Goal: Task Accomplishment & Management: Manage account settings

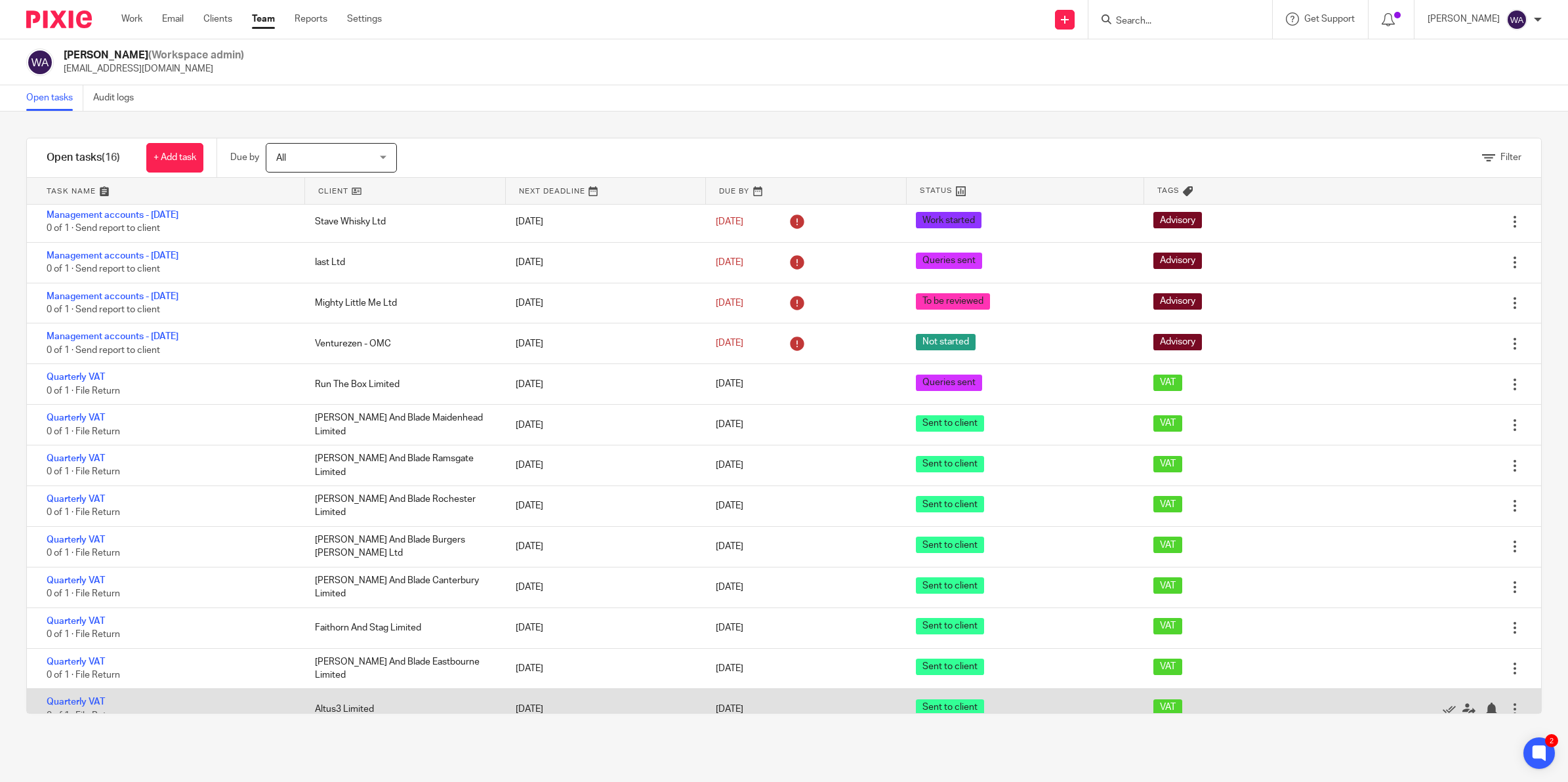
scroll to position [59, 0]
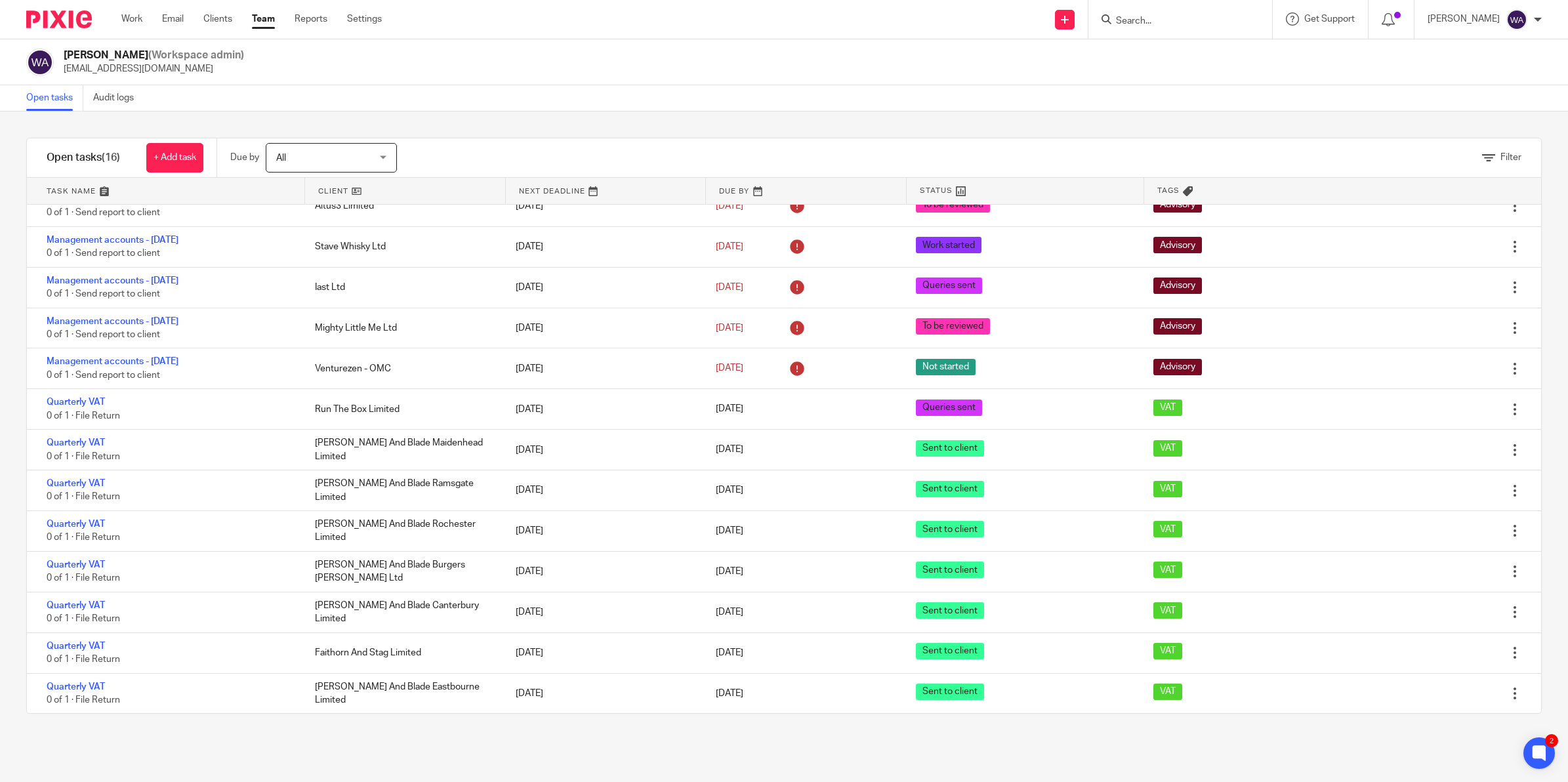
click at [266, 16] on link "Team" at bounding box center [263, 19] width 23 height 13
click at [129, 17] on link "Work" at bounding box center [132, 19] width 21 height 13
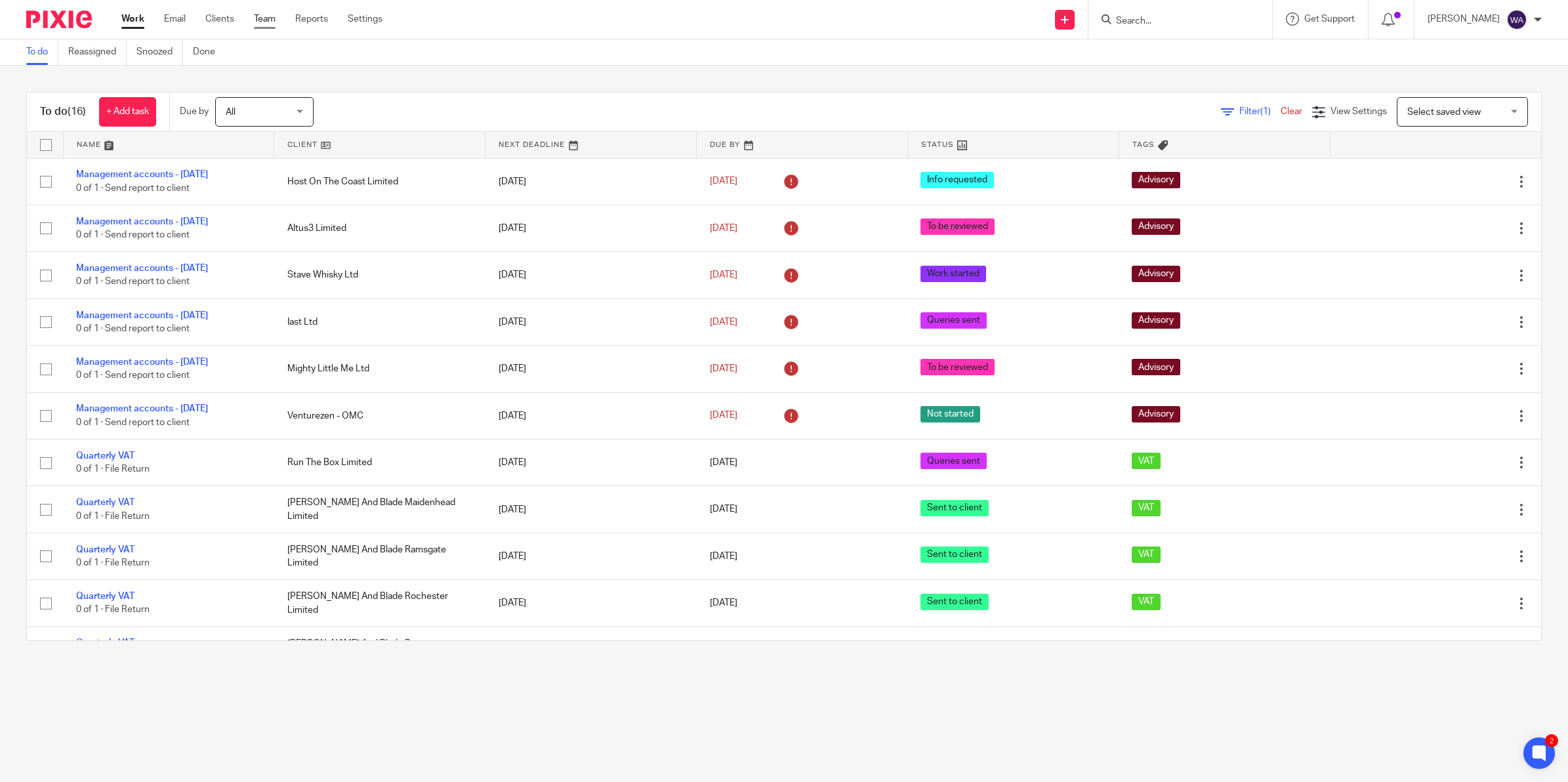
click at [262, 20] on link "Team" at bounding box center [264, 19] width 22 height 13
click at [254, 23] on link "Team" at bounding box center [264, 19] width 22 height 13
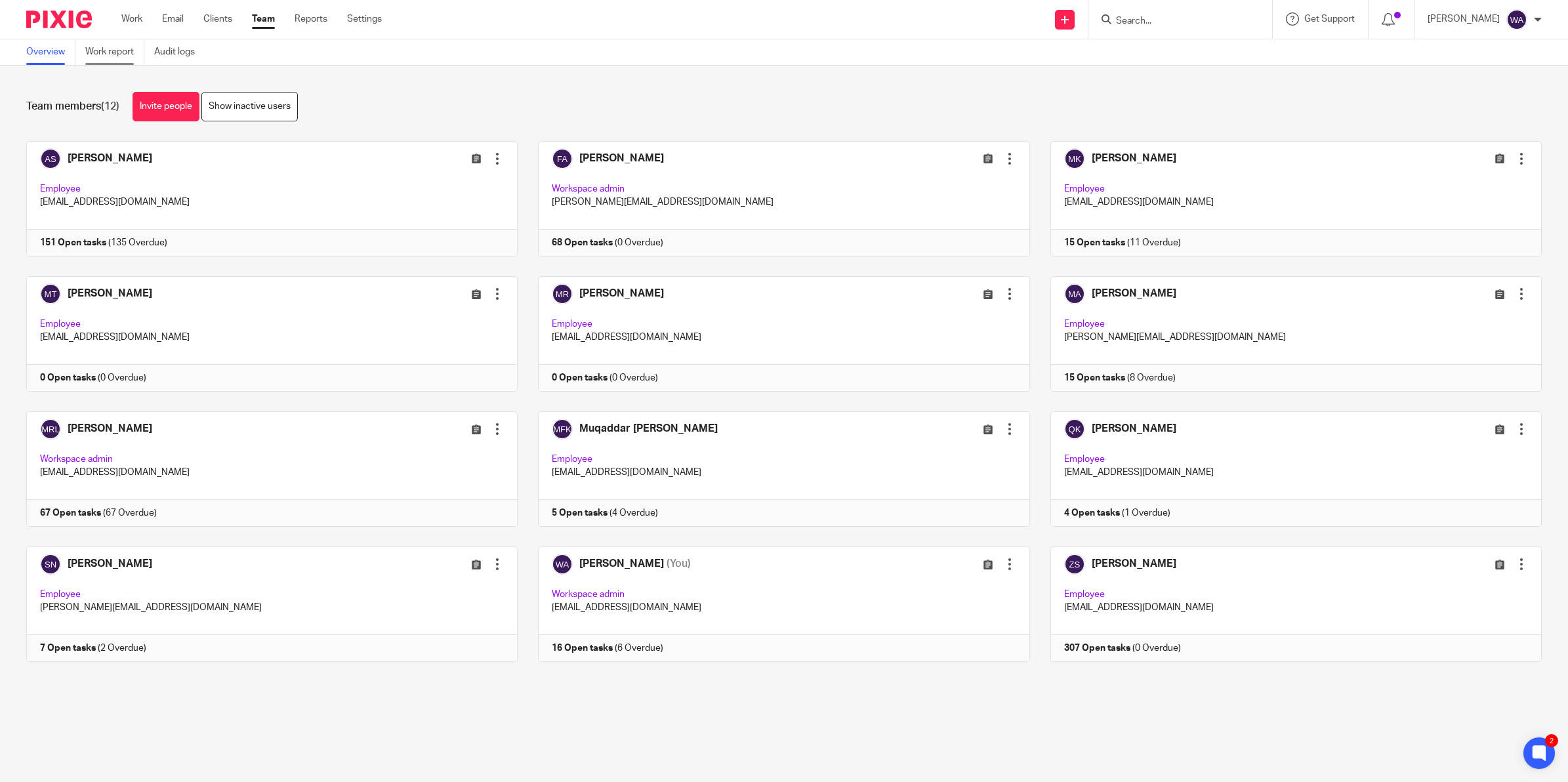
click at [109, 56] on link "Work report" at bounding box center [114, 52] width 59 height 26
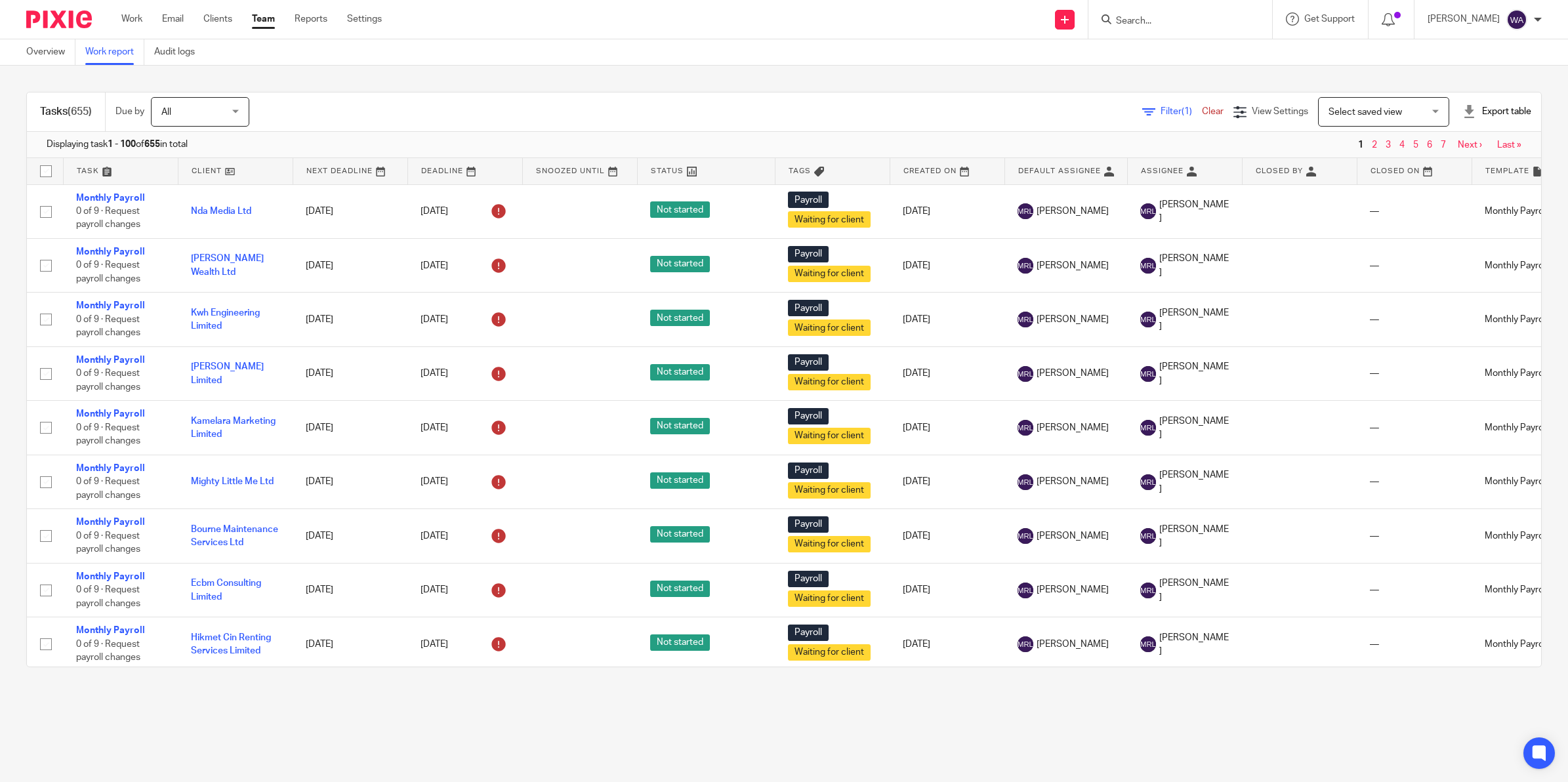
click at [1142, 103] on div "Filter (1) Clear View Settings View Settings (1) Filters Clear Save Manage save…" at bounding box center [906, 111] width 1268 height 30
click at [1142, 106] on div "Filter (1) Clear" at bounding box center [1188, 111] width 91 height 13
click at [1161, 110] on span "Filter (1)" at bounding box center [1181, 111] width 41 height 10
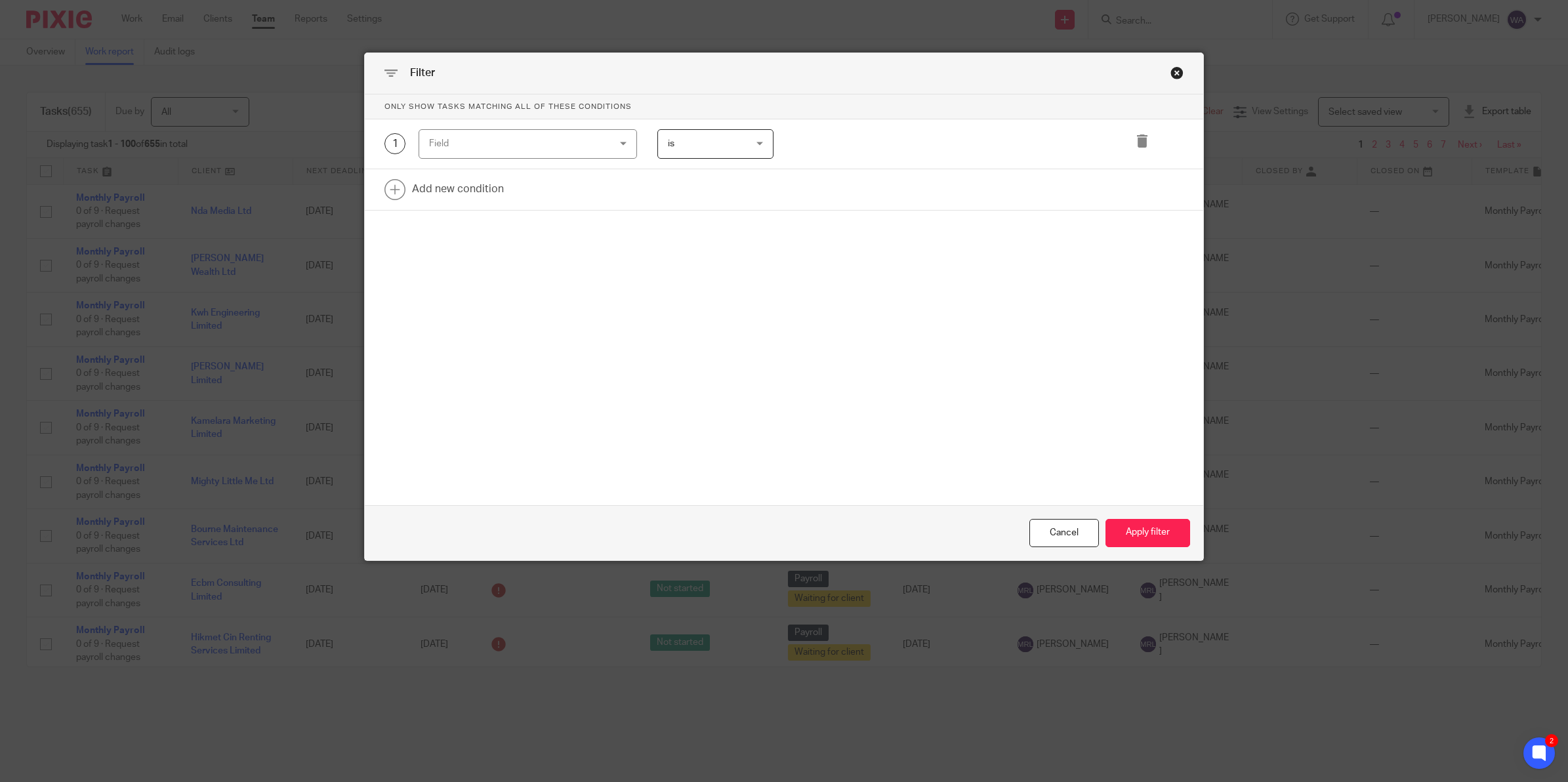
click at [484, 159] on div "1 Field Task fields Due by date Status Tags Created on Default assignee Assigne…" at bounding box center [784, 144] width 838 height 50
click at [492, 139] on div "Field" at bounding box center [511, 143] width 166 height 28
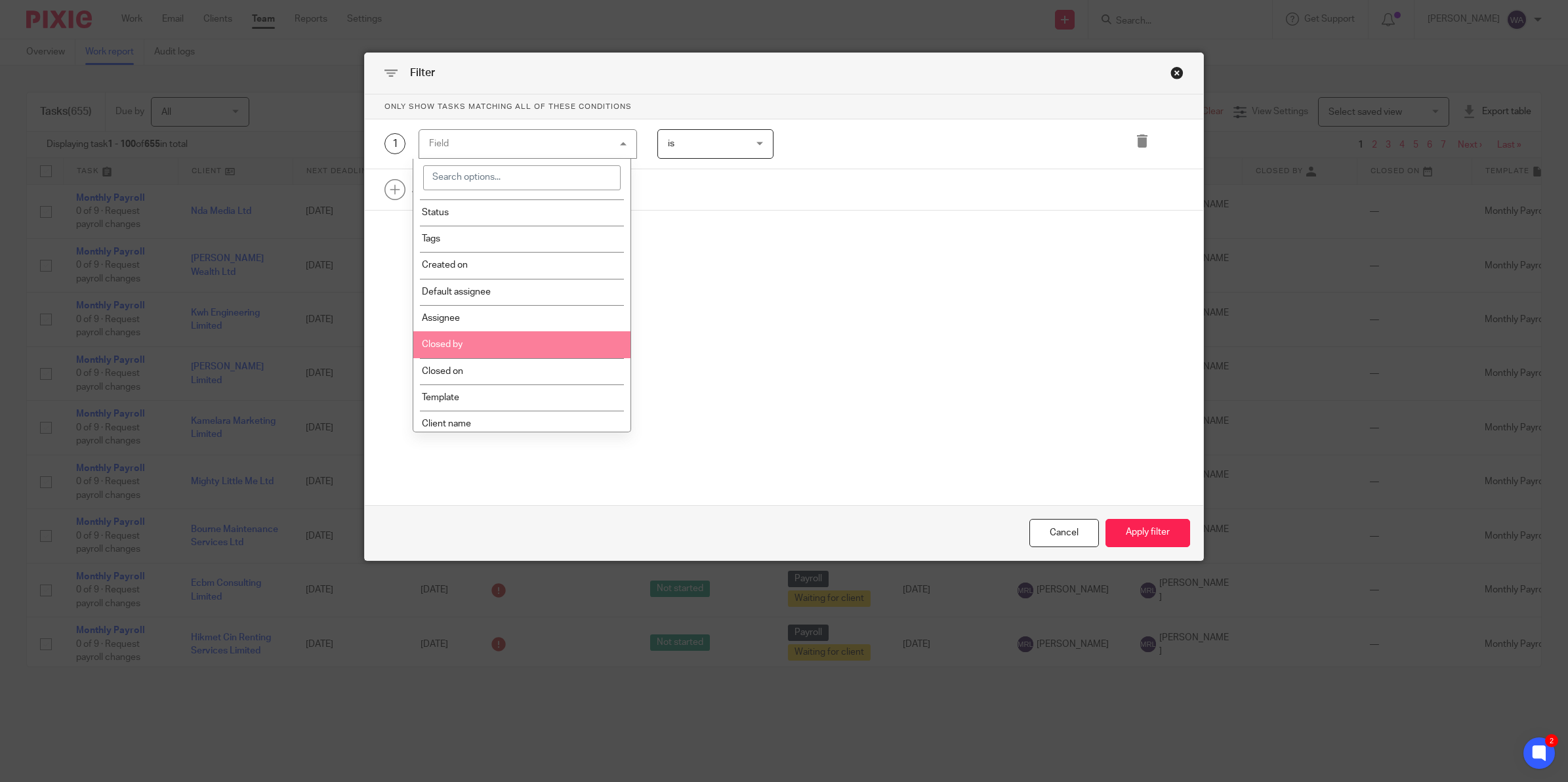
scroll to position [82, 0]
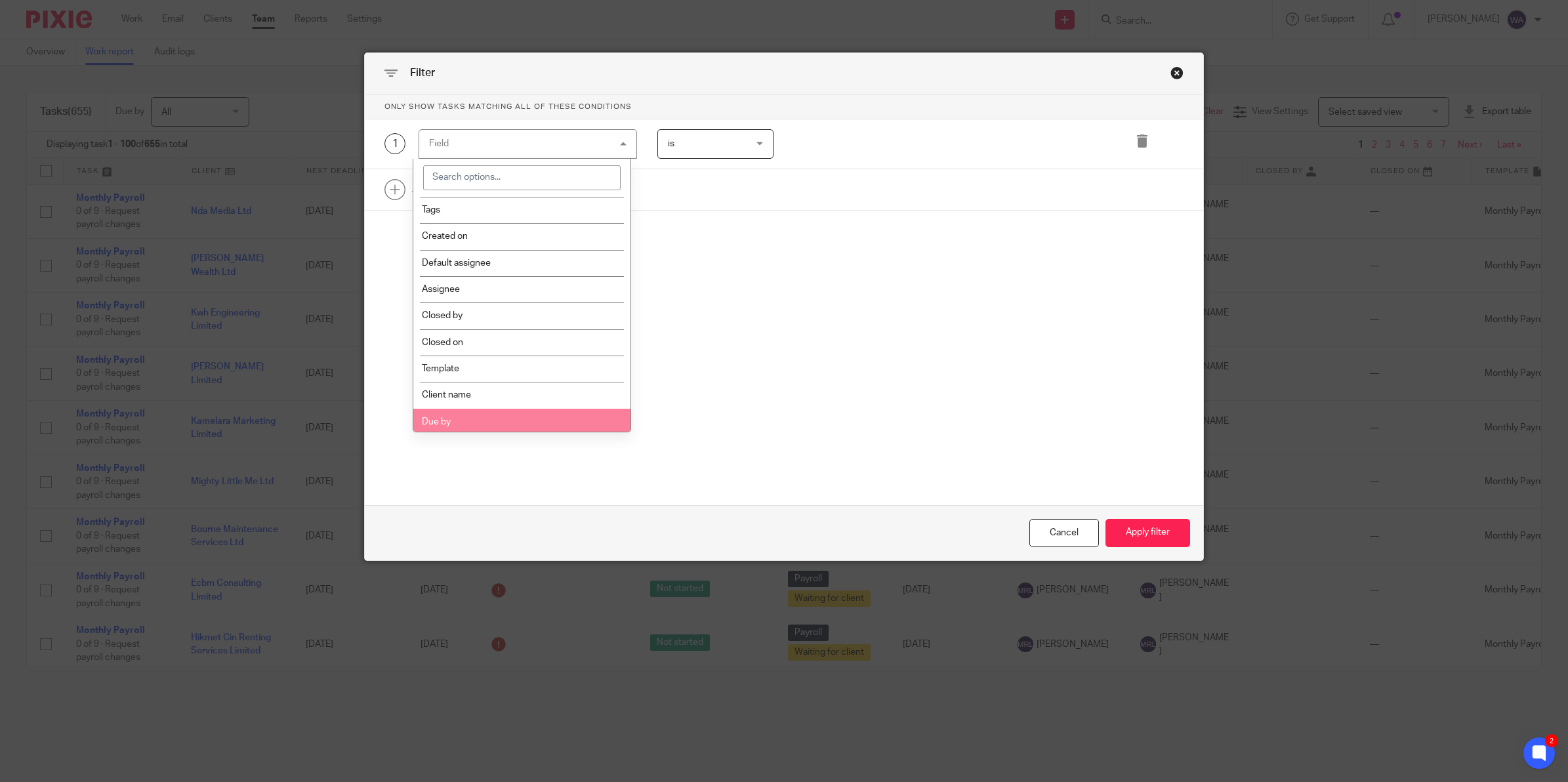
click at [460, 410] on li "Due by" at bounding box center [522, 421] width 217 height 26
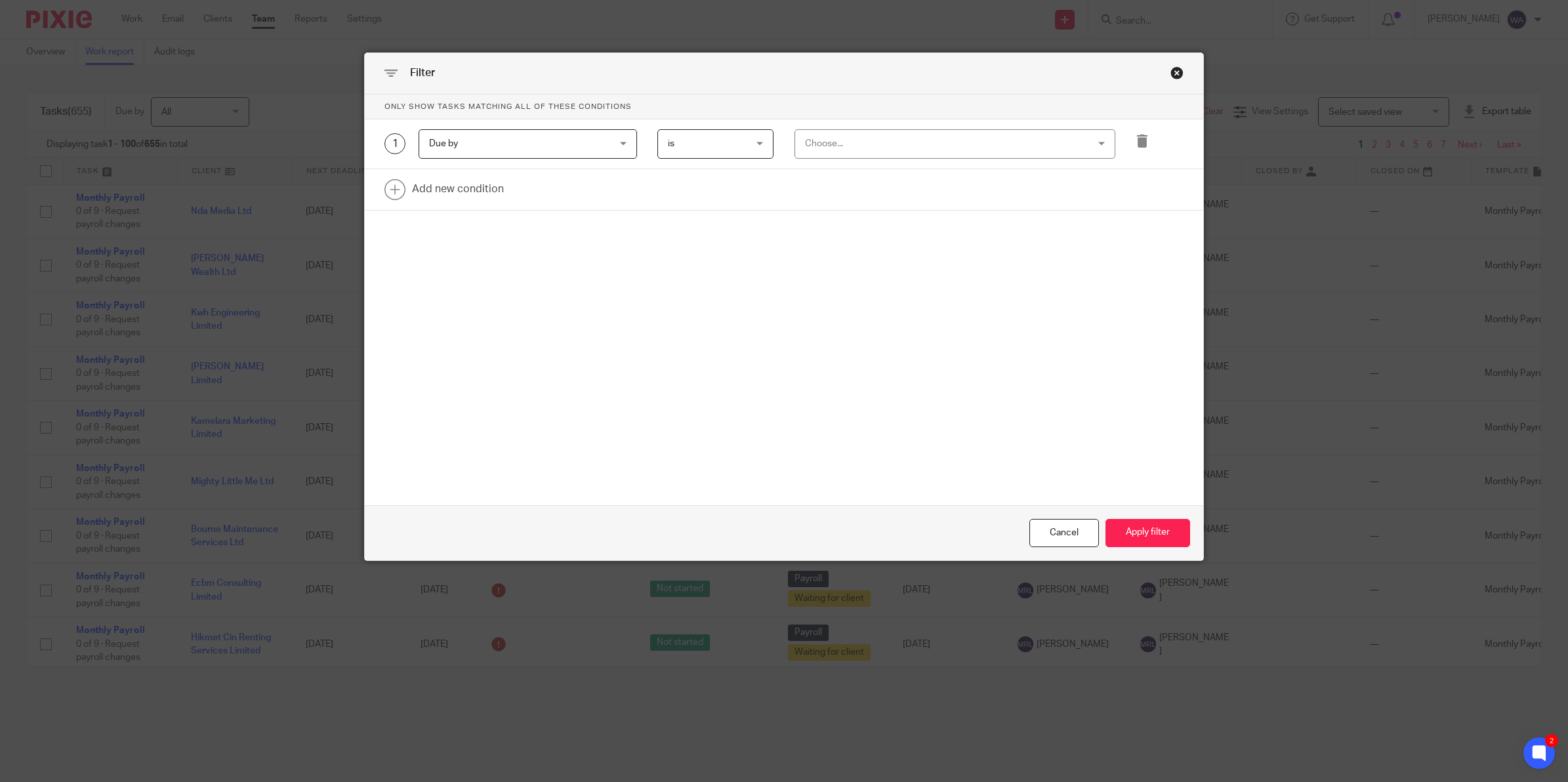
click at [830, 146] on div "Choose..." at bounding box center [929, 143] width 248 height 28
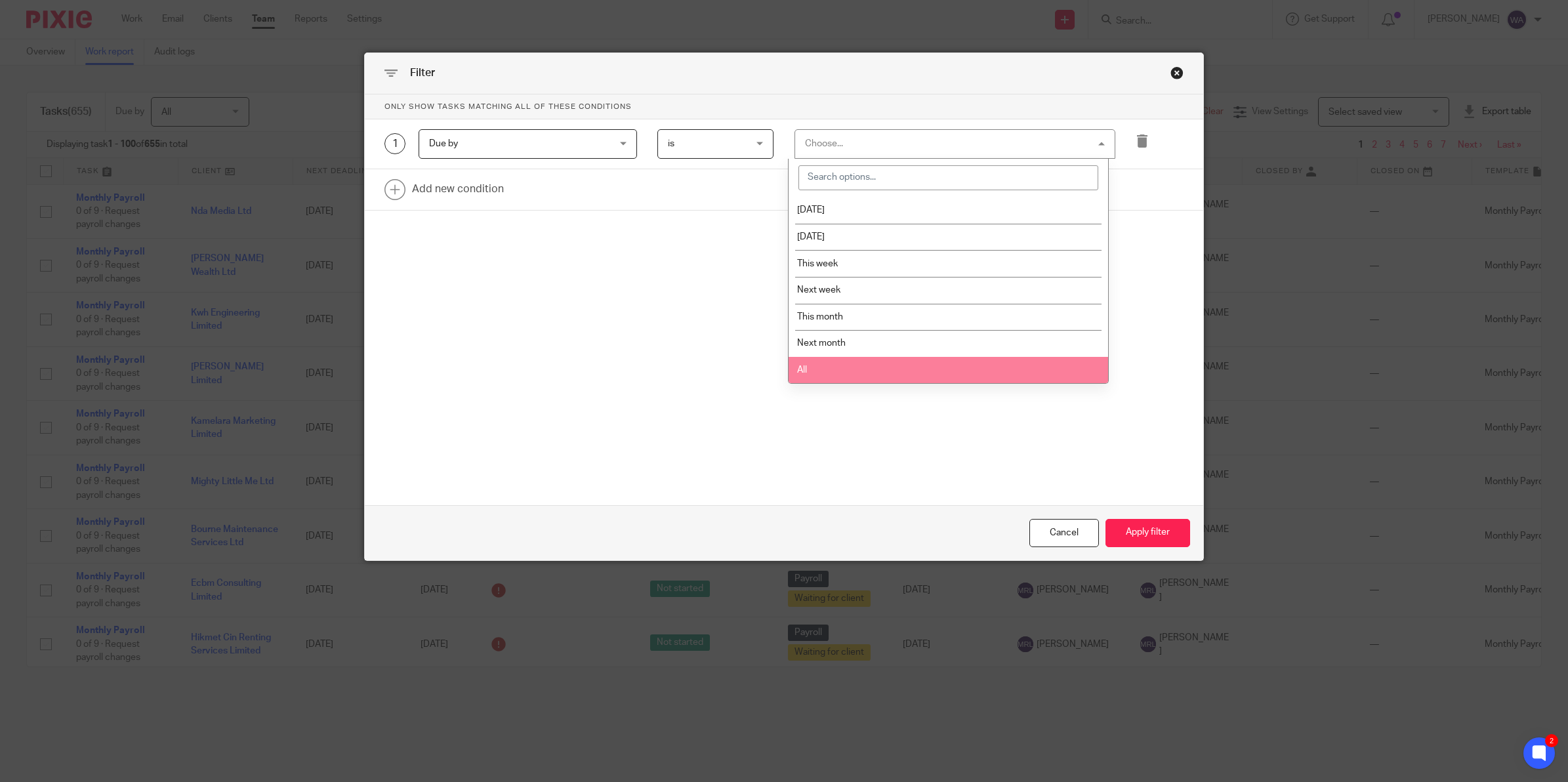
drag, startPoint x: 850, startPoint y: 366, endPoint x: 799, endPoint y: 359, distance: 51.5
click at [850, 365] on li "All" at bounding box center [948, 370] width 319 height 27
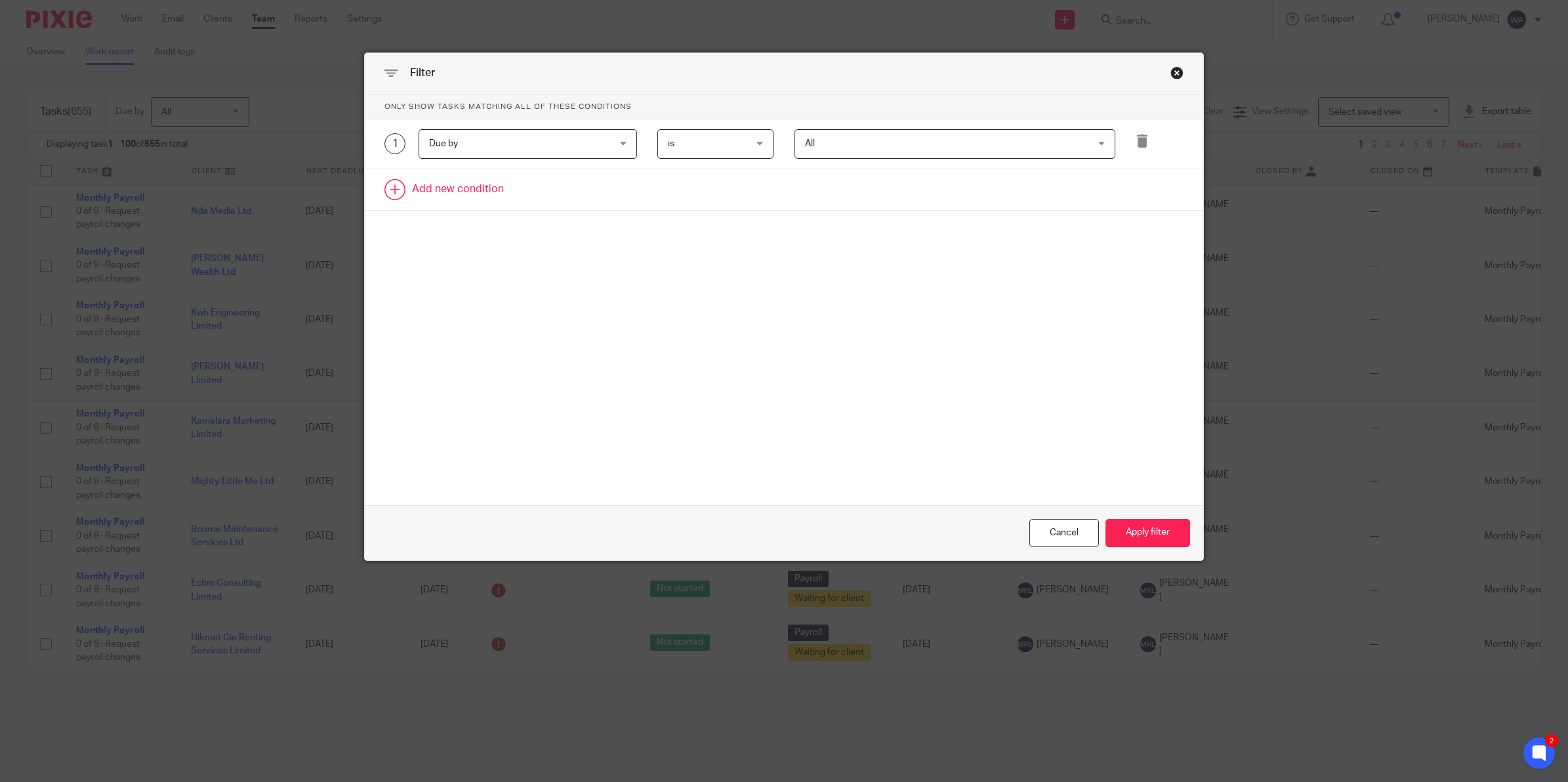
click at [453, 181] on link at bounding box center [784, 189] width 838 height 40
click at [493, 197] on div "Field" at bounding box center [511, 193] width 166 height 28
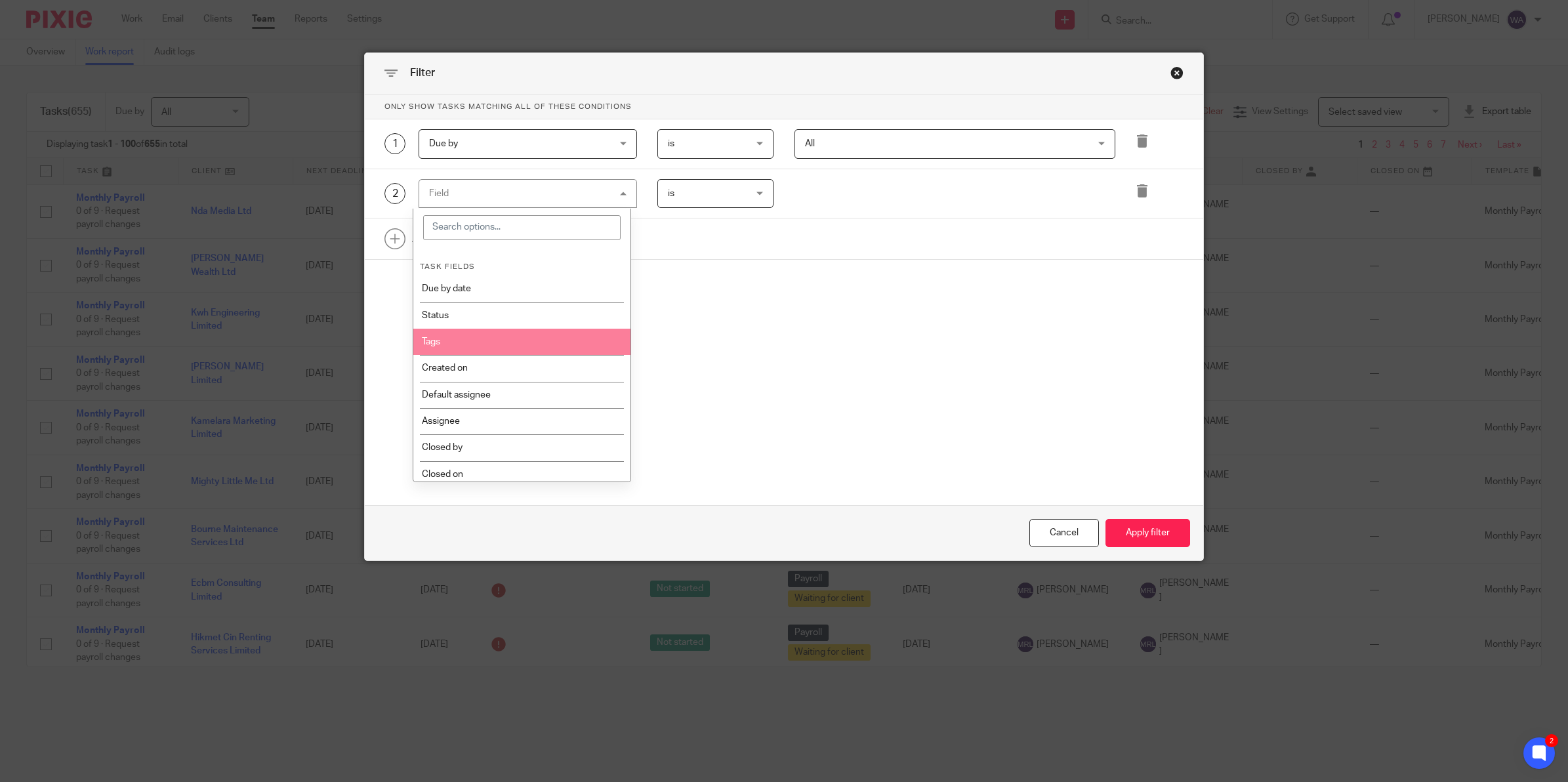
click at [453, 342] on li "Tags" at bounding box center [522, 341] width 217 height 26
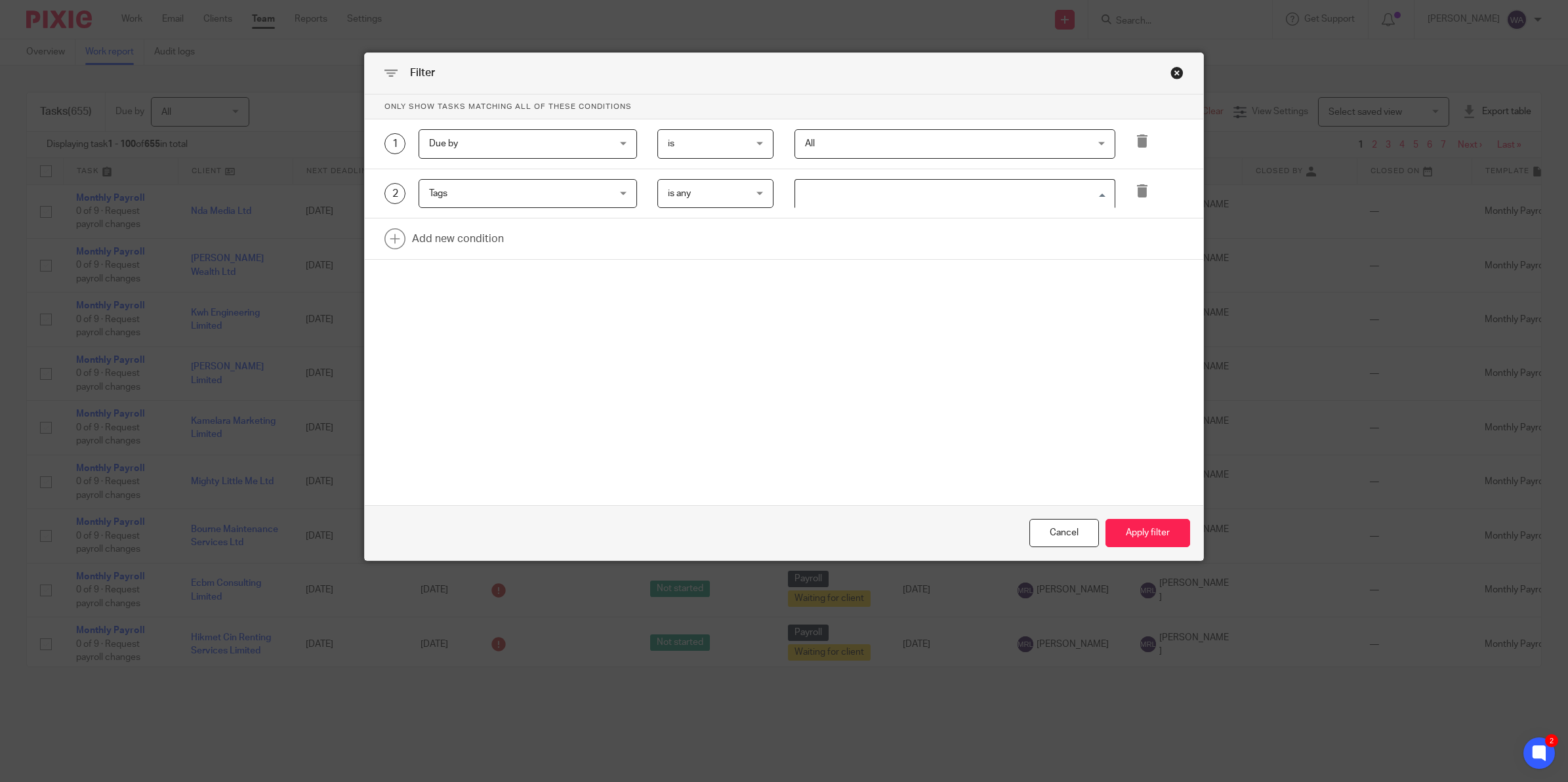
click at [845, 191] on input "Search for option" at bounding box center [952, 194] width 311 height 23
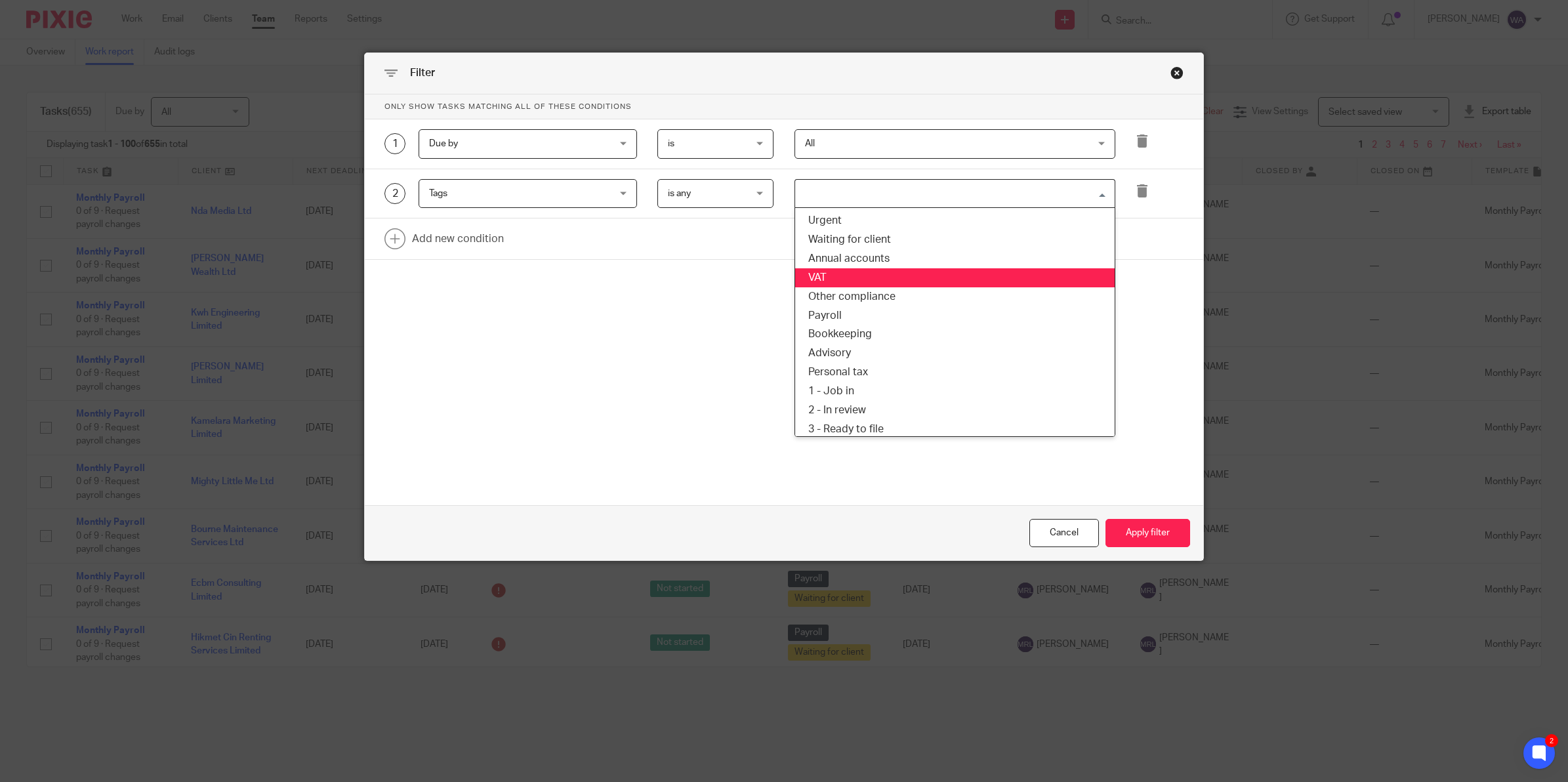
click at [816, 270] on li "VAT" at bounding box center [954, 278] width 319 height 19
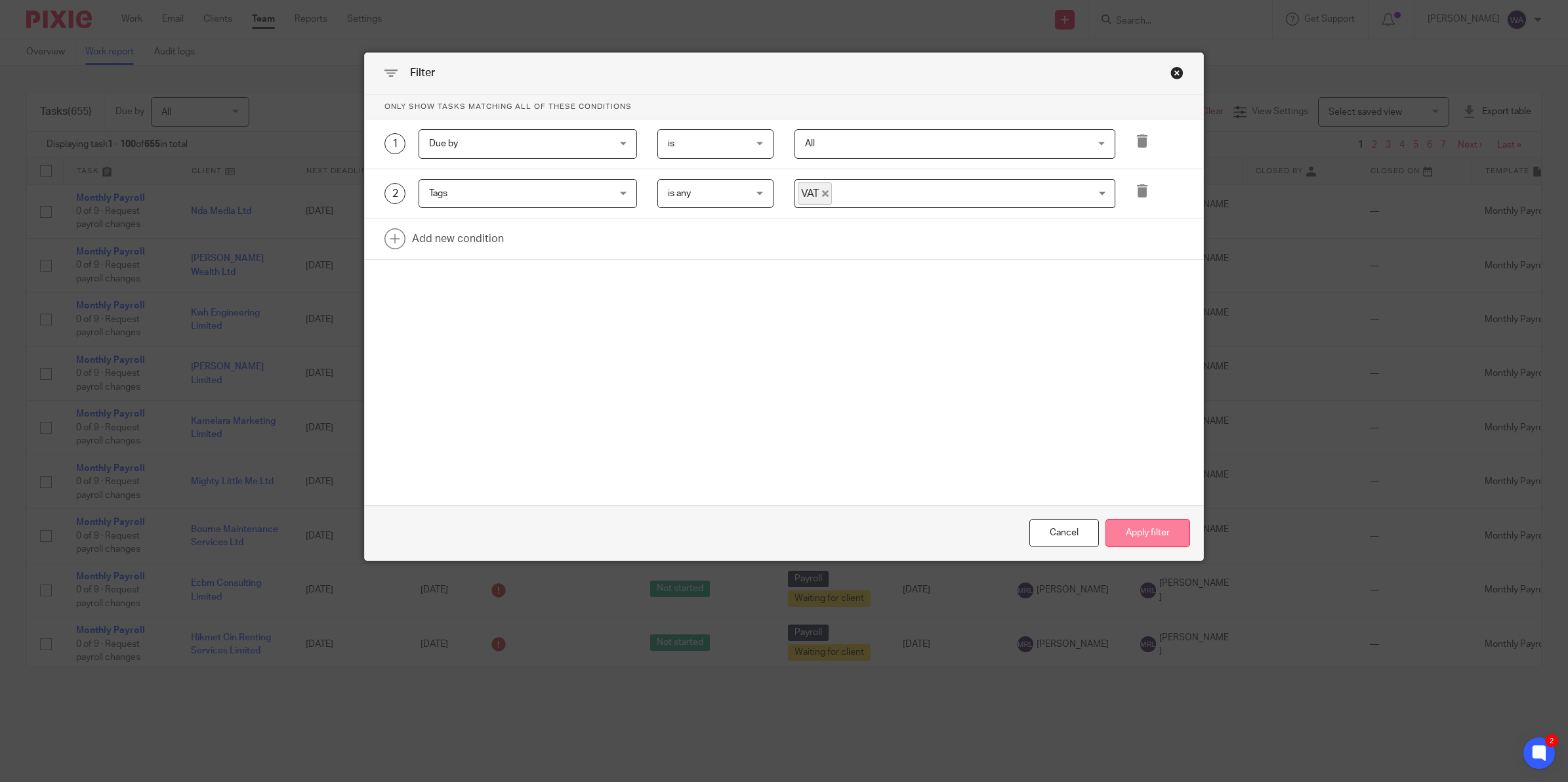
click at [1145, 529] on button "Apply filter" at bounding box center [1147, 532] width 85 height 28
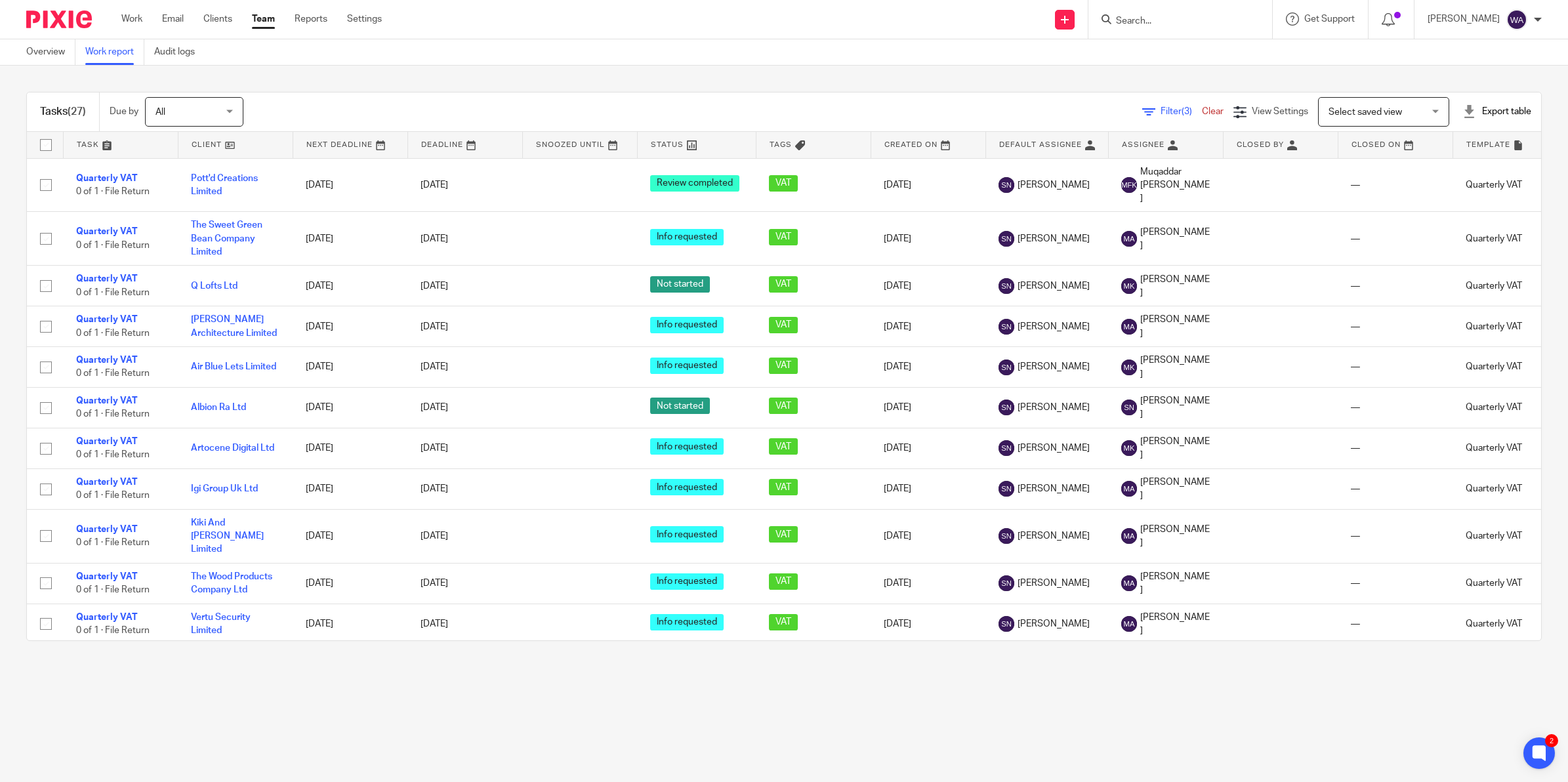
click at [262, 18] on link "Team" at bounding box center [263, 19] width 23 height 13
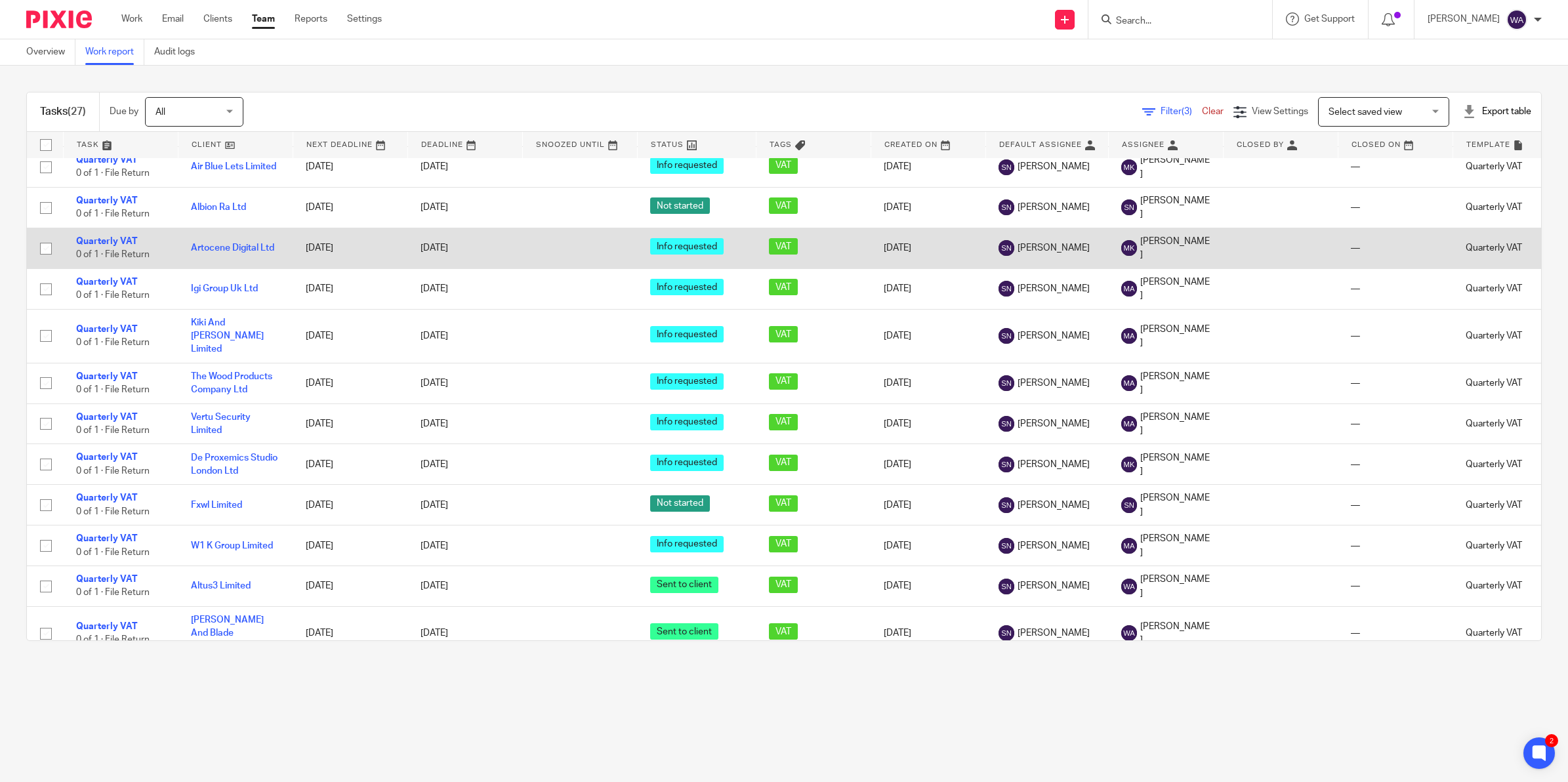
scroll to position [246, 0]
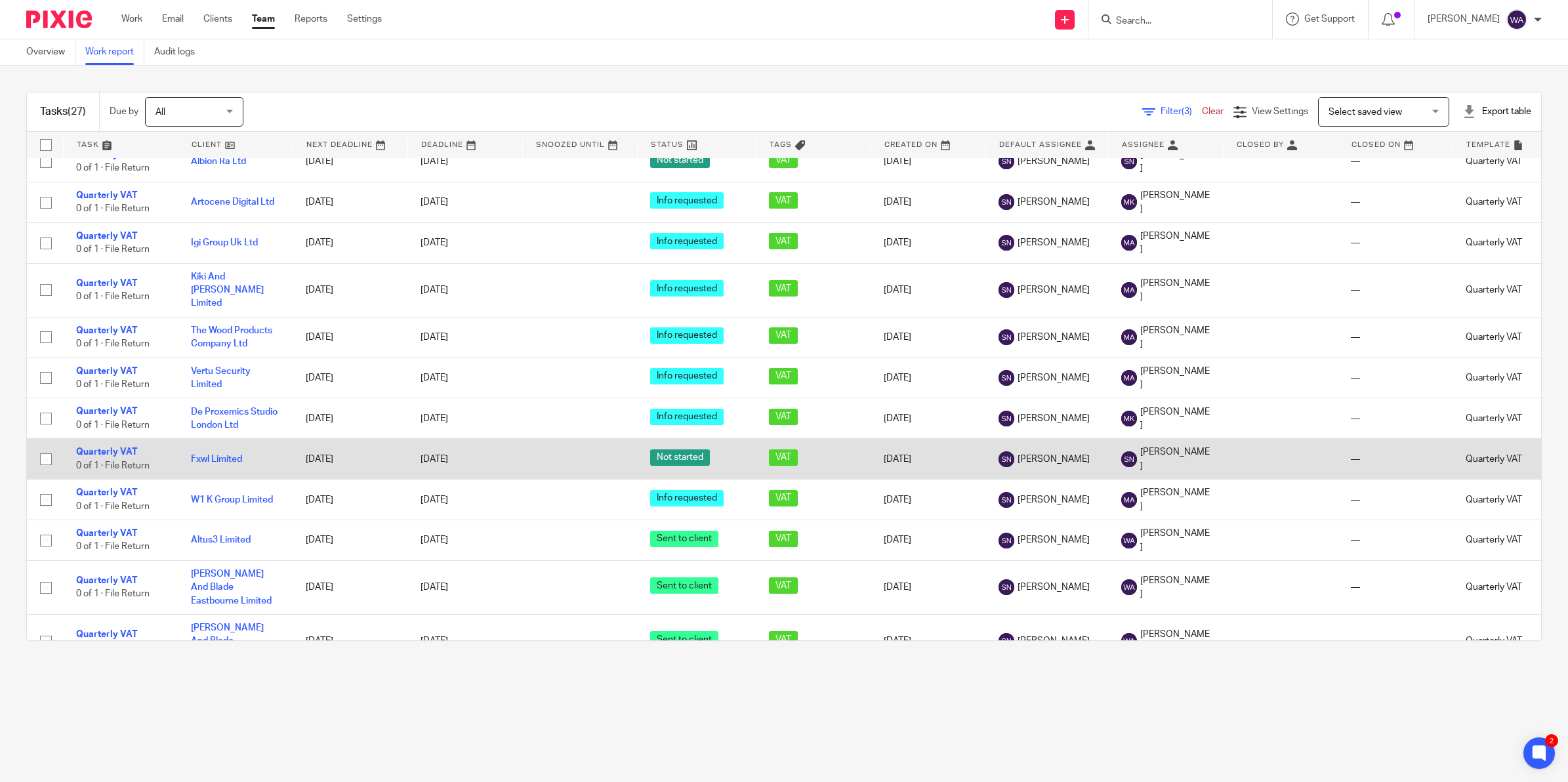
click at [41, 447] on input "checkbox" at bounding box center [46, 459] width 25 height 25
checkbox input "true"
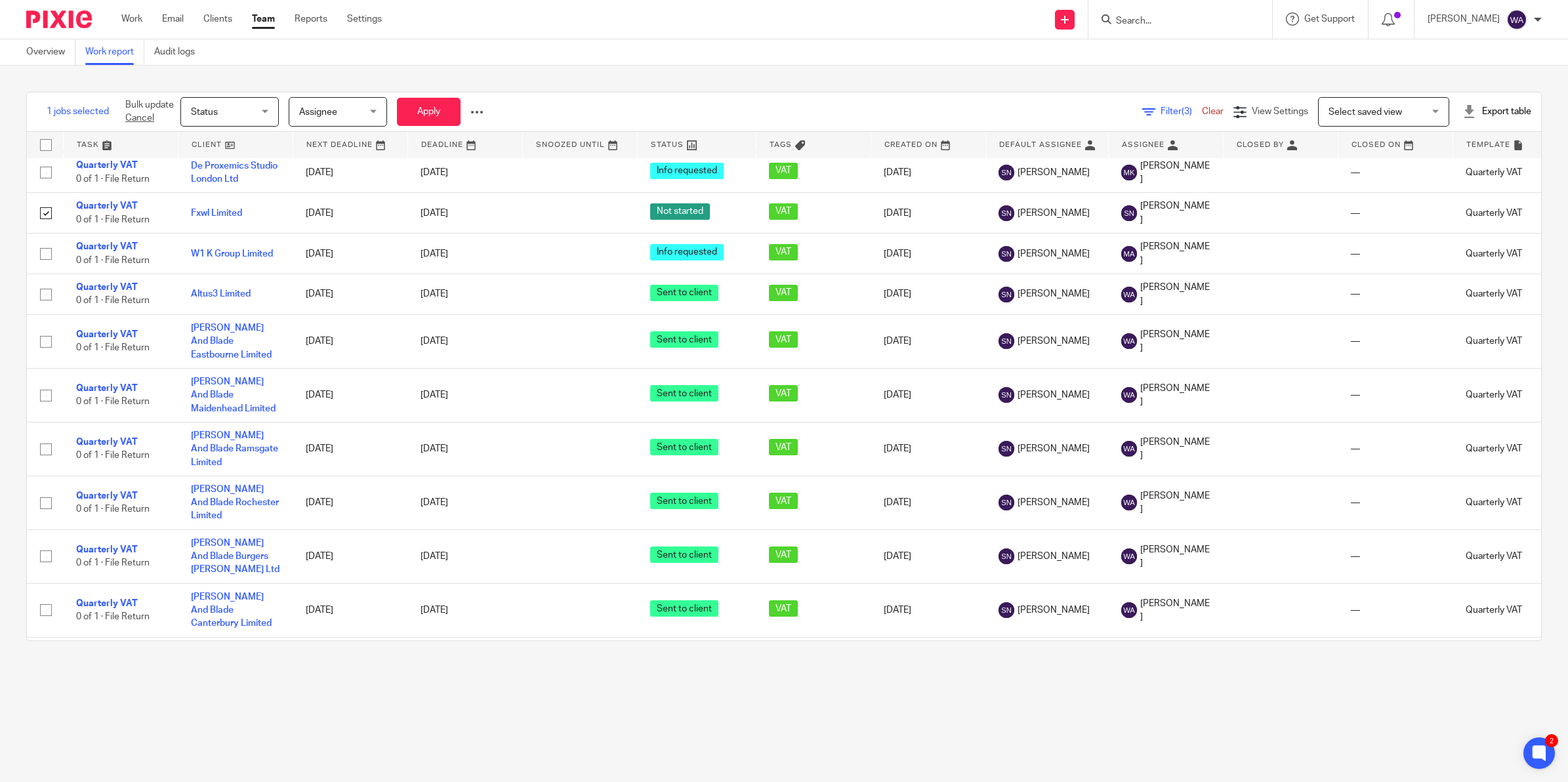
scroll to position [640, 0]
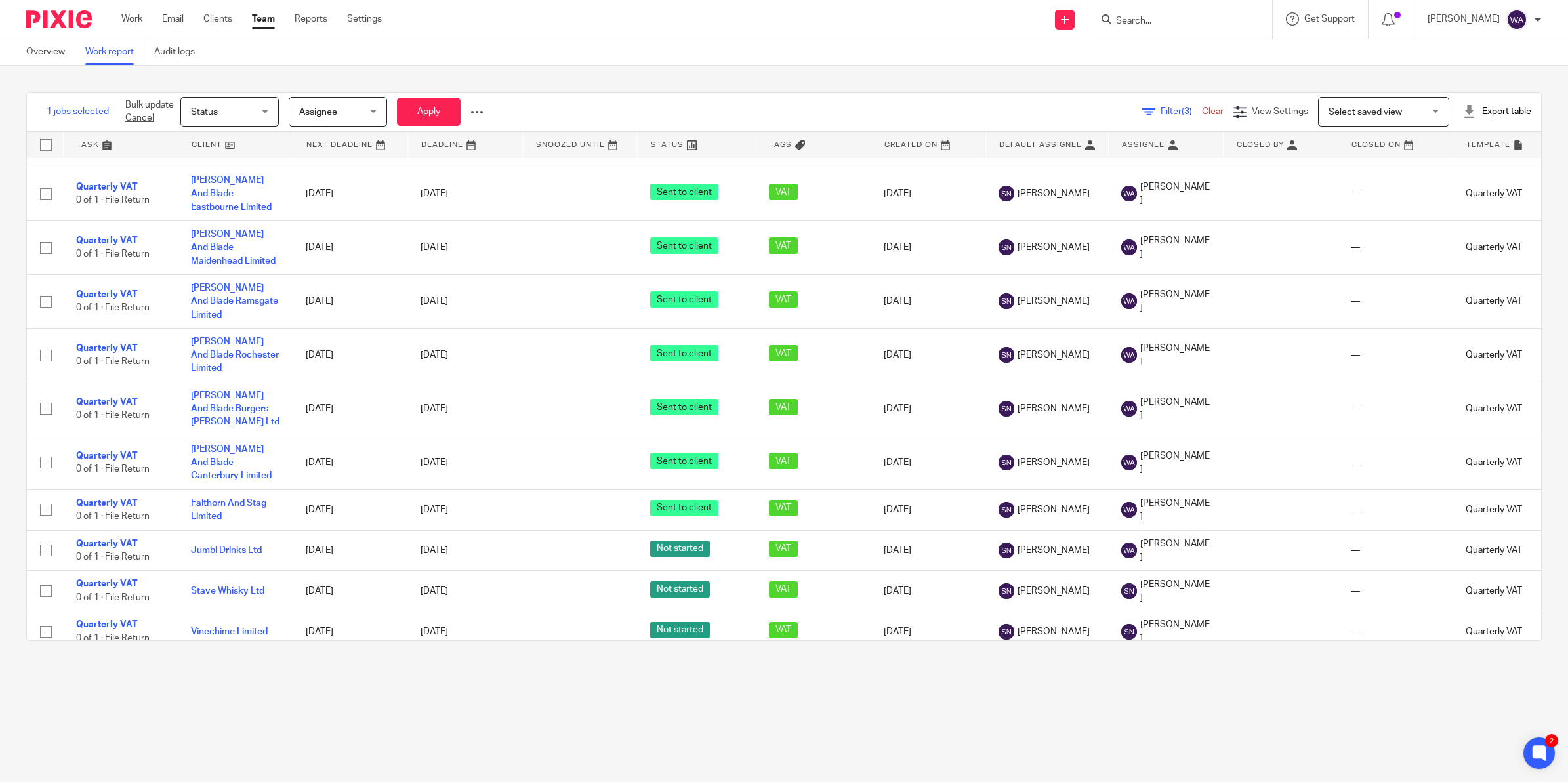
click at [325, 109] on span "Assignee" at bounding box center [318, 112] width 38 height 10
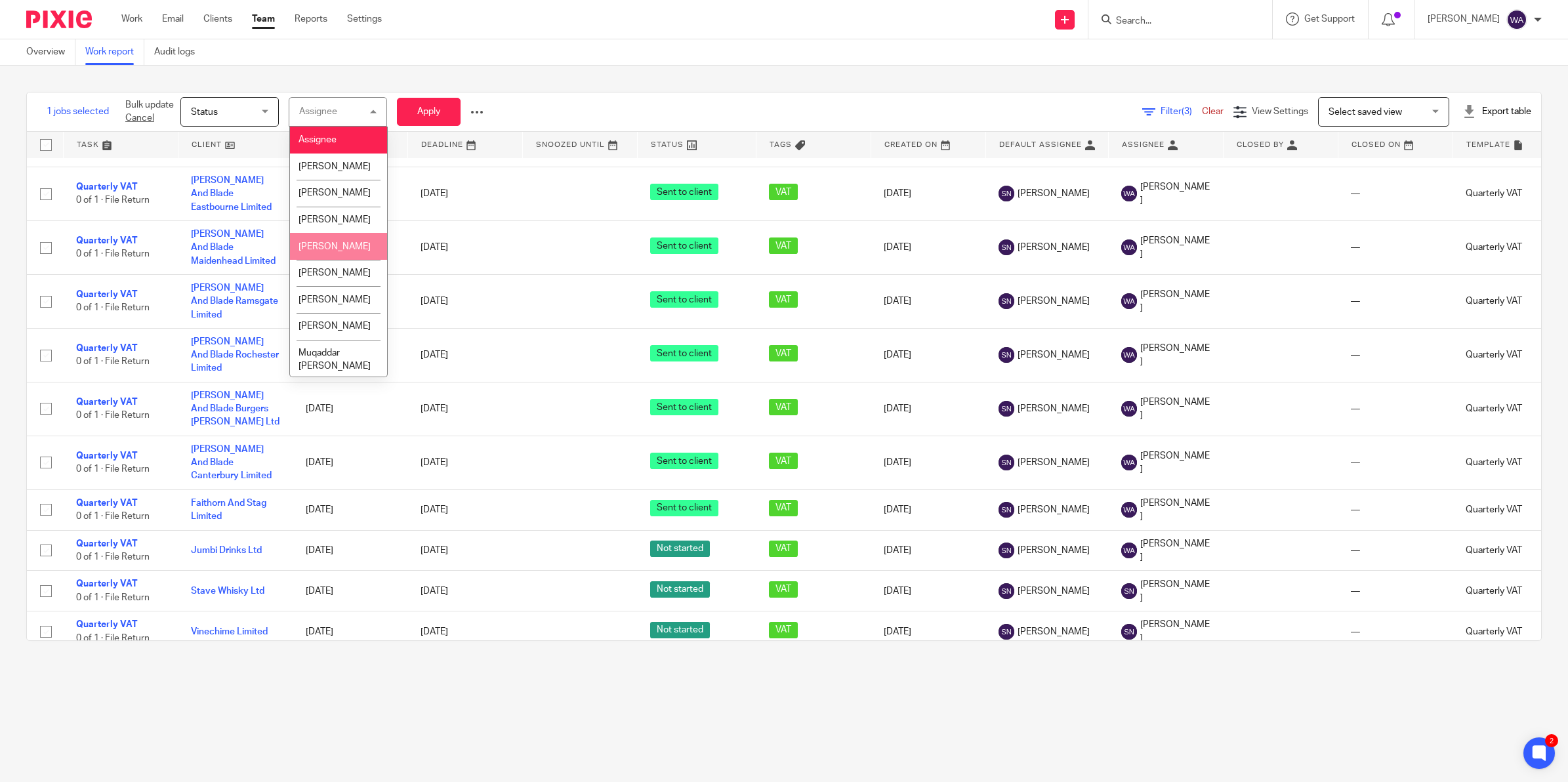
scroll to position [159, 0]
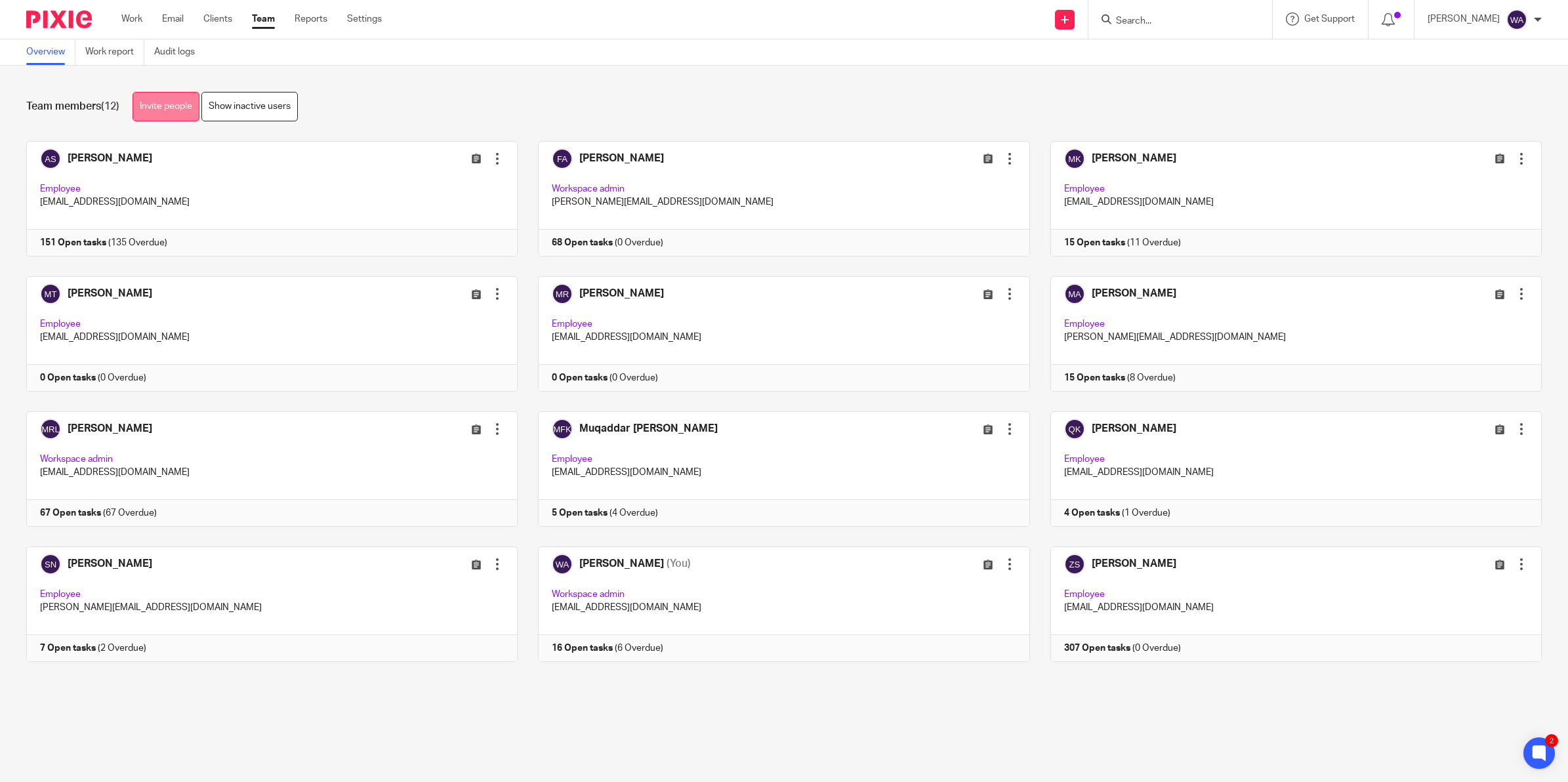
click at [179, 105] on link "Invite people" at bounding box center [166, 107] width 67 height 30
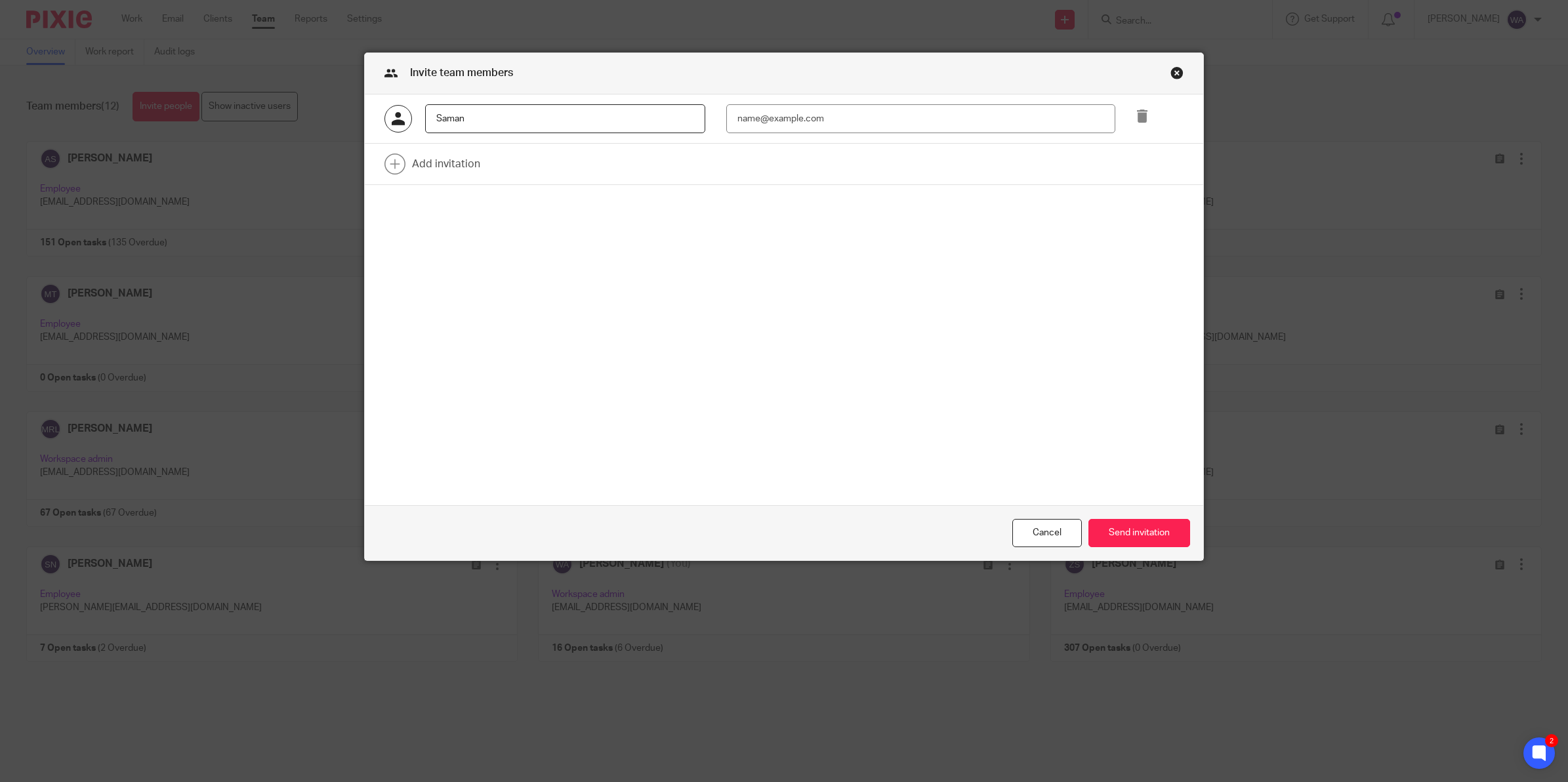
type input "Saman"
type input "[EMAIL_ADDRESS][DOMAIN_NAME]"
click at [1125, 535] on button "Send invitation" at bounding box center [1139, 532] width 102 height 28
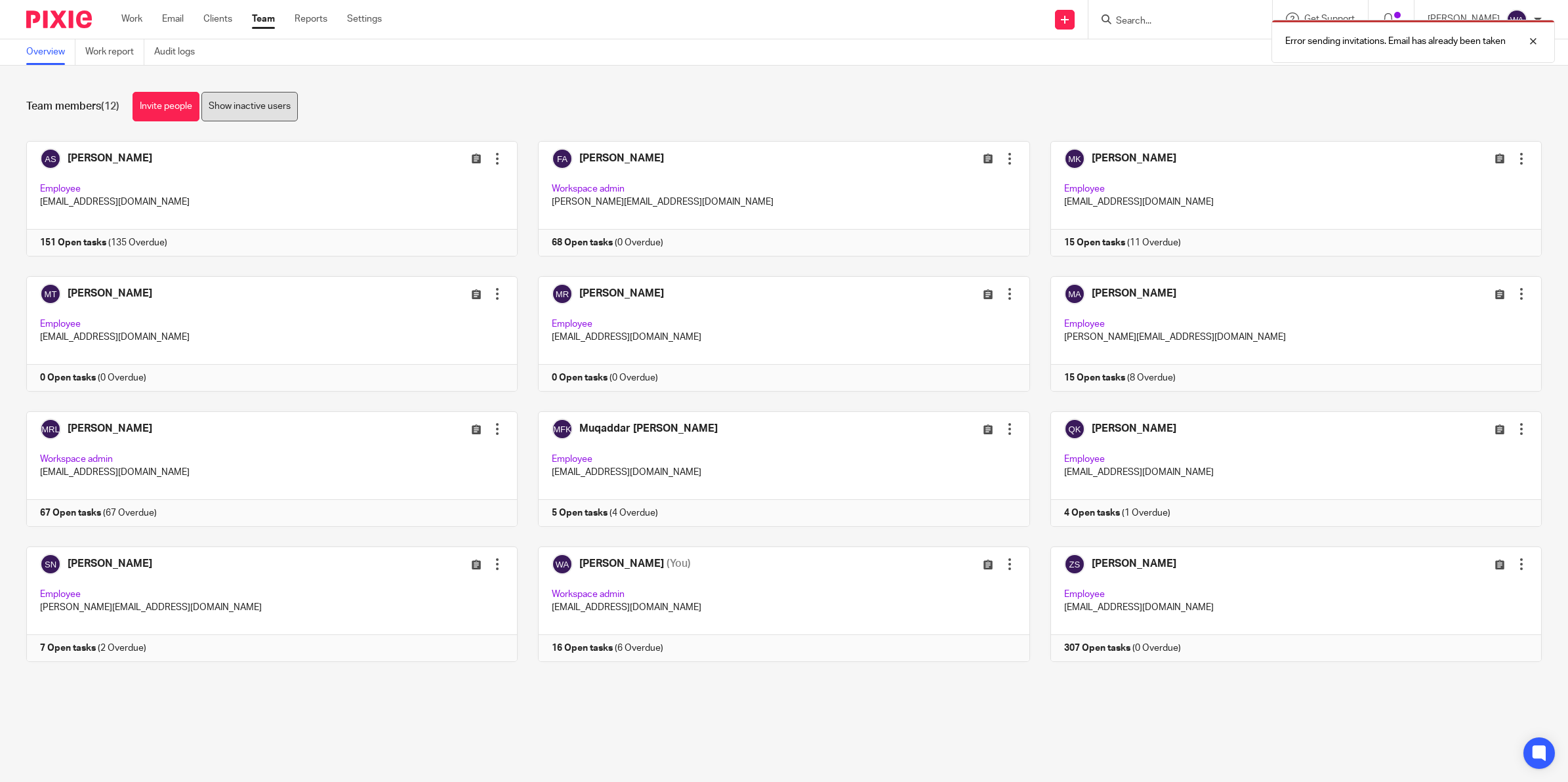
click at [241, 98] on link "Show inactive users" at bounding box center [250, 107] width 96 height 30
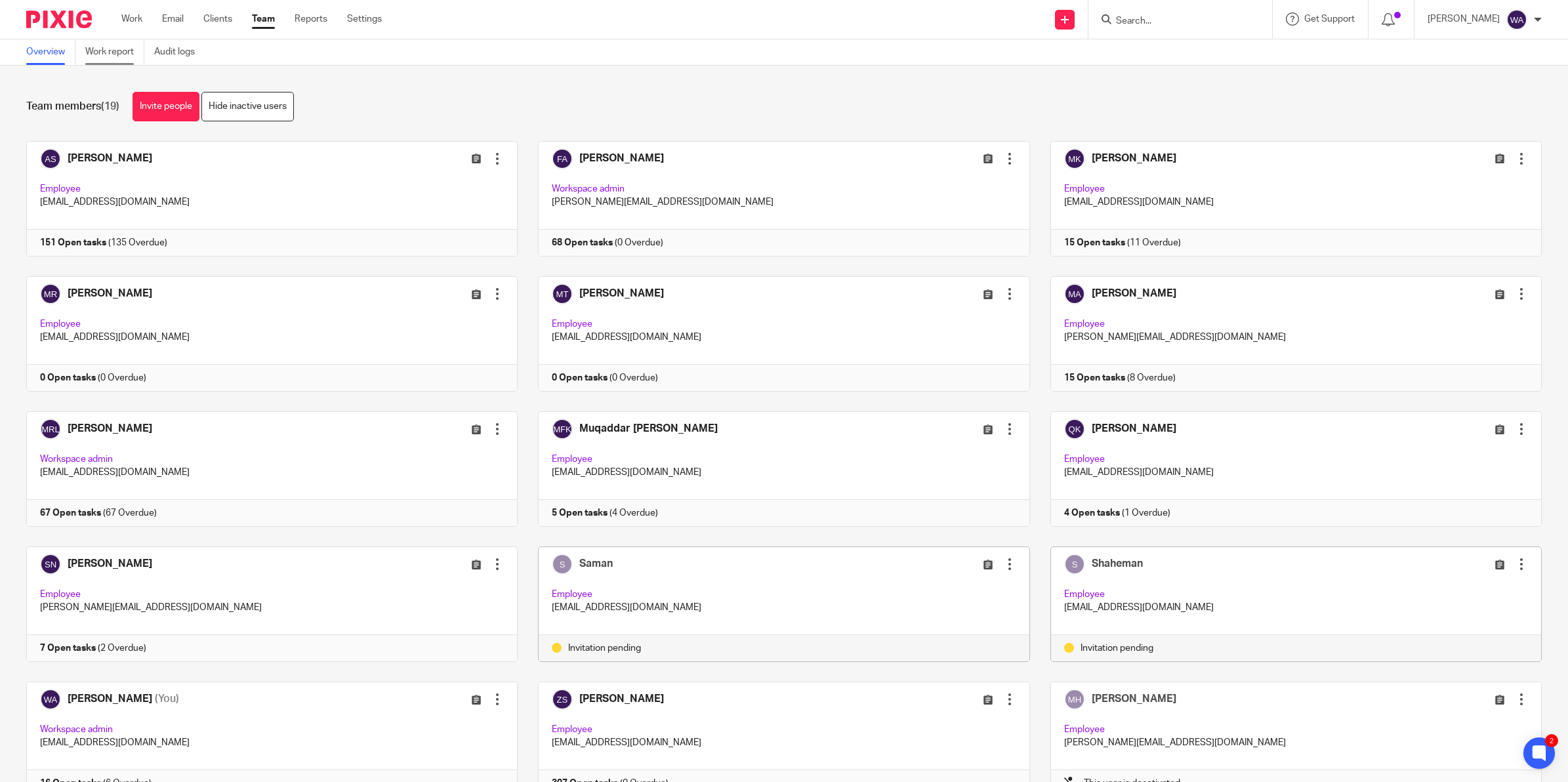
click at [114, 57] on link "Work report" at bounding box center [114, 52] width 59 height 26
click at [44, 57] on link "Overview" at bounding box center [50, 52] width 49 height 26
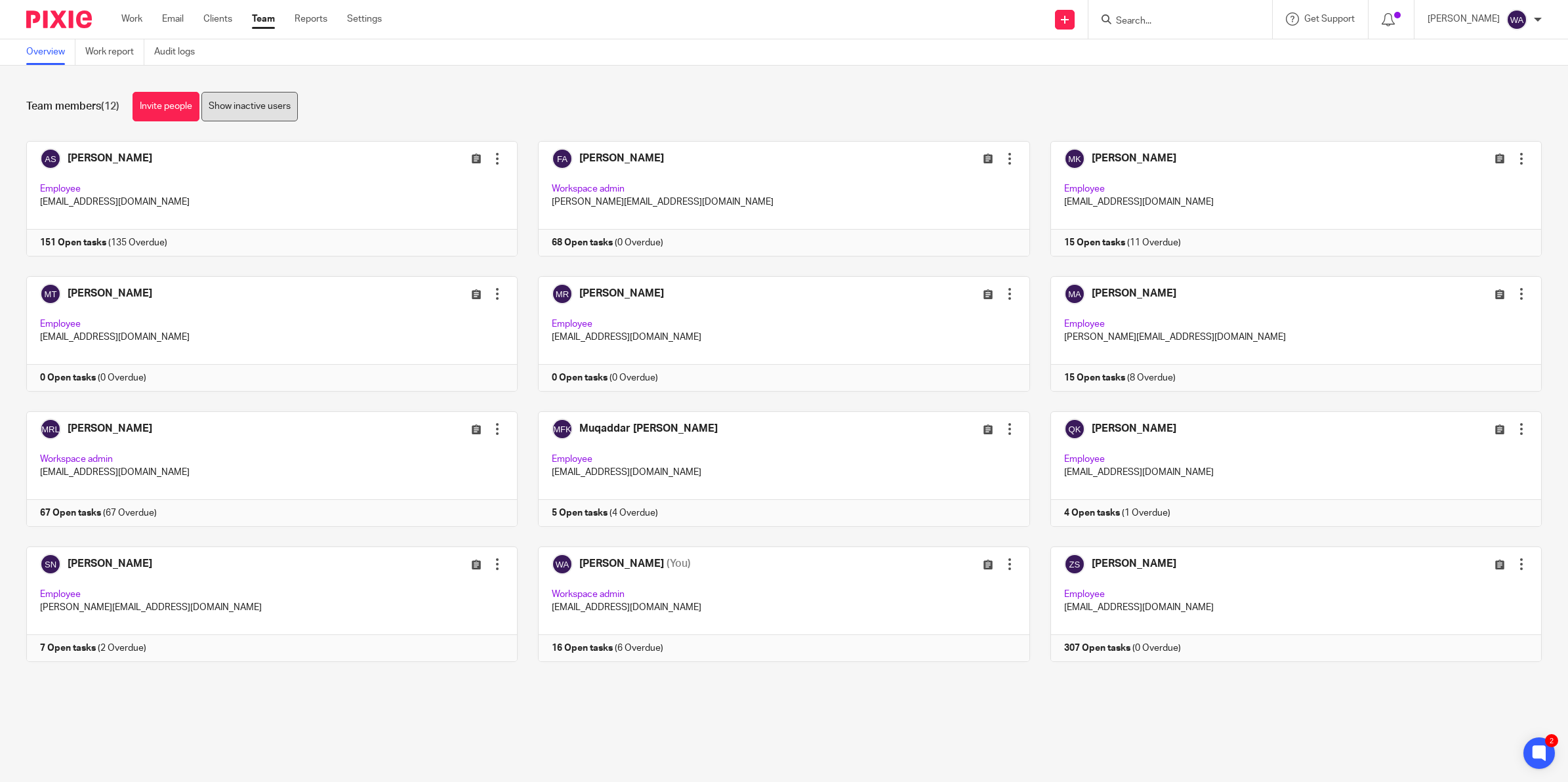
click at [234, 110] on link "Show inactive users" at bounding box center [250, 107] width 96 height 30
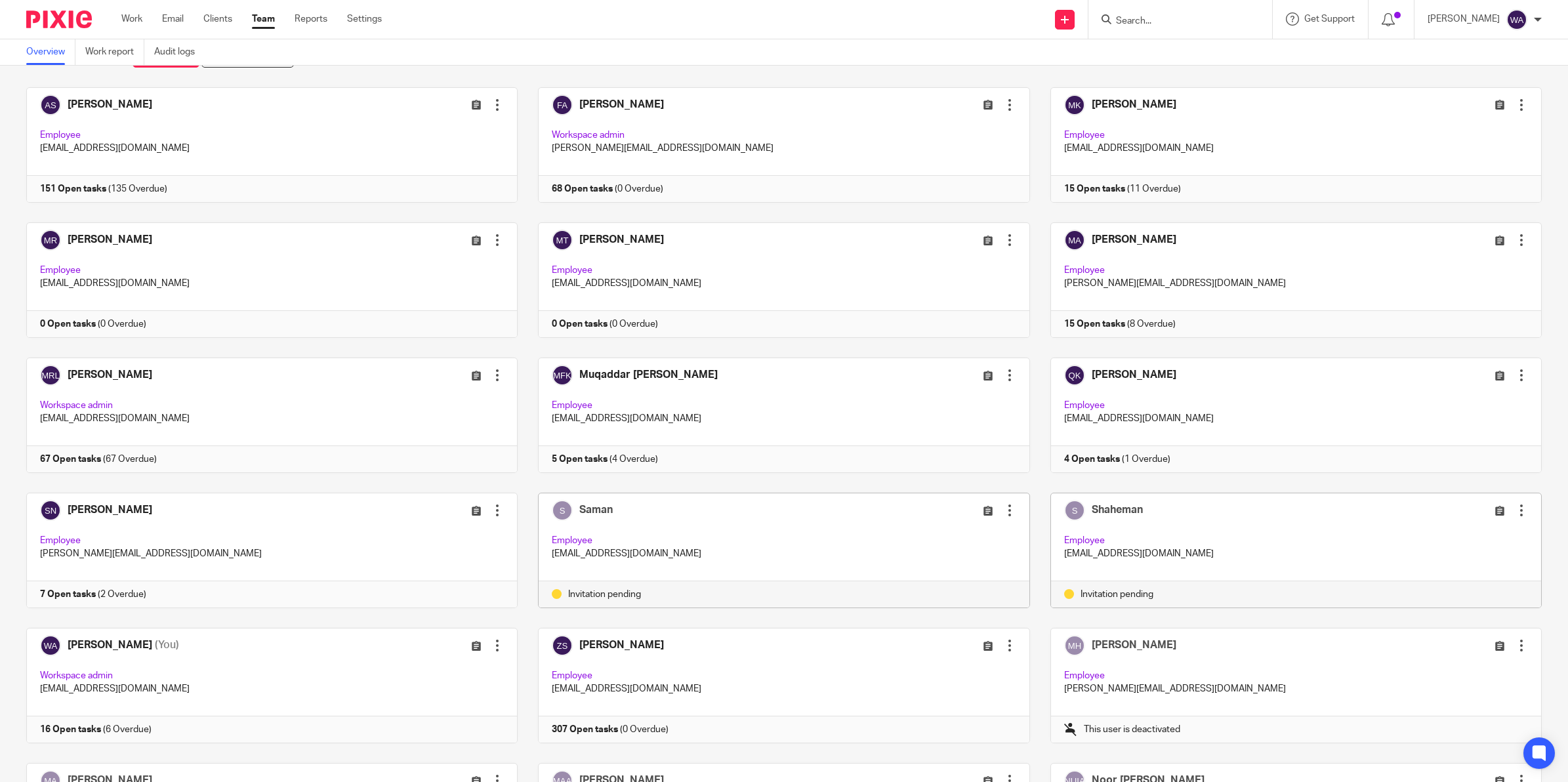
scroll to position [164, 0]
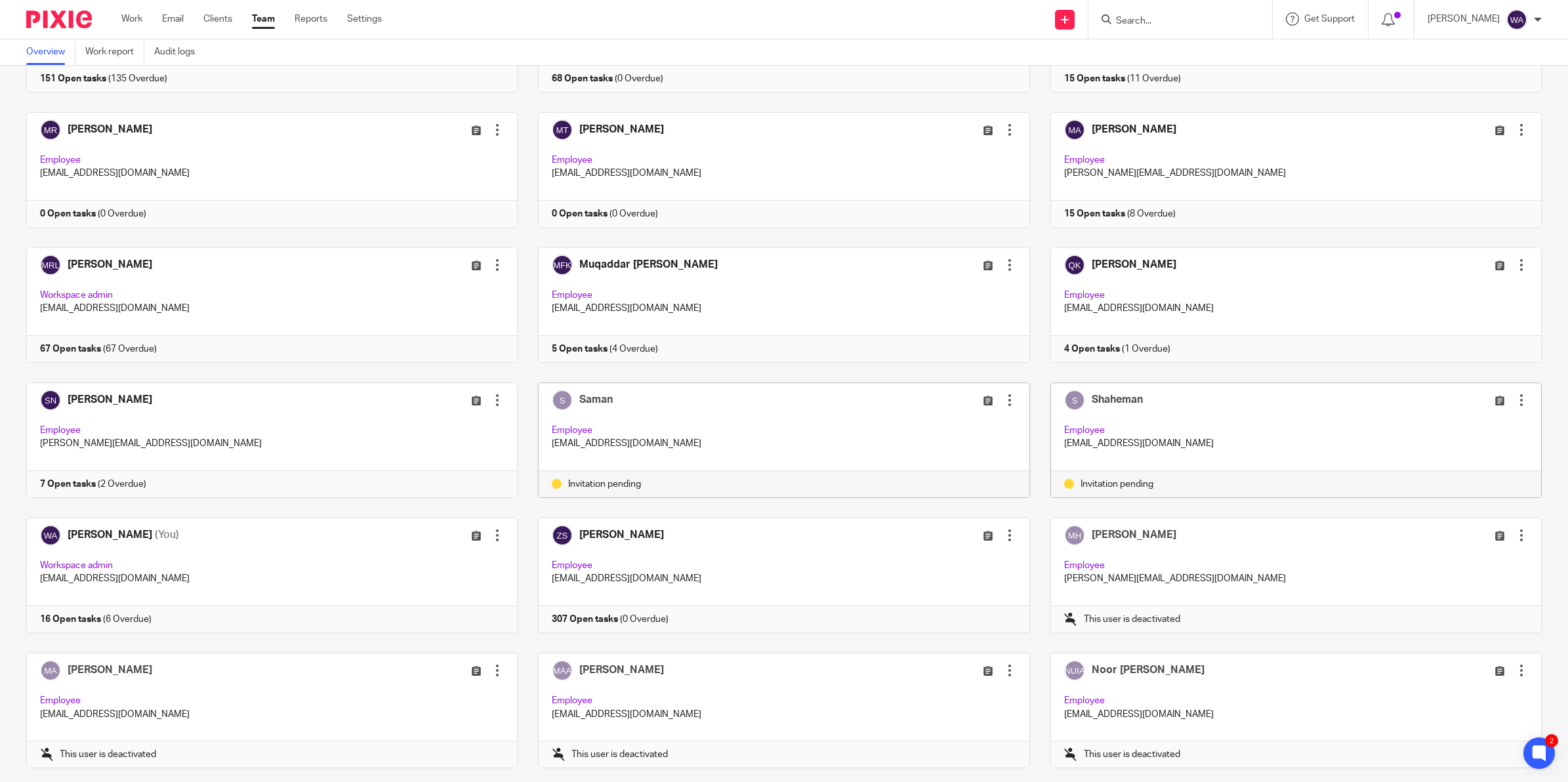
click at [630, 443] on p "saman@boobooks.com" at bounding box center [783, 444] width 464 height 13
drag, startPoint x: 630, startPoint y: 443, endPoint x: 848, endPoint y: 421, distance: 219.1
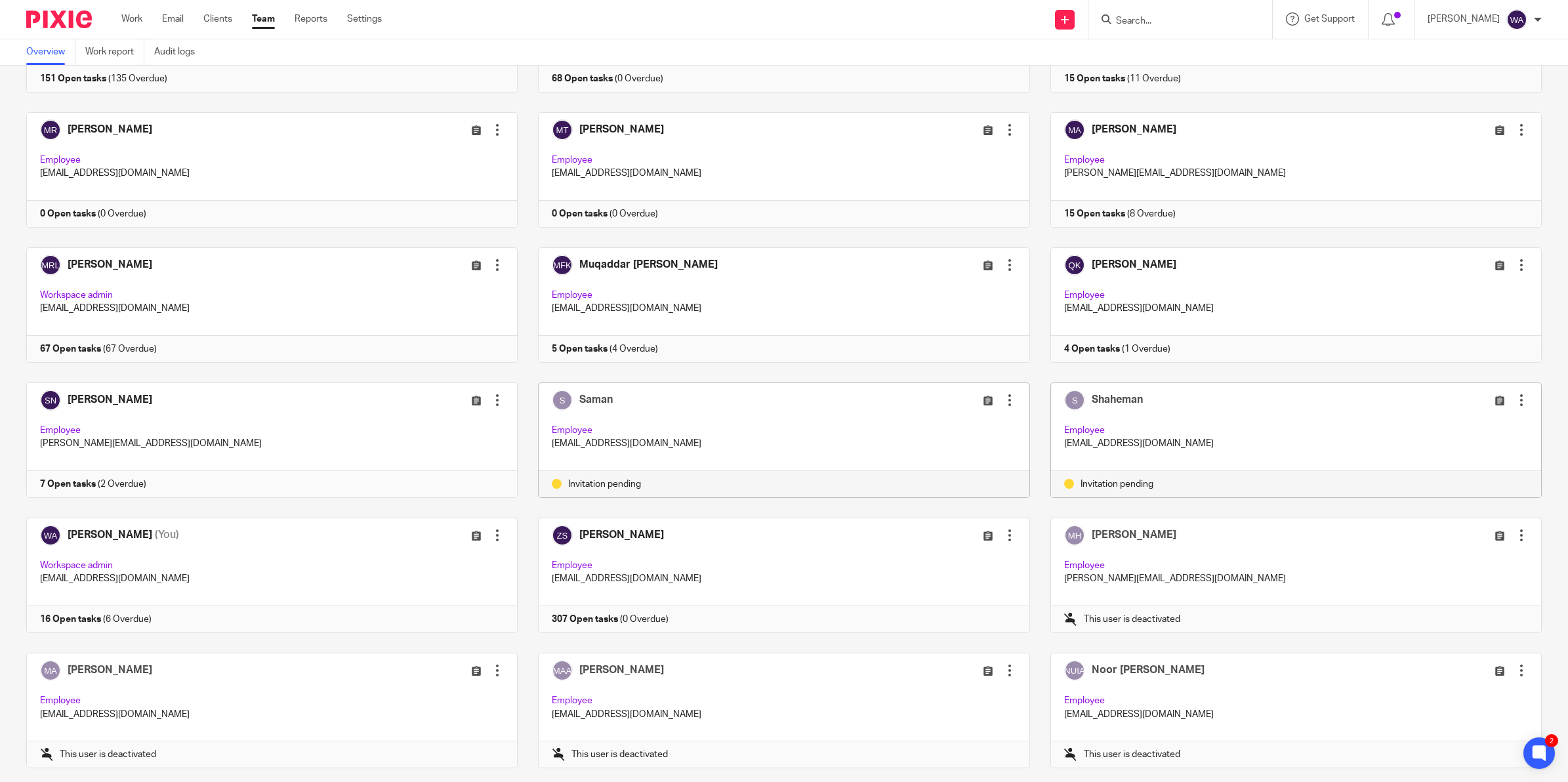
click at [846, 421] on div "Saman Edit user Resend invitation Deactivate user Remove user Employee saman@bo…" at bounding box center [783, 427] width 490 height 87
click at [1003, 402] on div at bounding box center [1010, 401] width 13 height 13
click at [959, 453] on span "Resend invitation" at bounding box center [963, 454] width 71 height 10
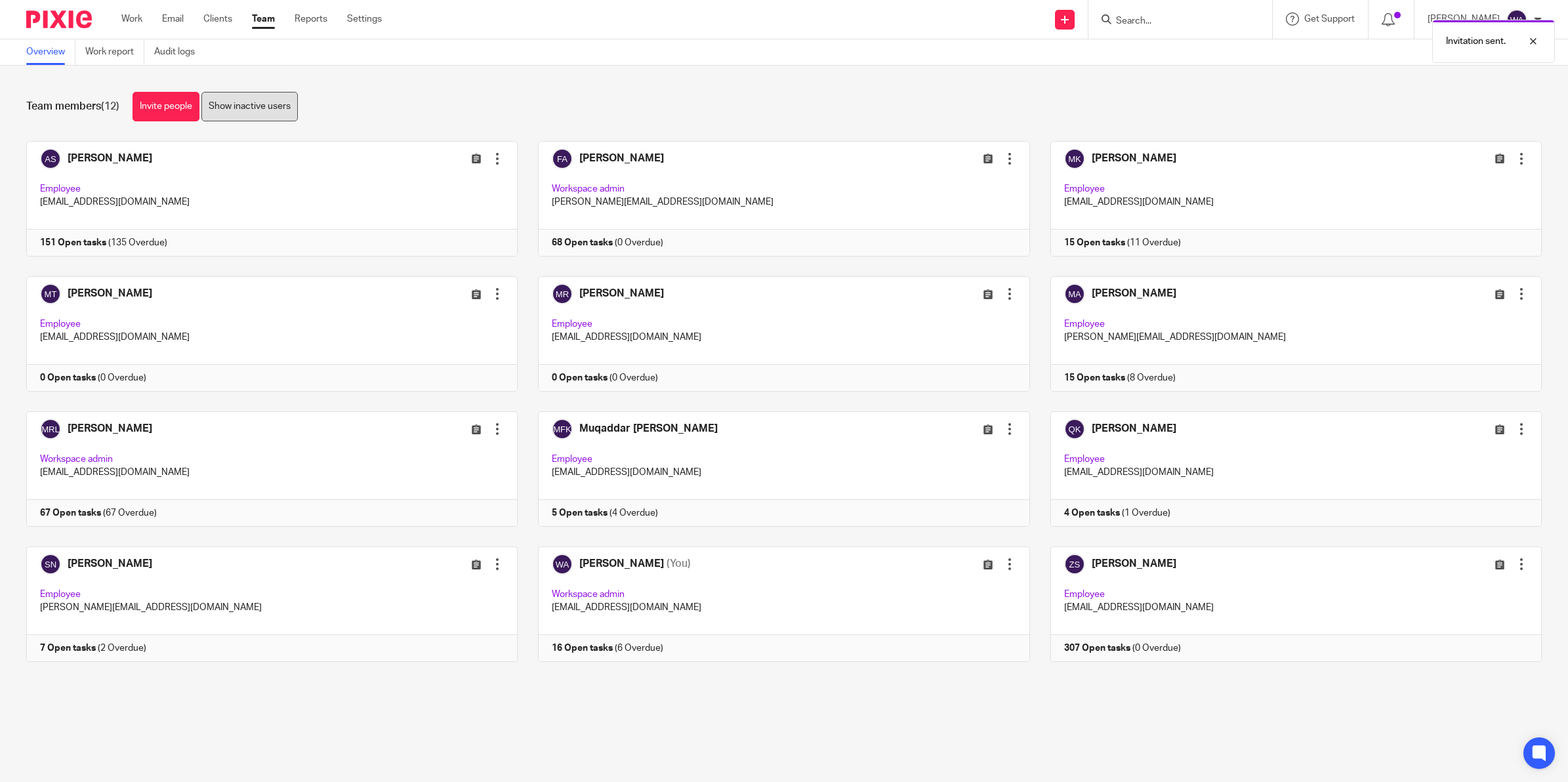
click at [247, 107] on link "Show inactive users" at bounding box center [250, 107] width 96 height 30
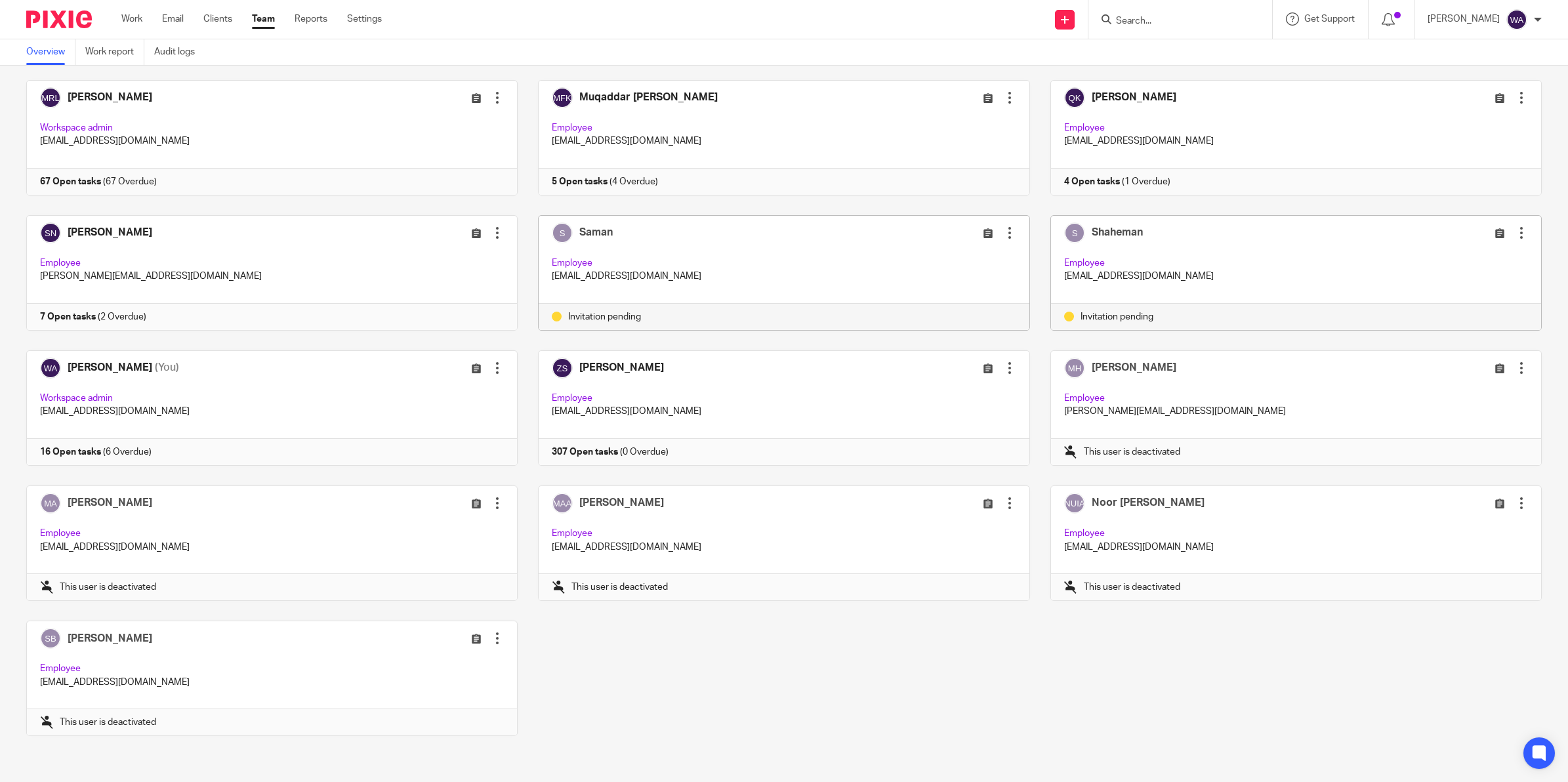
scroll to position [334, 0]
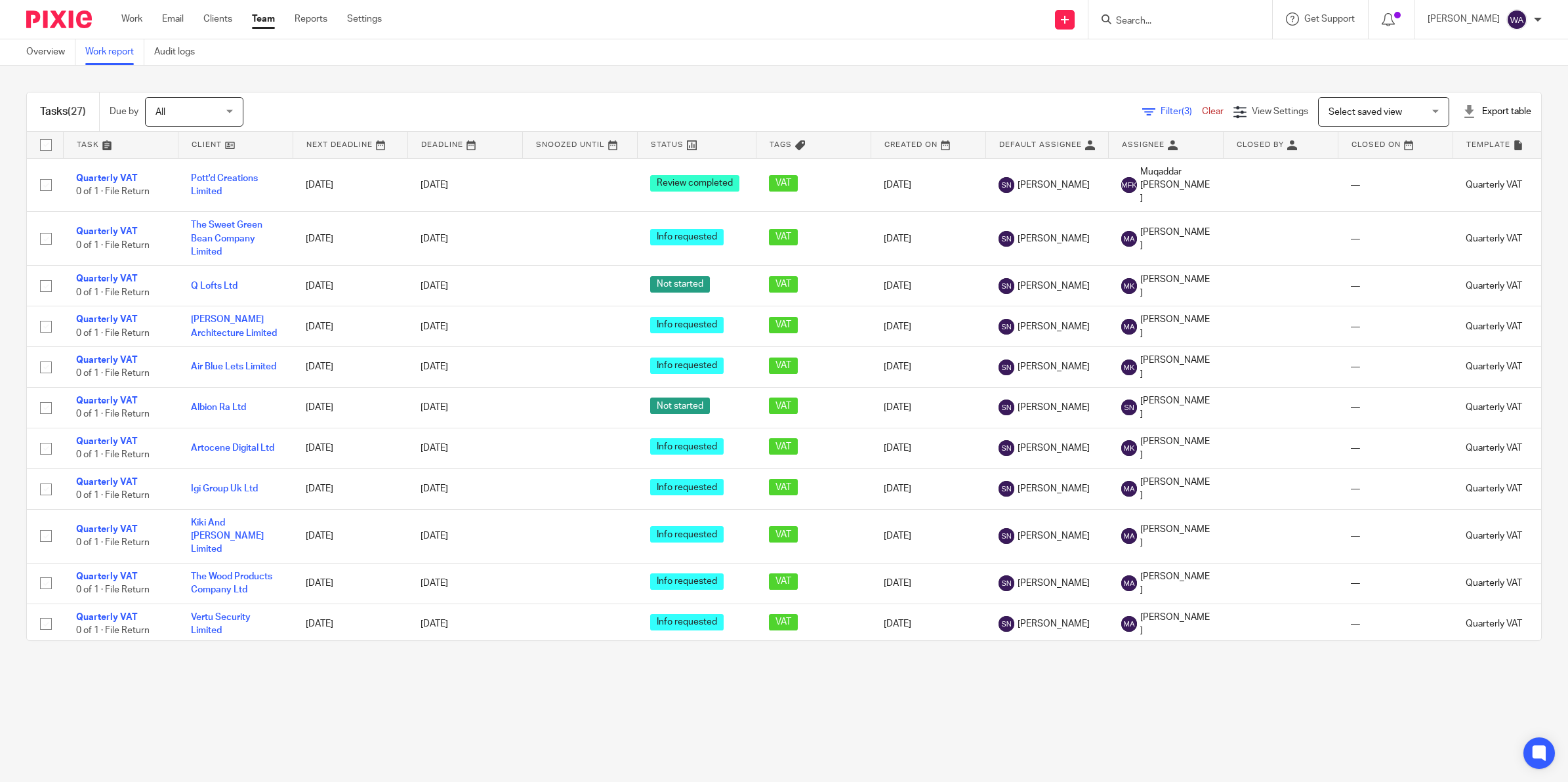
click at [1161, 109] on span "Filter (3)" at bounding box center [1181, 111] width 41 height 10
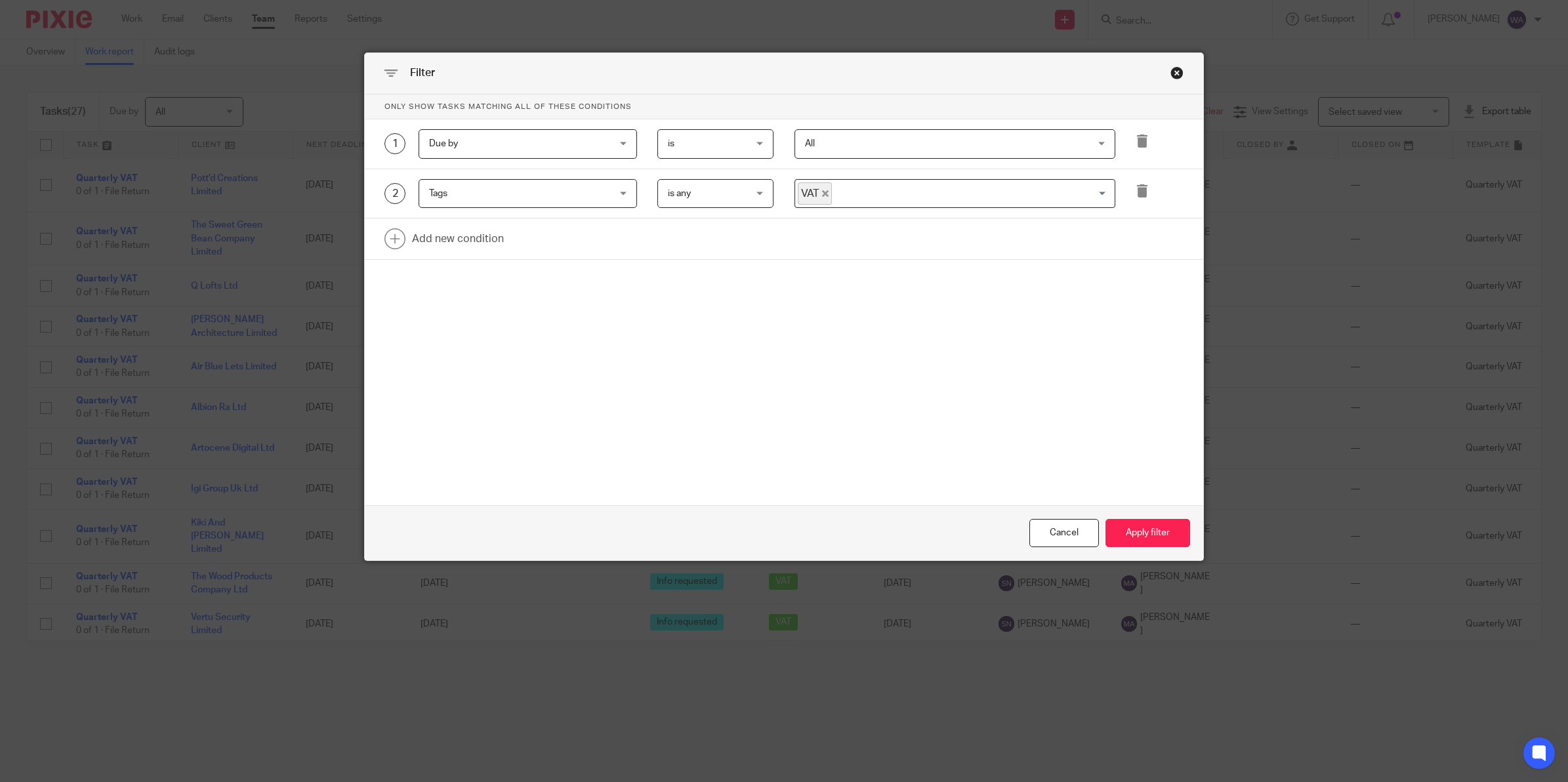
click at [991, 195] on input "Search for option" at bounding box center [969, 194] width 274 height 23
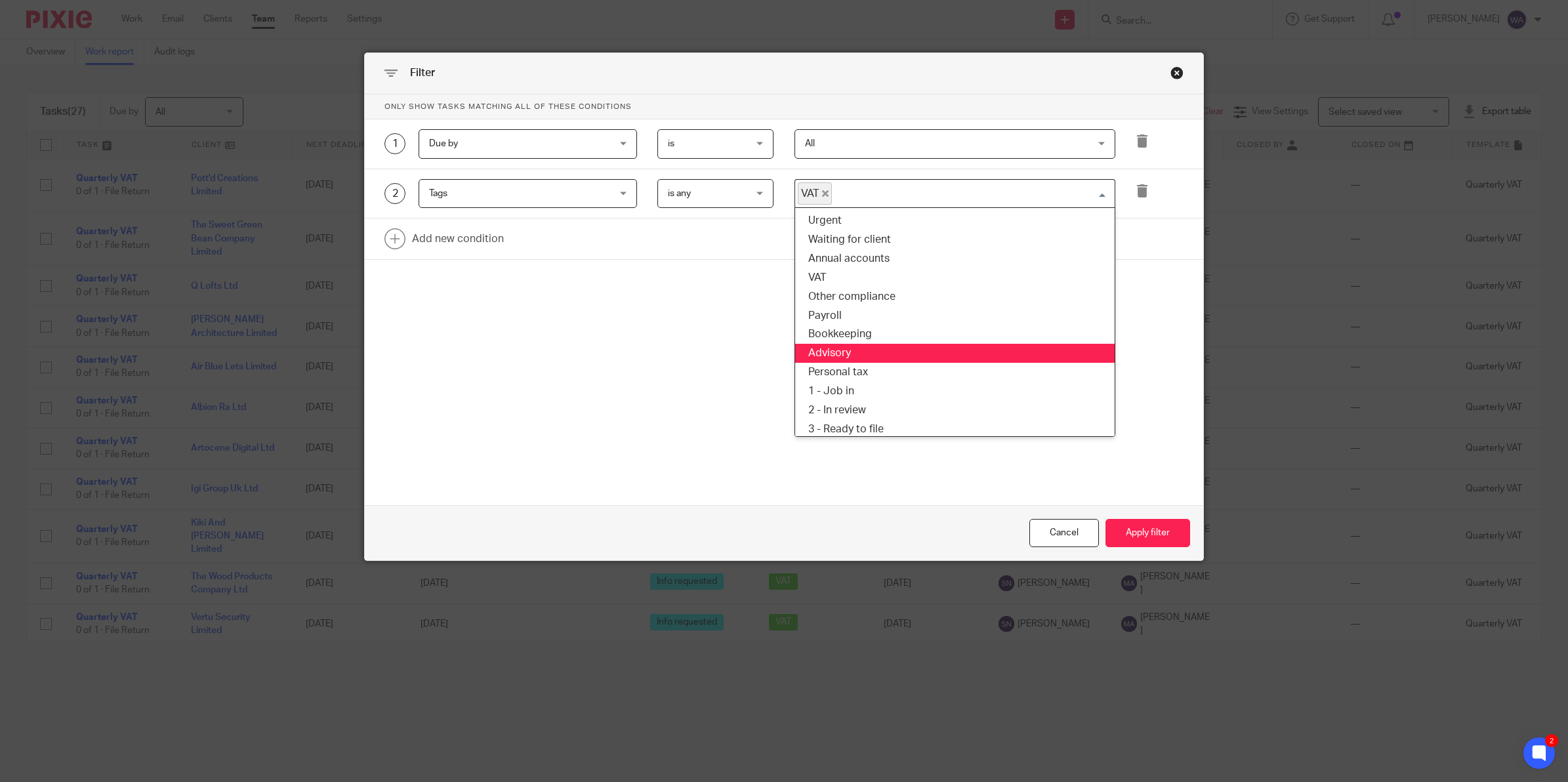
click at [866, 352] on li "Advisory" at bounding box center [954, 354] width 319 height 19
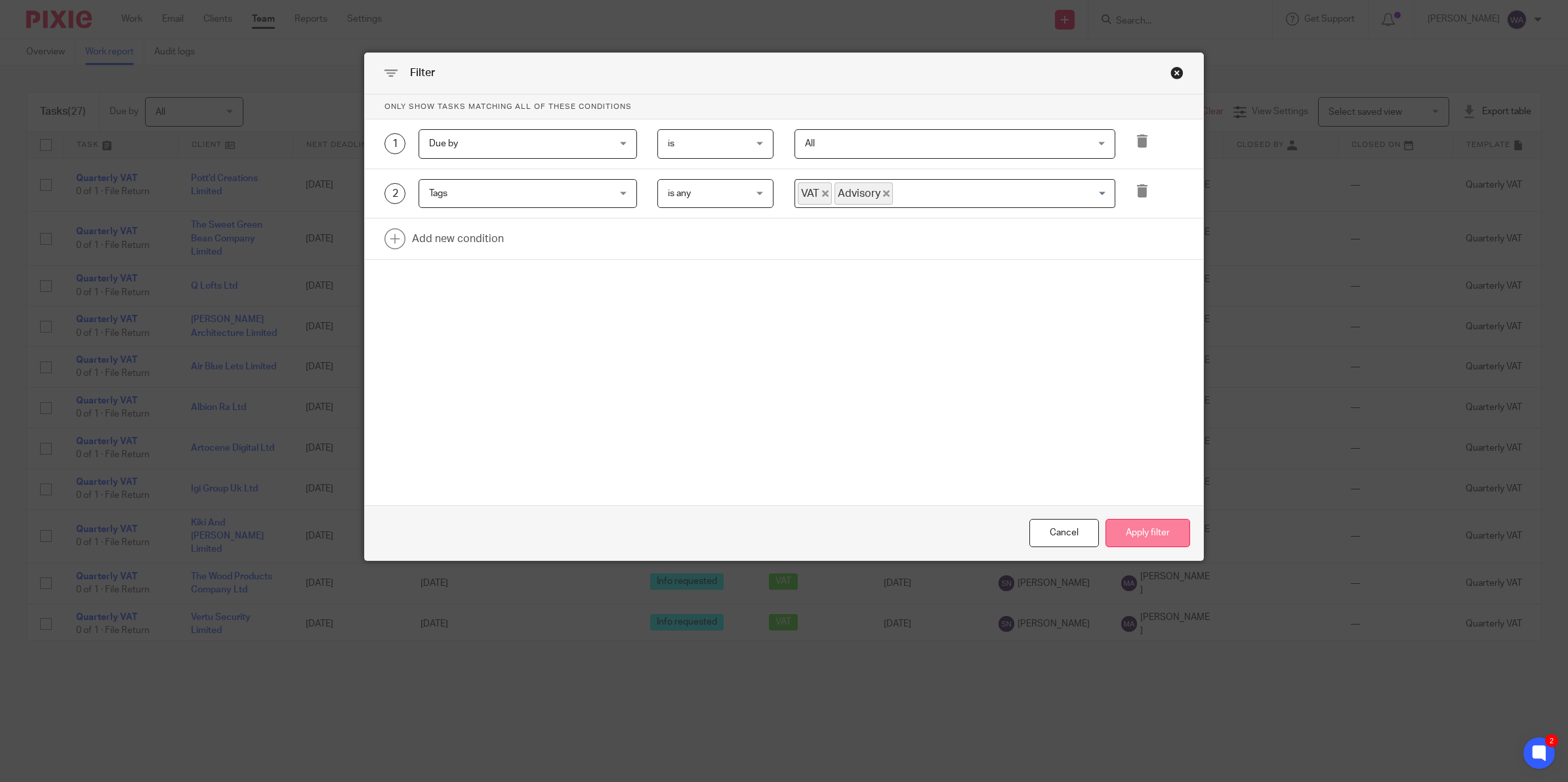
click at [1139, 531] on button "Apply filter" at bounding box center [1147, 532] width 85 height 28
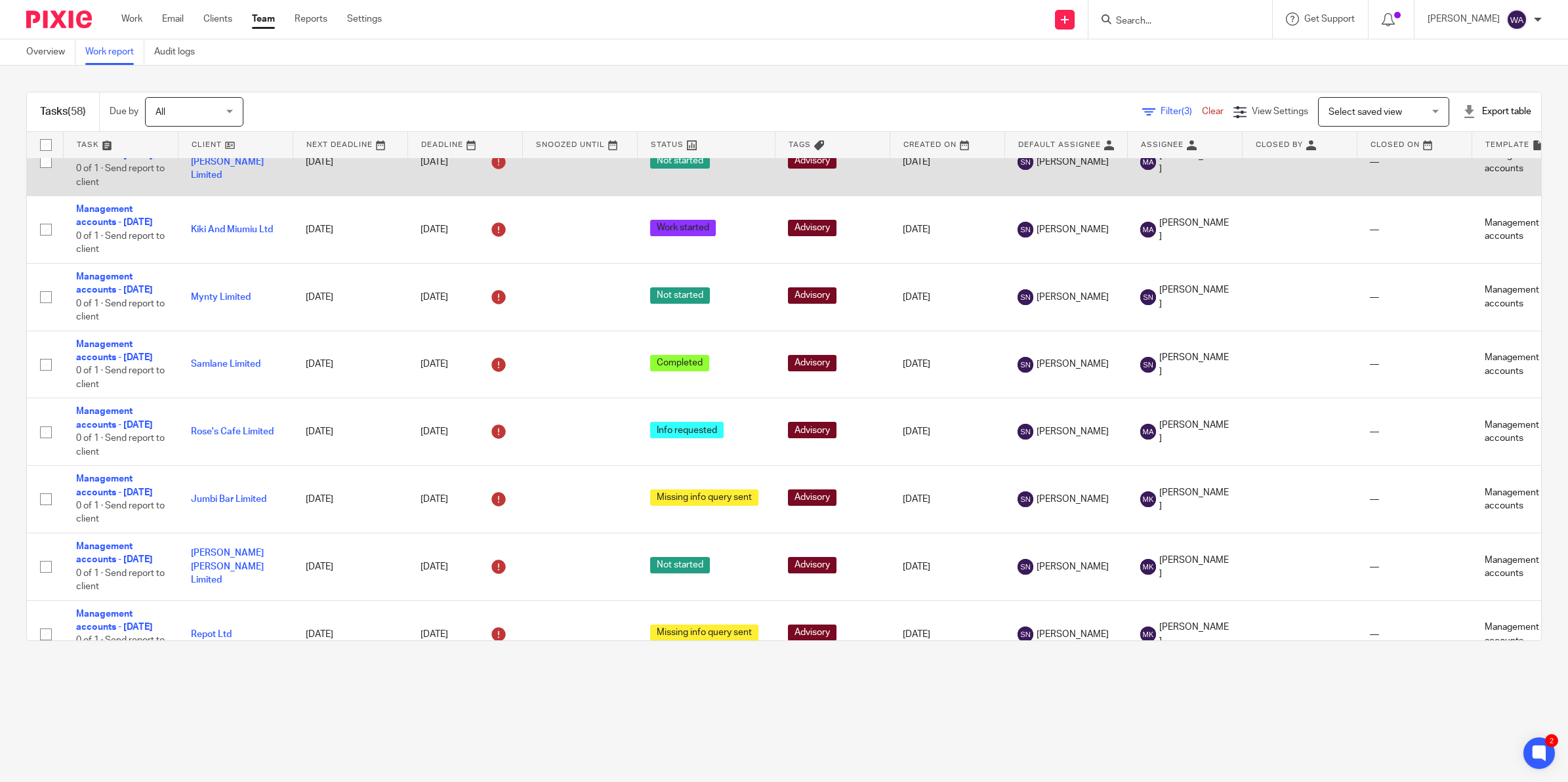
scroll to position [819, 0]
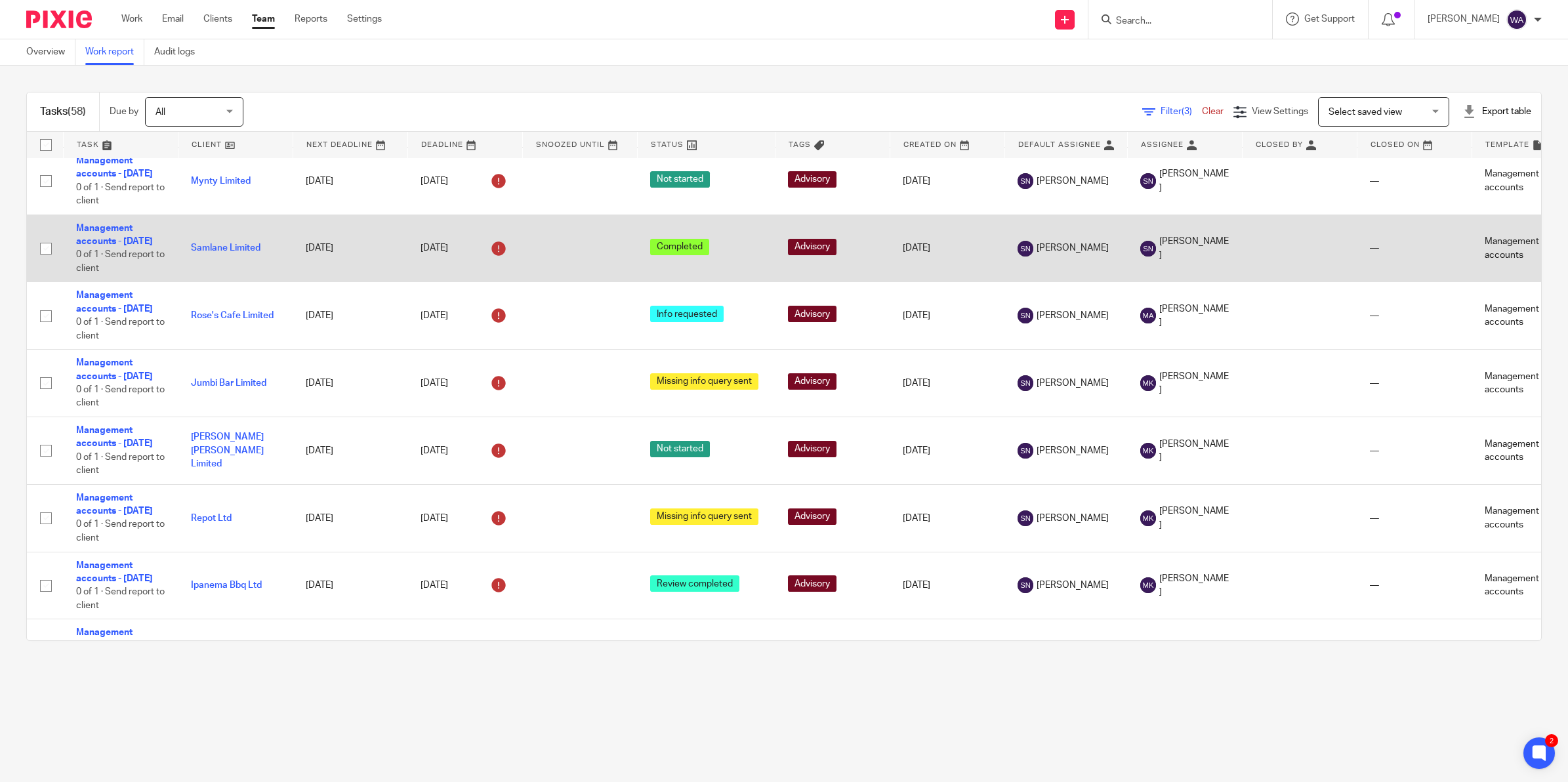
click at [44, 261] on input "checkbox" at bounding box center [46, 249] width 25 height 25
checkbox input "true"
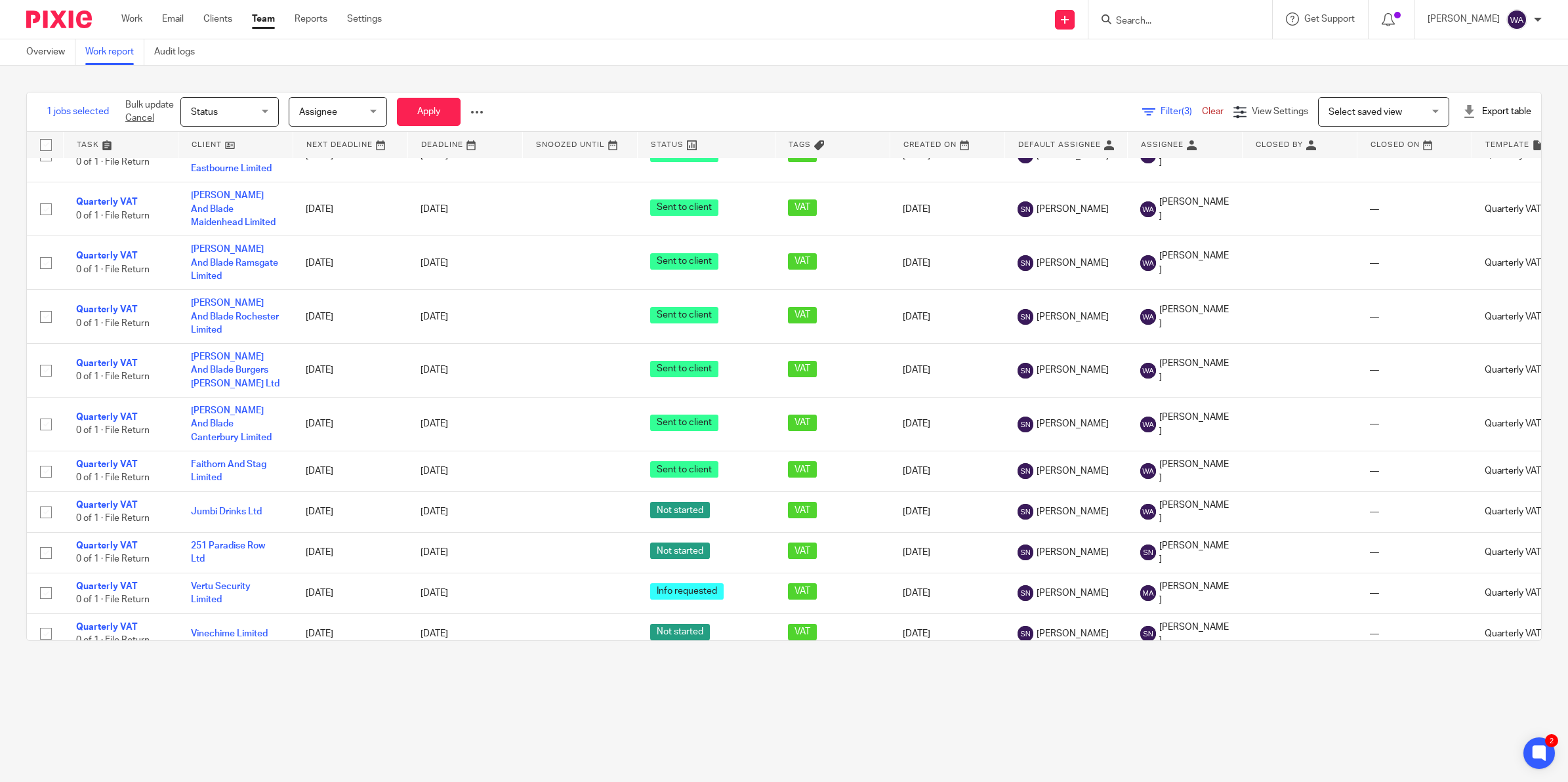
scroll to position [2705, 0]
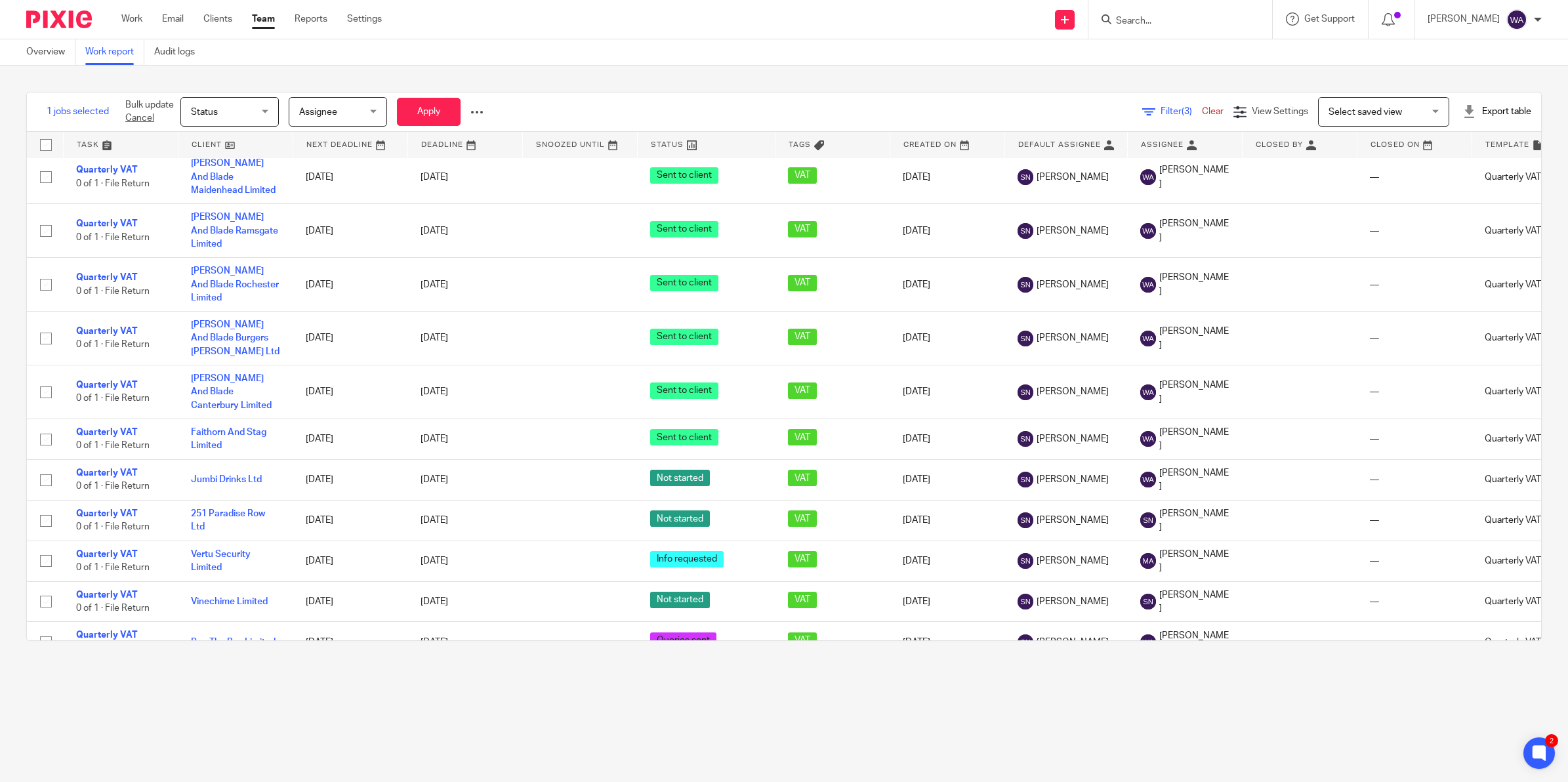
checkbox input "true"
click at [340, 110] on span "Assignee" at bounding box center [333, 111] width 69 height 28
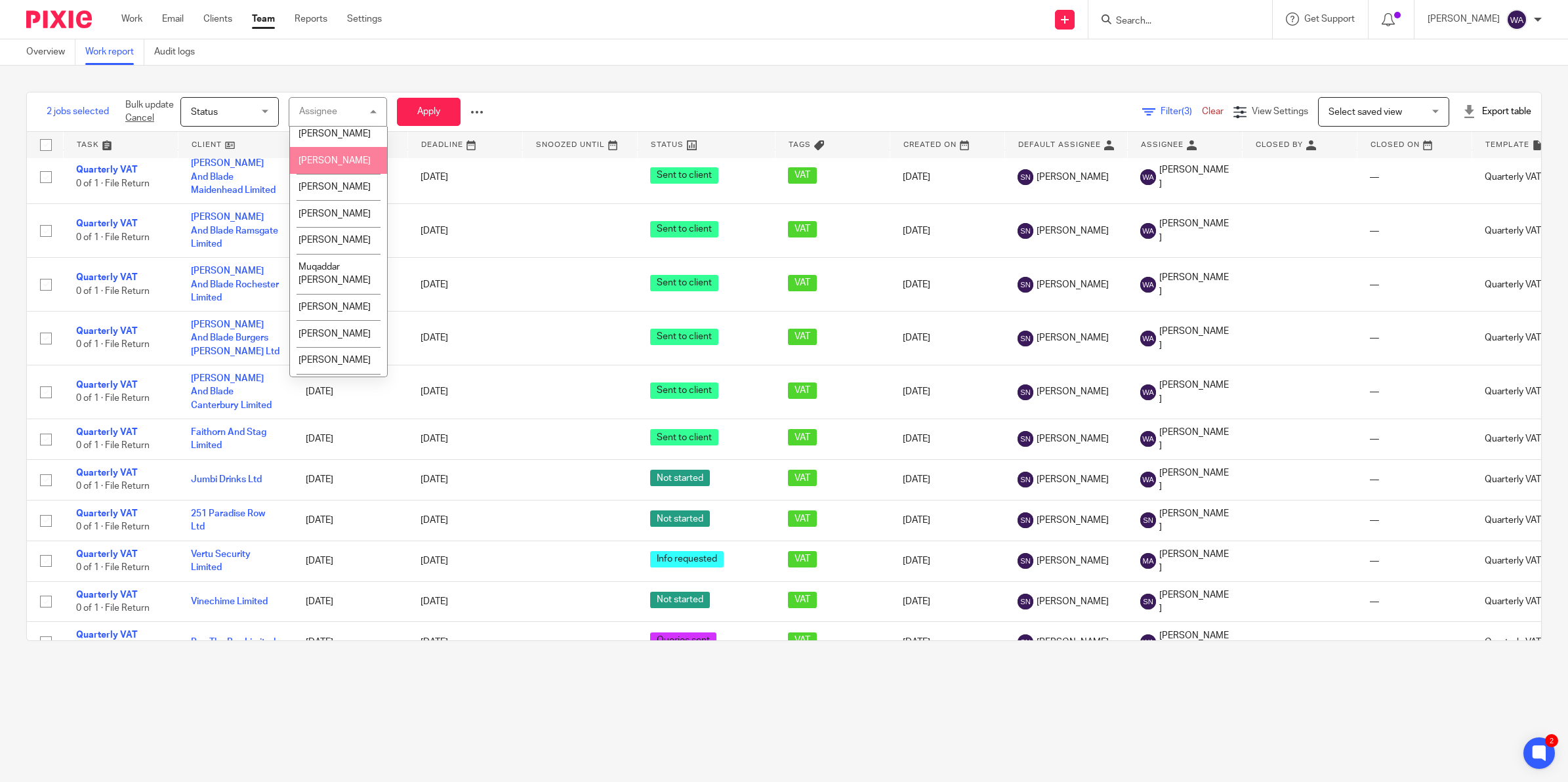
scroll to position [164, 0]
click at [331, 324] on li "Saman Rauf" at bounding box center [338, 310] width 97 height 27
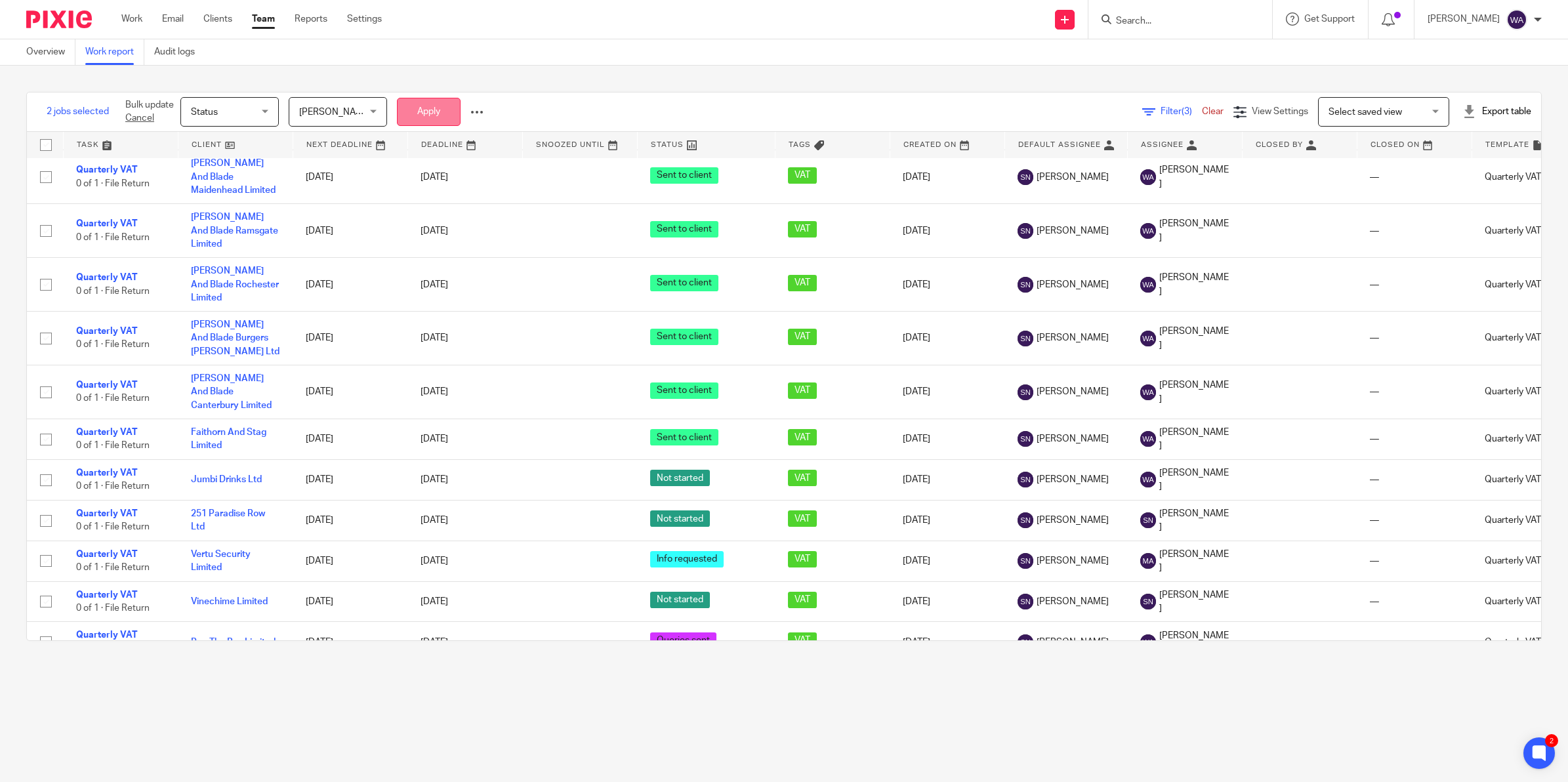
click at [430, 114] on button "Apply" at bounding box center [429, 111] width 63 height 28
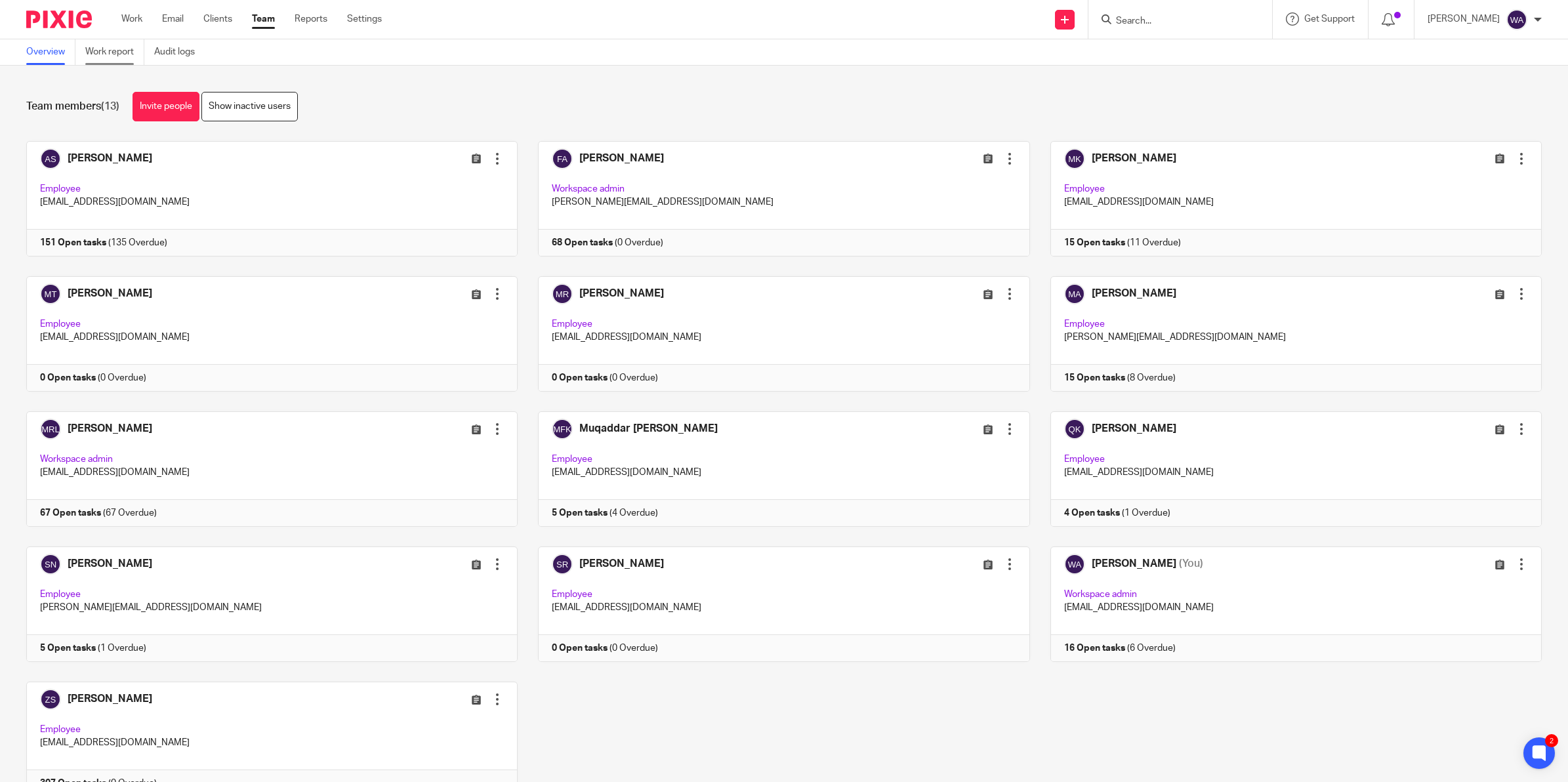
click at [99, 51] on link "Work report" at bounding box center [114, 52] width 59 height 26
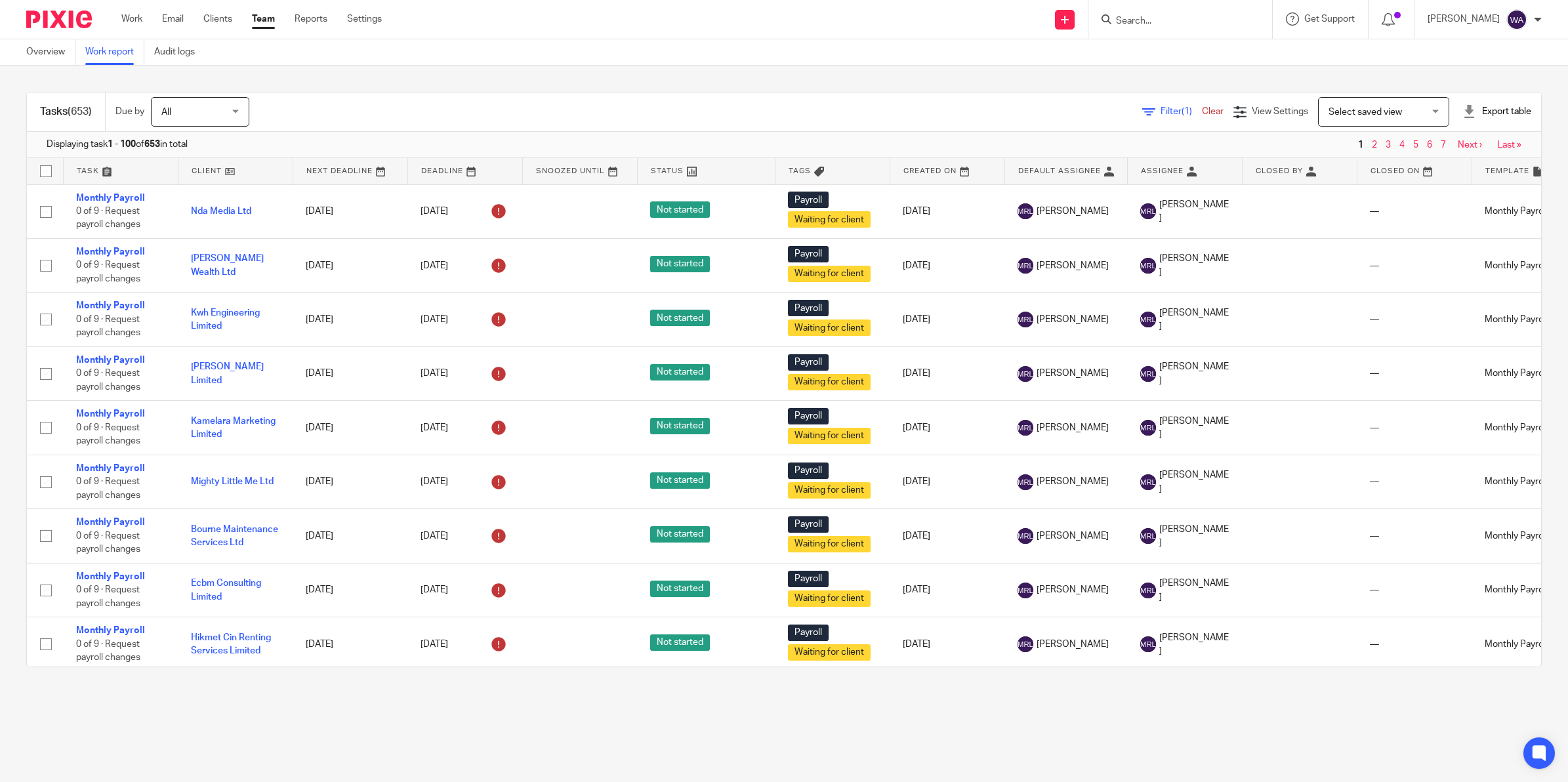
click at [1161, 113] on span "Filter (1)" at bounding box center [1181, 111] width 41 height 10
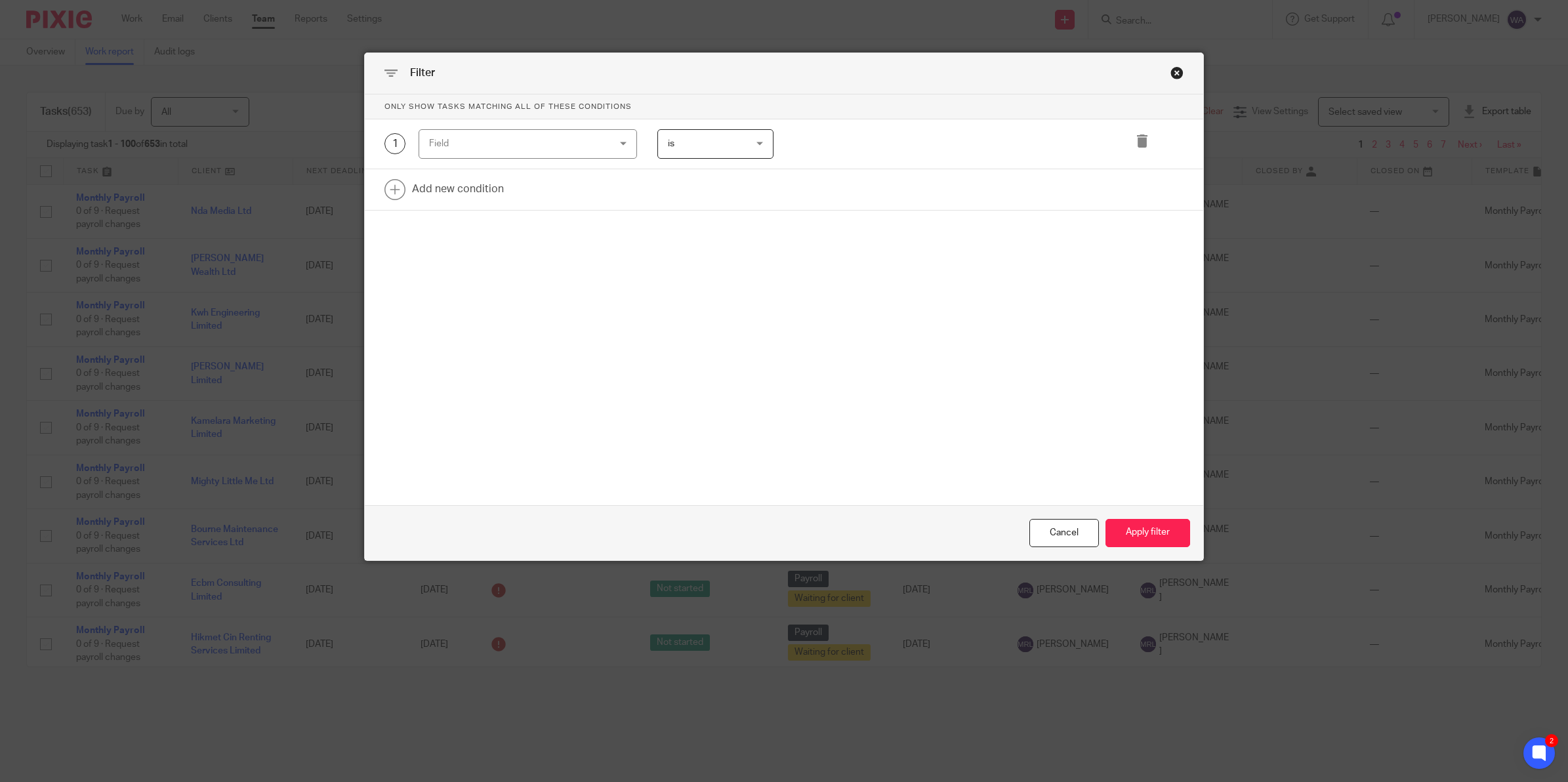
click at [520, 137] on div "Field" at bounding box center [511, 143] width 166 height 28
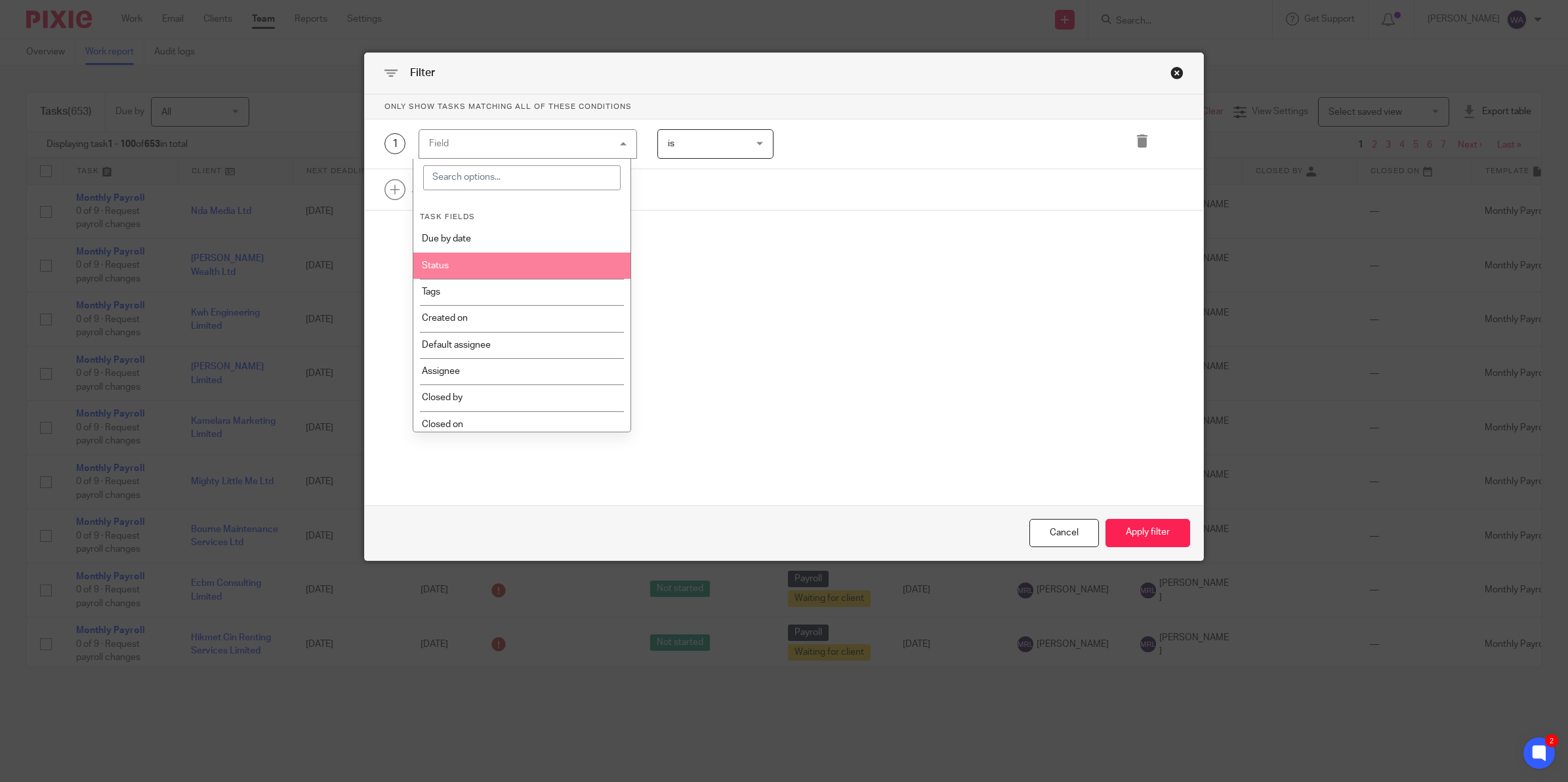
click at [467, 260] on li "Status" at bounding box center [522, 265] width 217 height 26
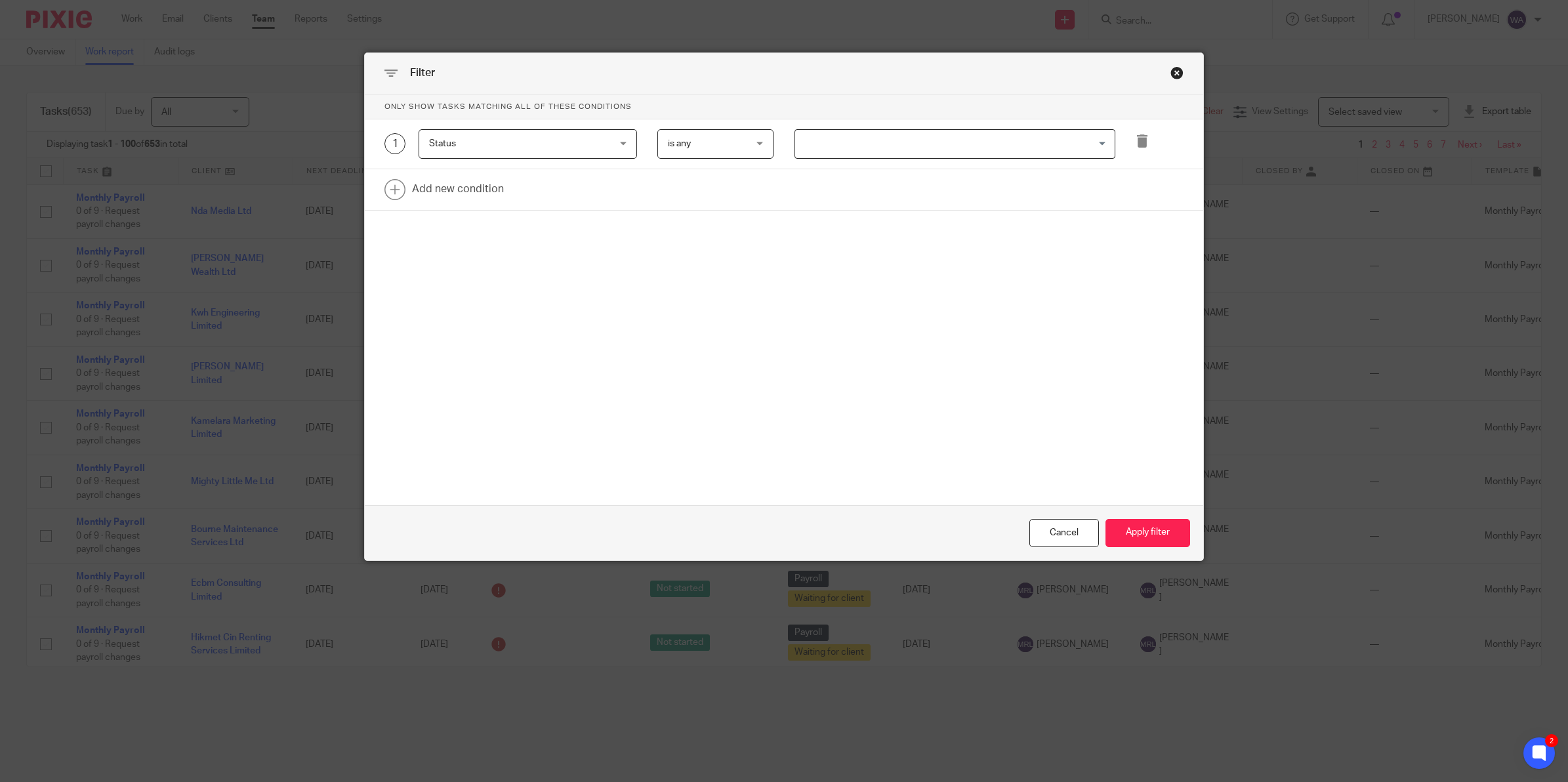
click at [716, 145] on span "is any" at bounding box center [709, 143] width 84 height 28
click at [825, 135] on input "Search for option" at bounding box center [952, 144] width 311 height 23
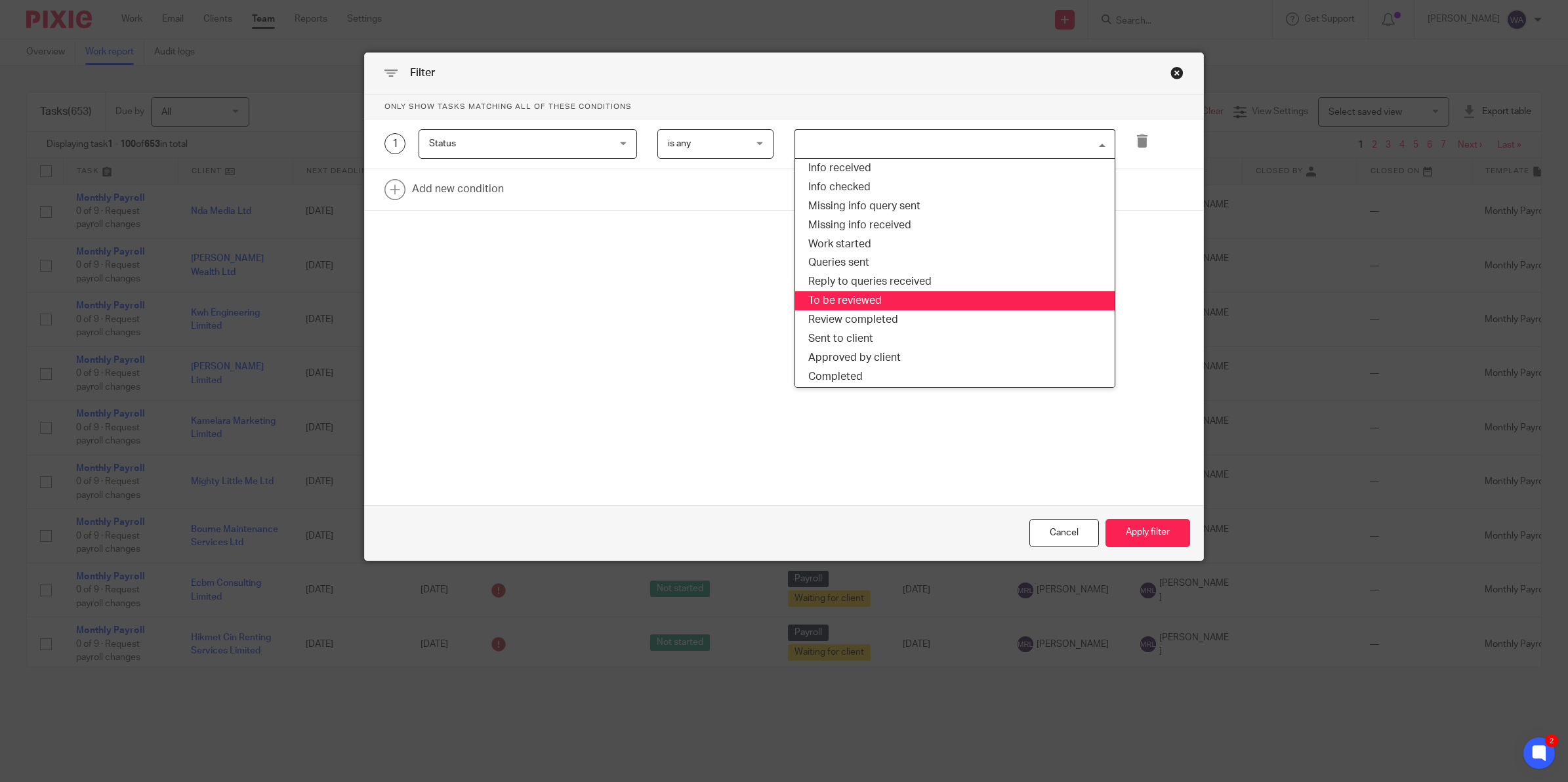
scroll to position [62, 0]
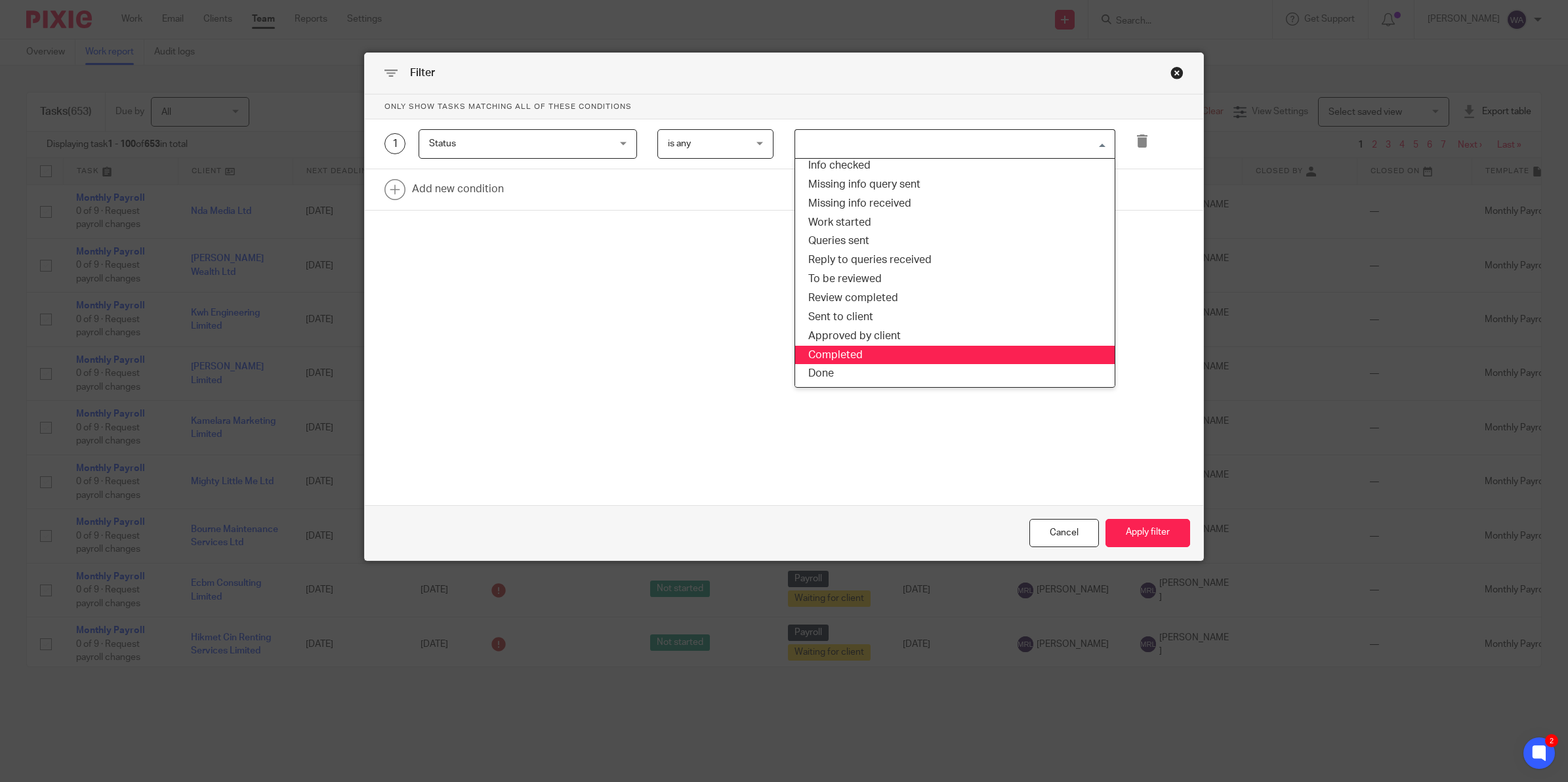
click at [838, 353] on li "Completed" at bounding box center [954, 355] width 319 height 19
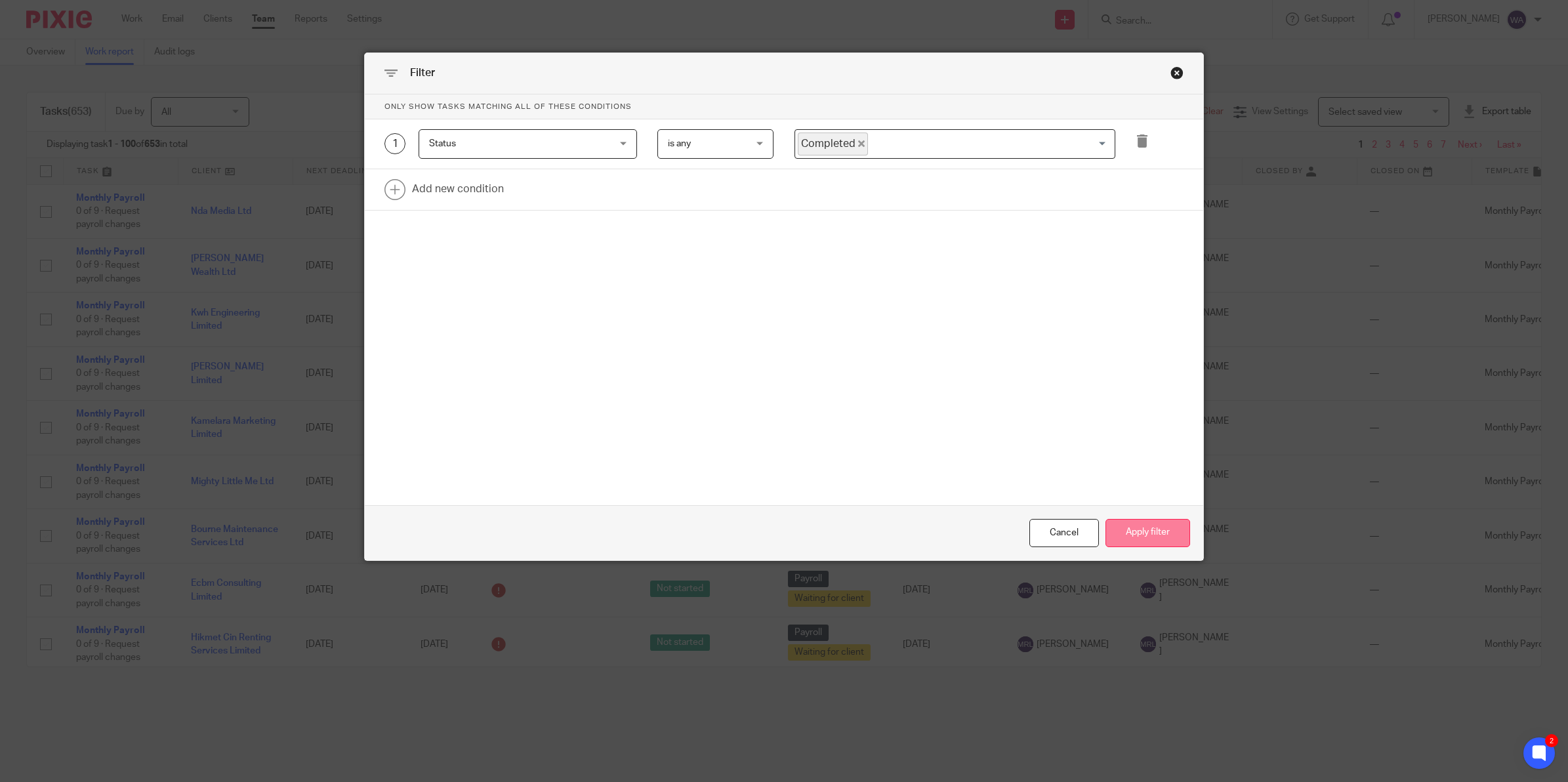
click at [1138, 535] on button "Apply filter" at bounding box center [1147, 532] width 85 height 28
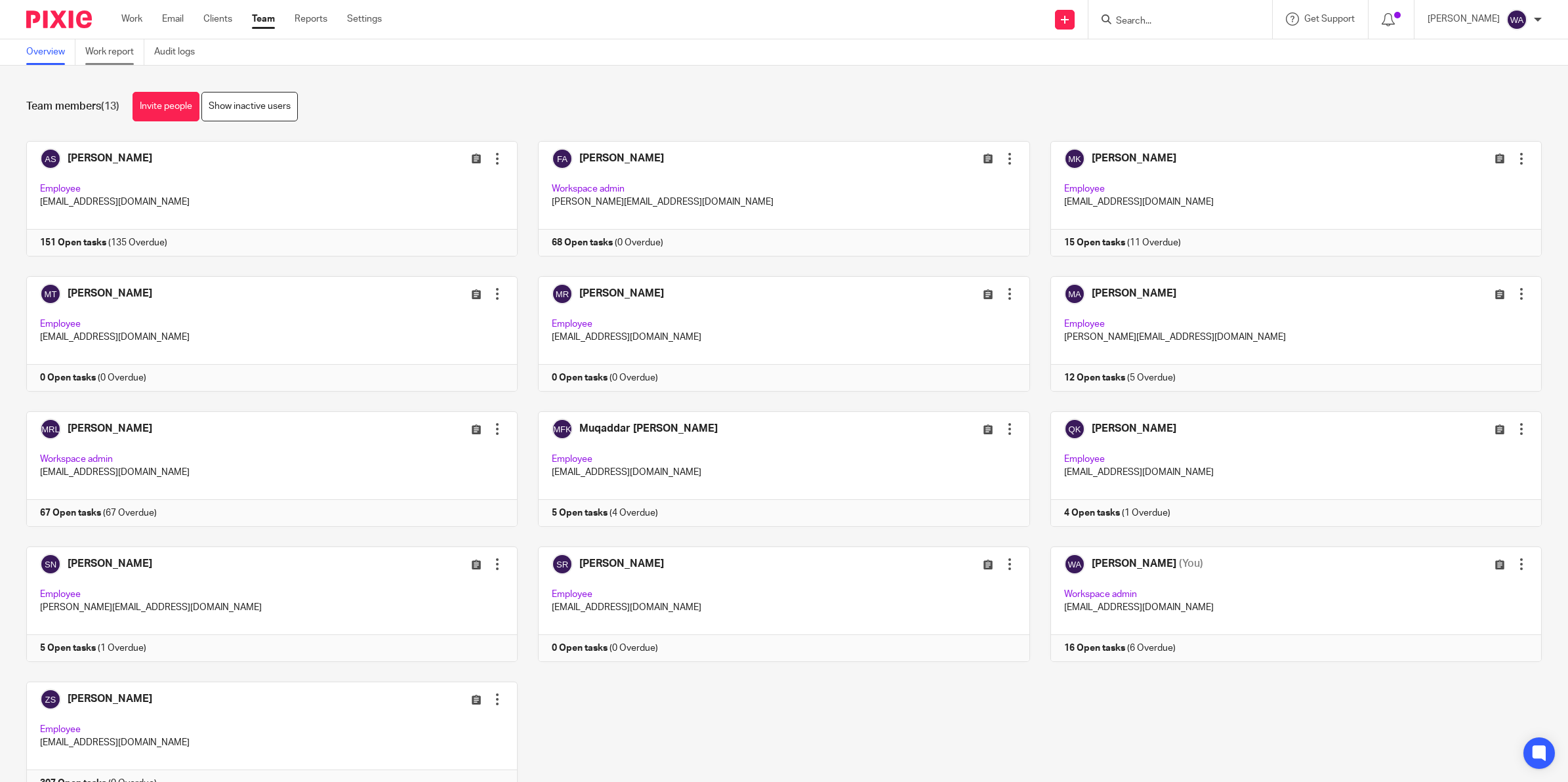
click at [119, 48] on link "Work report" at bounding box center [114, 52] width 59 height 26
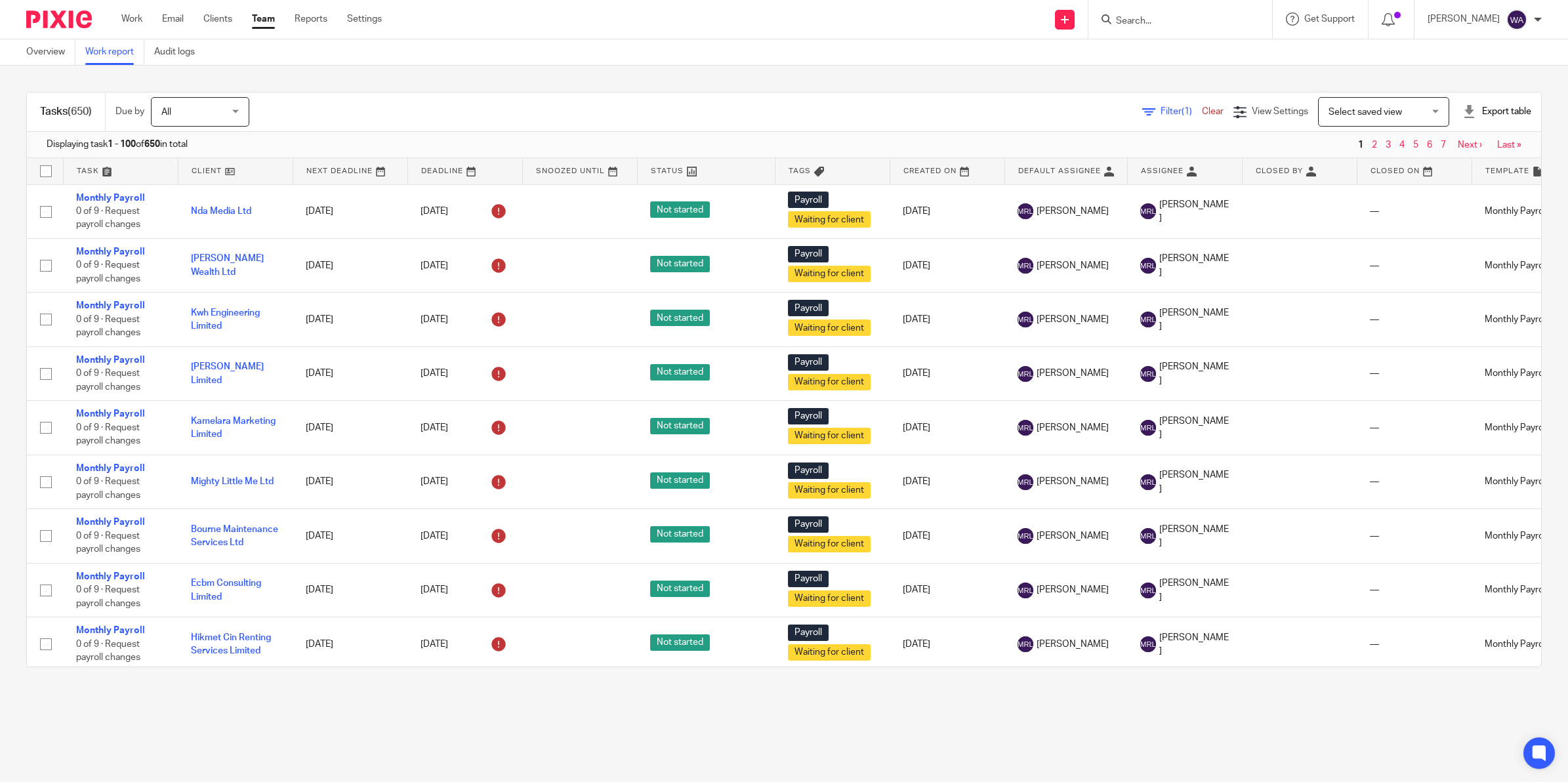
click at [1161, 110] on span "Filter (1)" at bounding box center [1181, 111] width 41 height 10
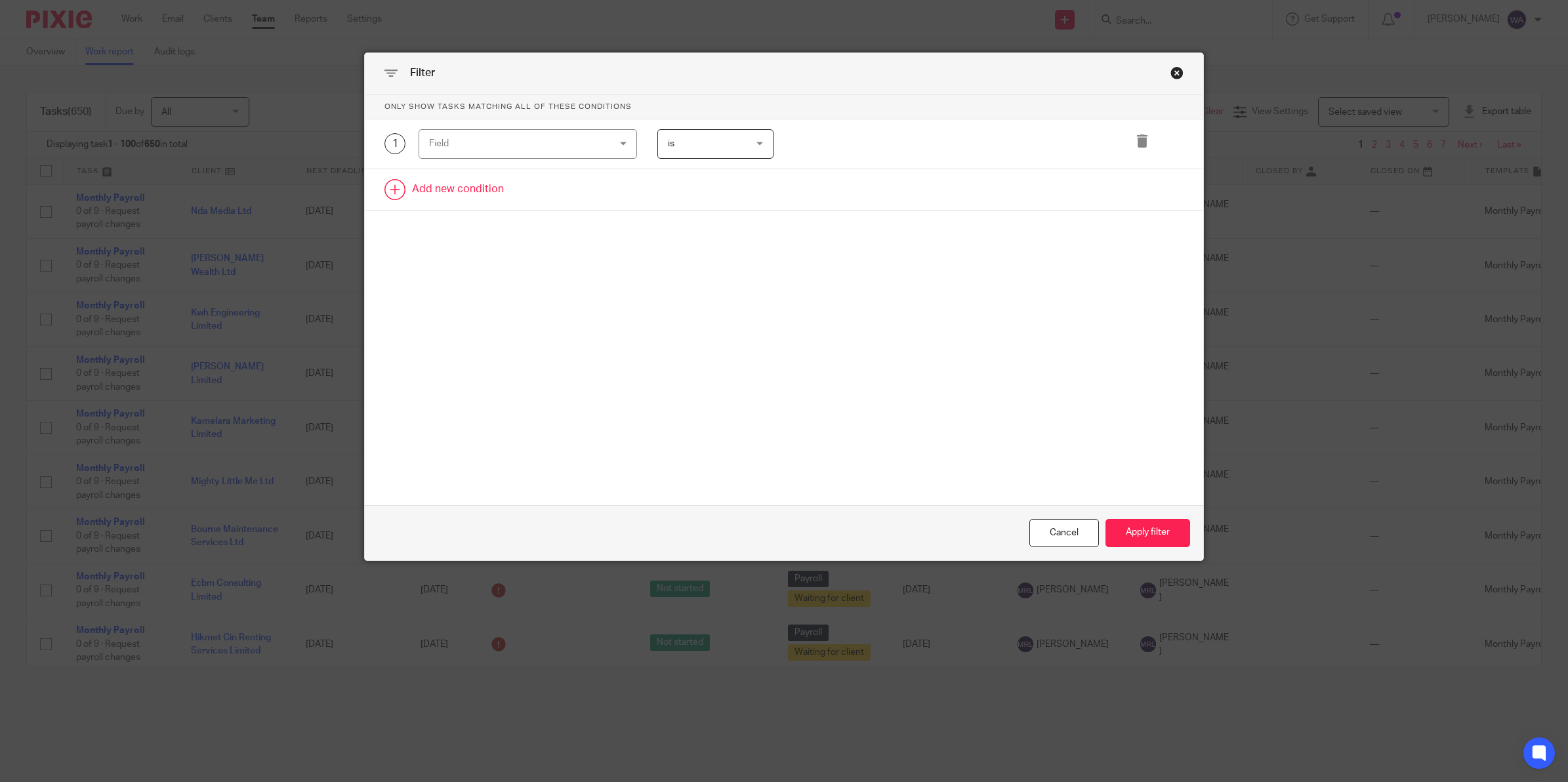
click at [467, 183] on link at bounding box center [784, 189] width 838 height 40
click at [477, 183] on div "Field" at bounding box center [511, 193] width 166 height 28
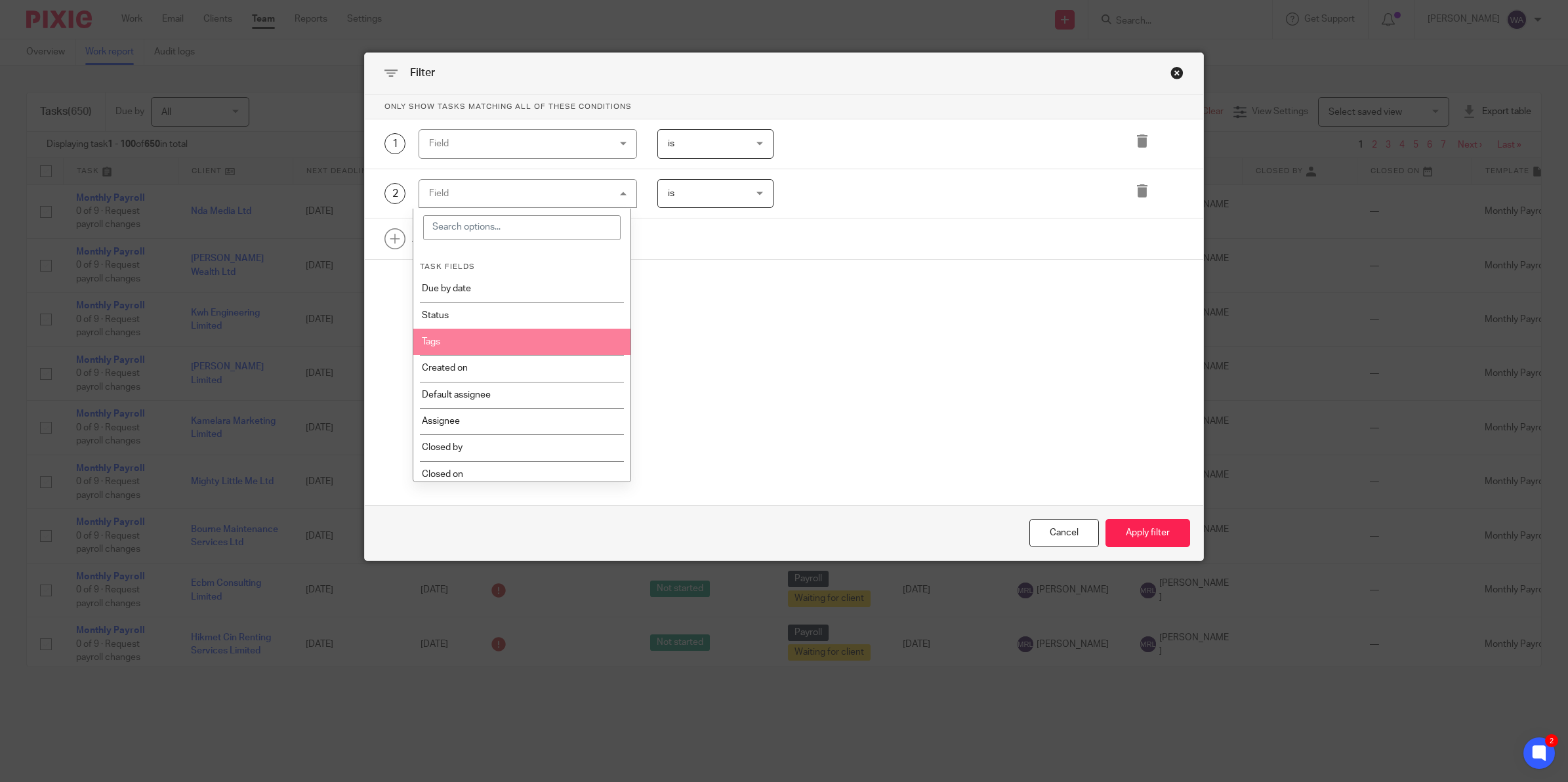
click at [452, 344] on li "Tags" at bounding box center [522, 341] width 217 height 26
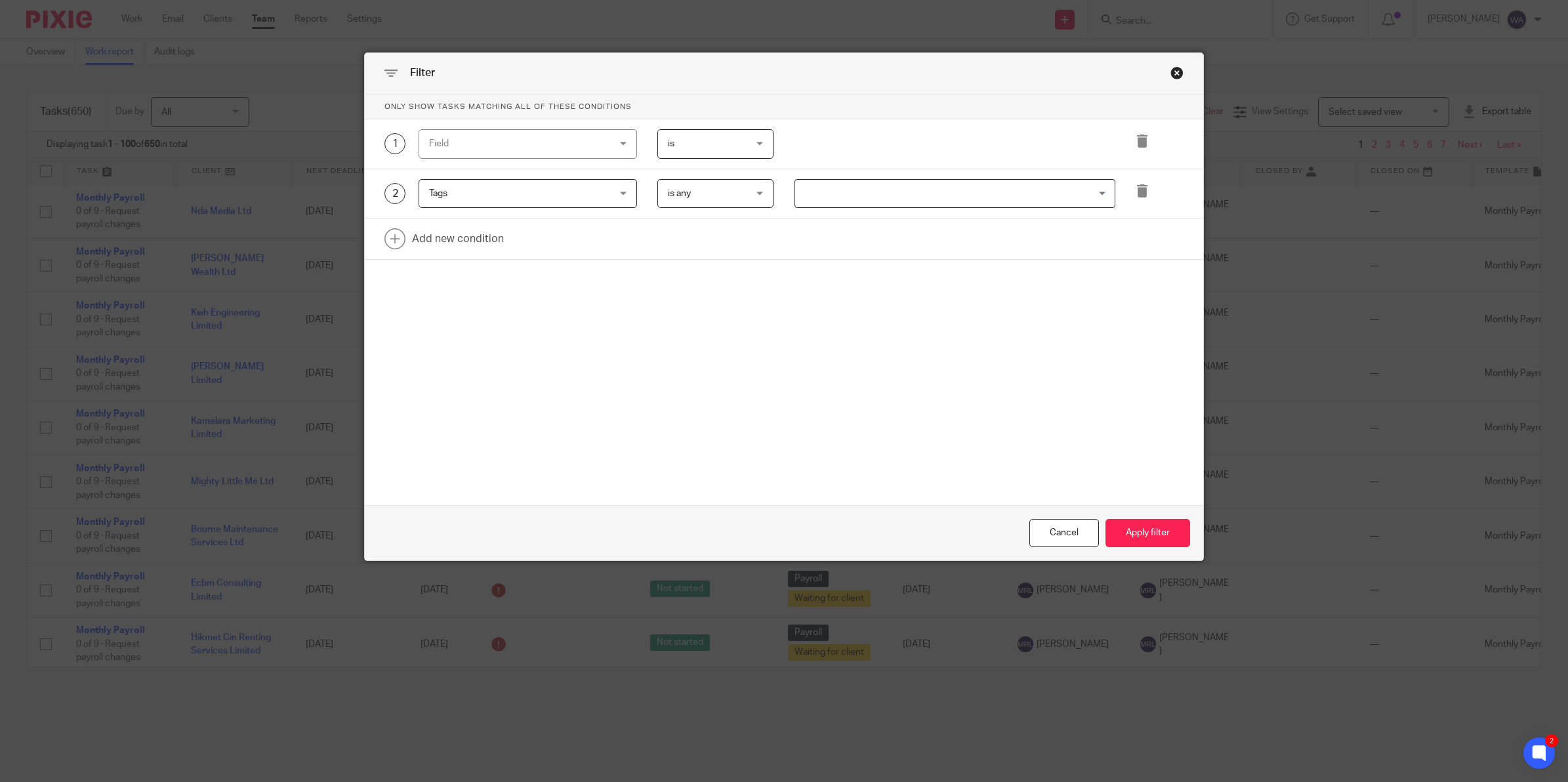
click at [820, 191] on input "Search for option" at bounding box center [952, 194] width 311 height 23
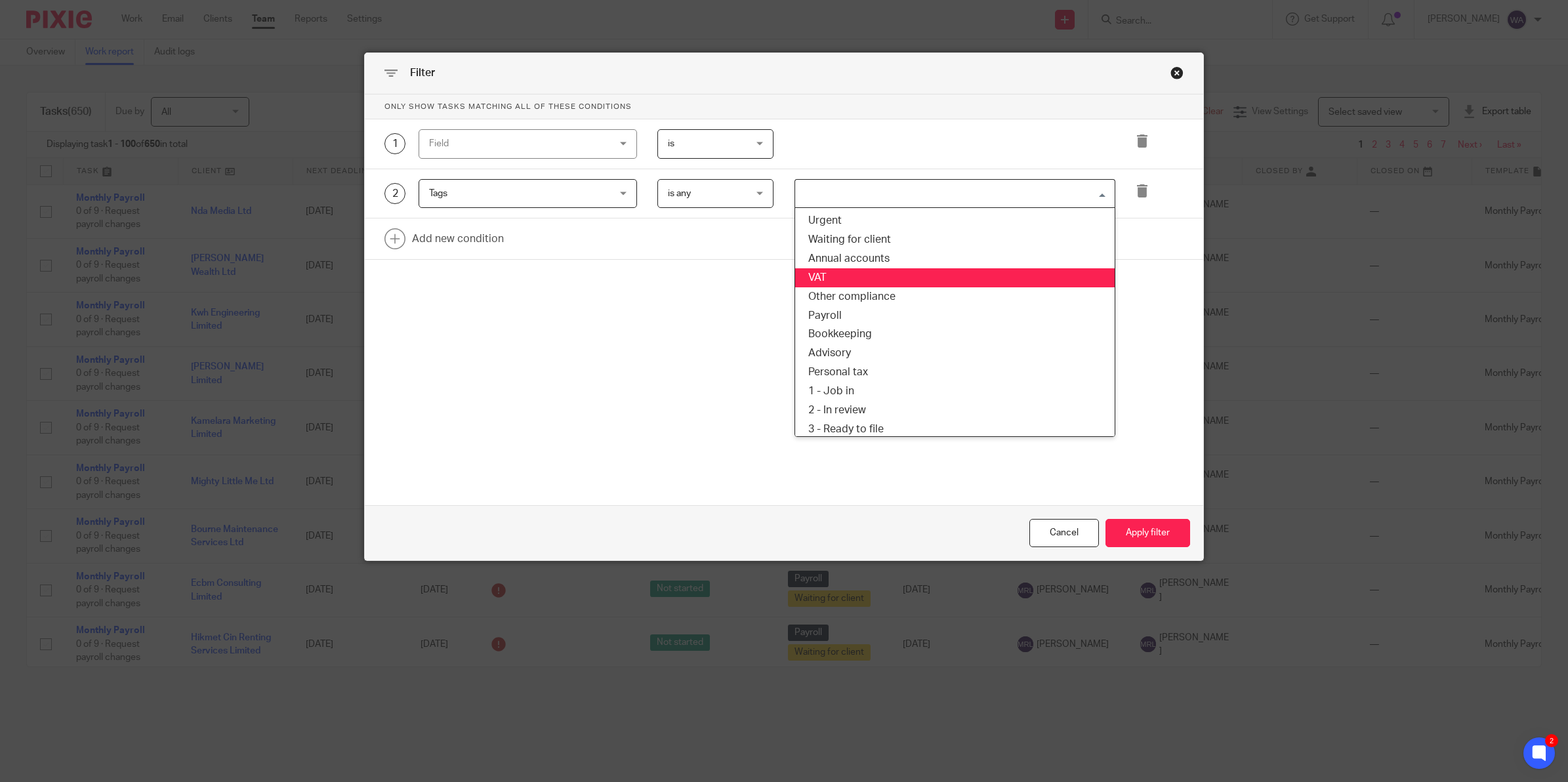
click at [821, 276] on li "VAT" at bounding box center [954, 278] width 319 height 19
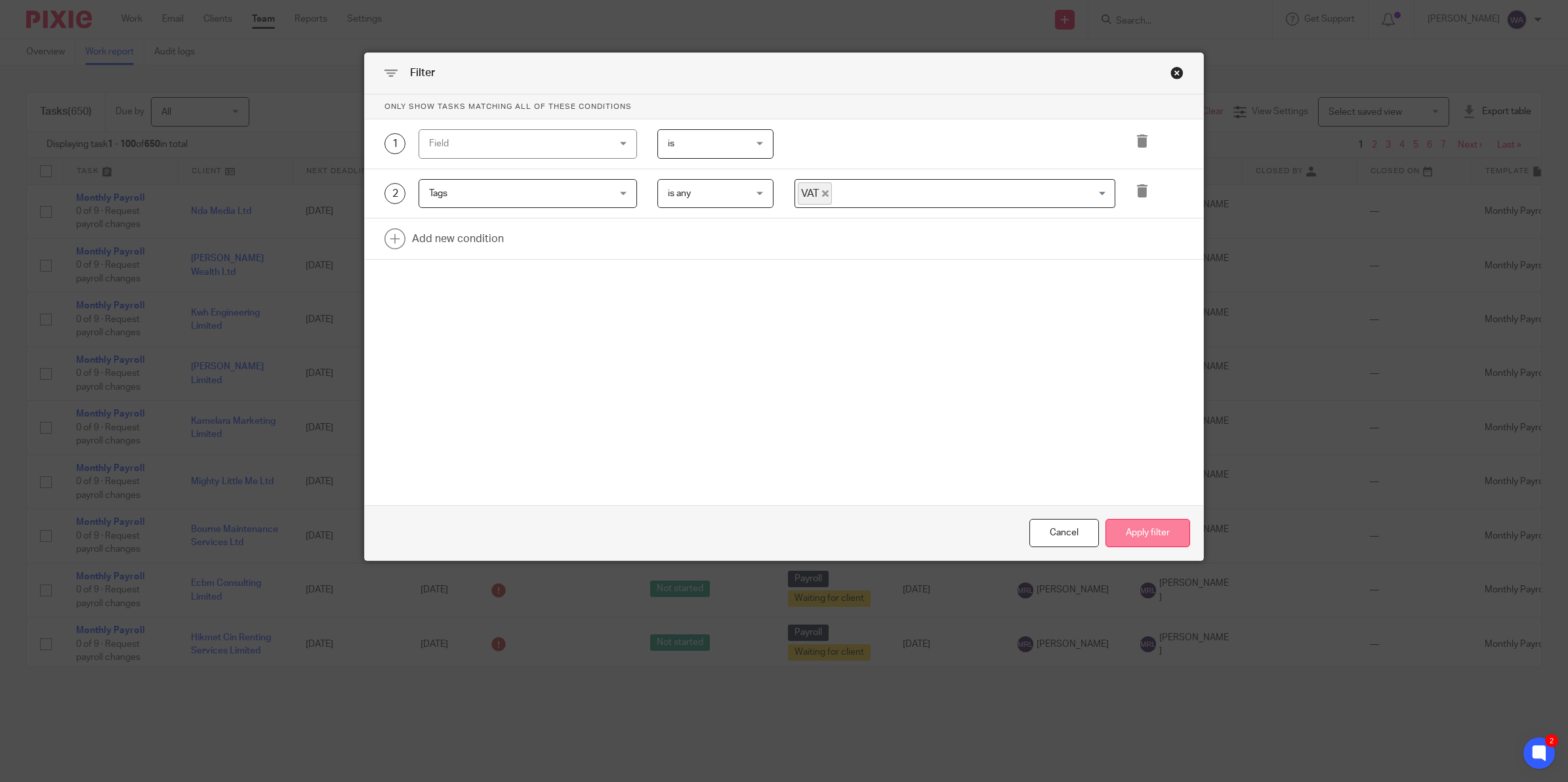
click at [1126, 523] on button "Apply filter" at bounding box center [1147, 532] width 85 height 28
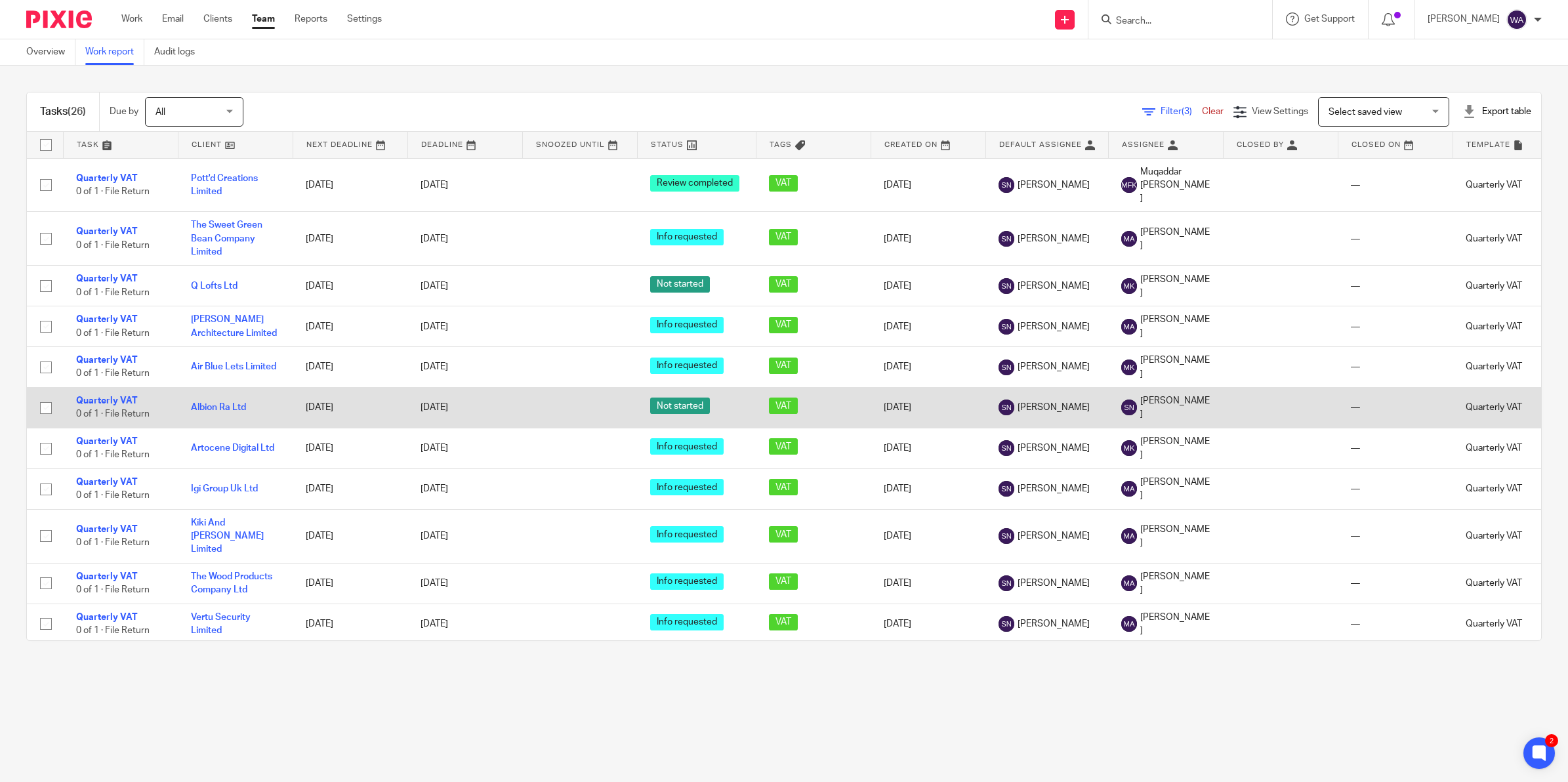
drag, startPoint x: 319, startPoint y: 403, endPoint x: 469, endPoint y: 402, distance: 150.0
click at [469, 402] on tr "Quarterly VAT 0 of 1 · File Return Albion Ra Ltd 30 Aug 2025 30 Aug 2025 Not st…" at bounding box center [854, 407] width 1654 height 40
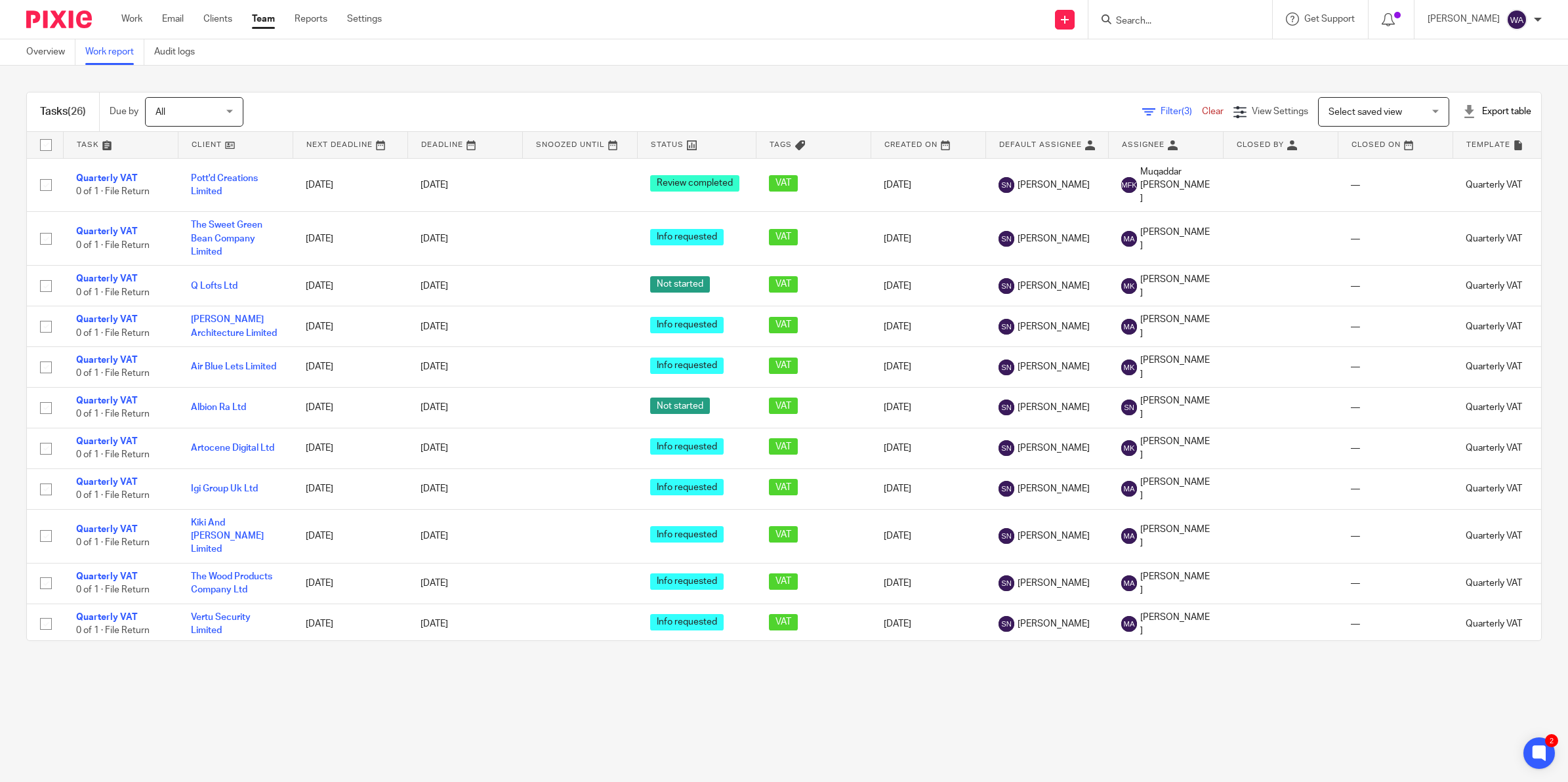
click at [1197, 18] on input "Search" at bounding box center [1173, 21] width 118 height 12
type input "albio"
click at [1191, 49] on link at bounding box center [1192, 51] width 162 height 19
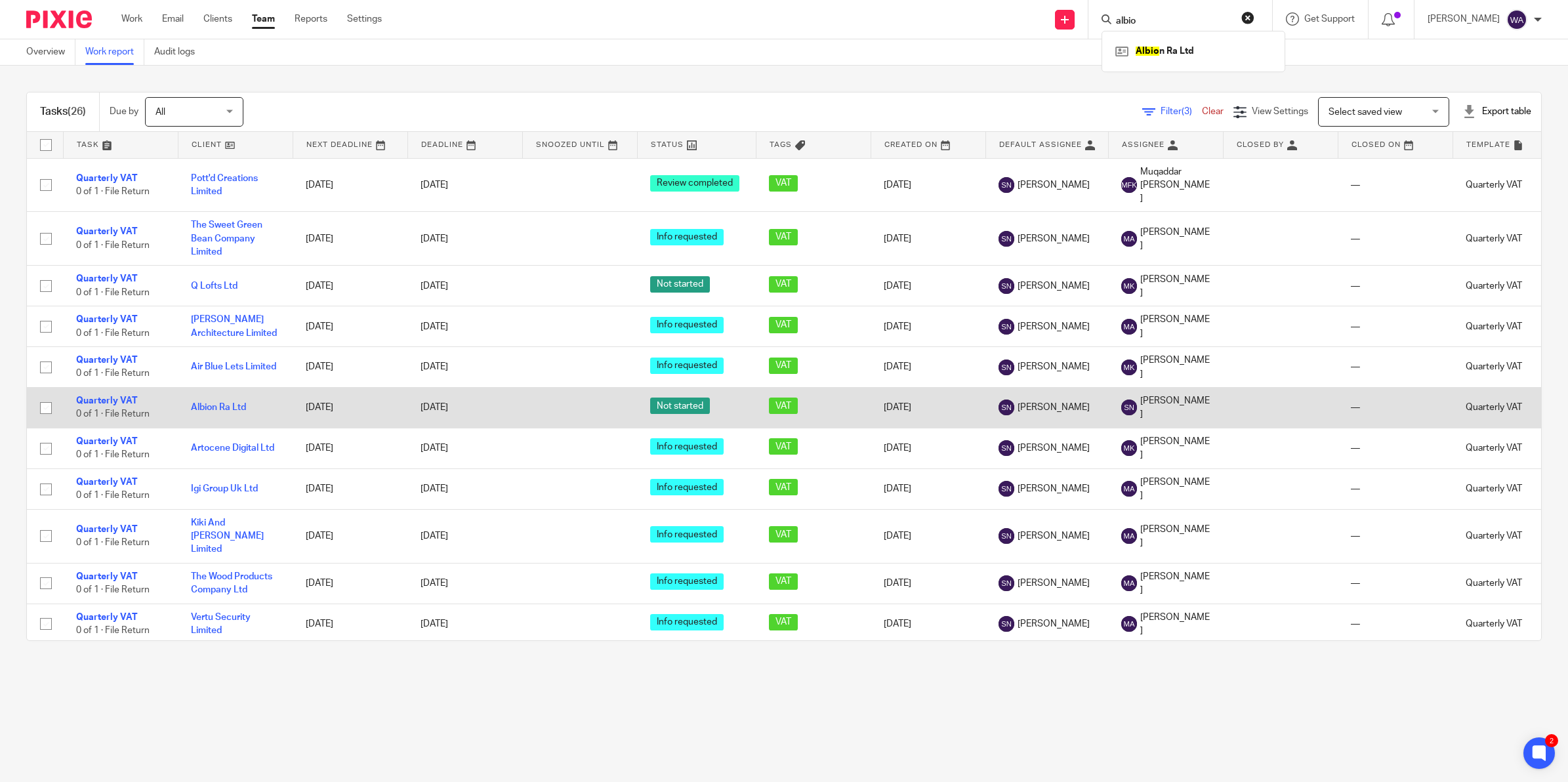
click at [46, 396] on input "checkbox" at bounding box center [46, 408] width 25 height 25
checkbox input "true"
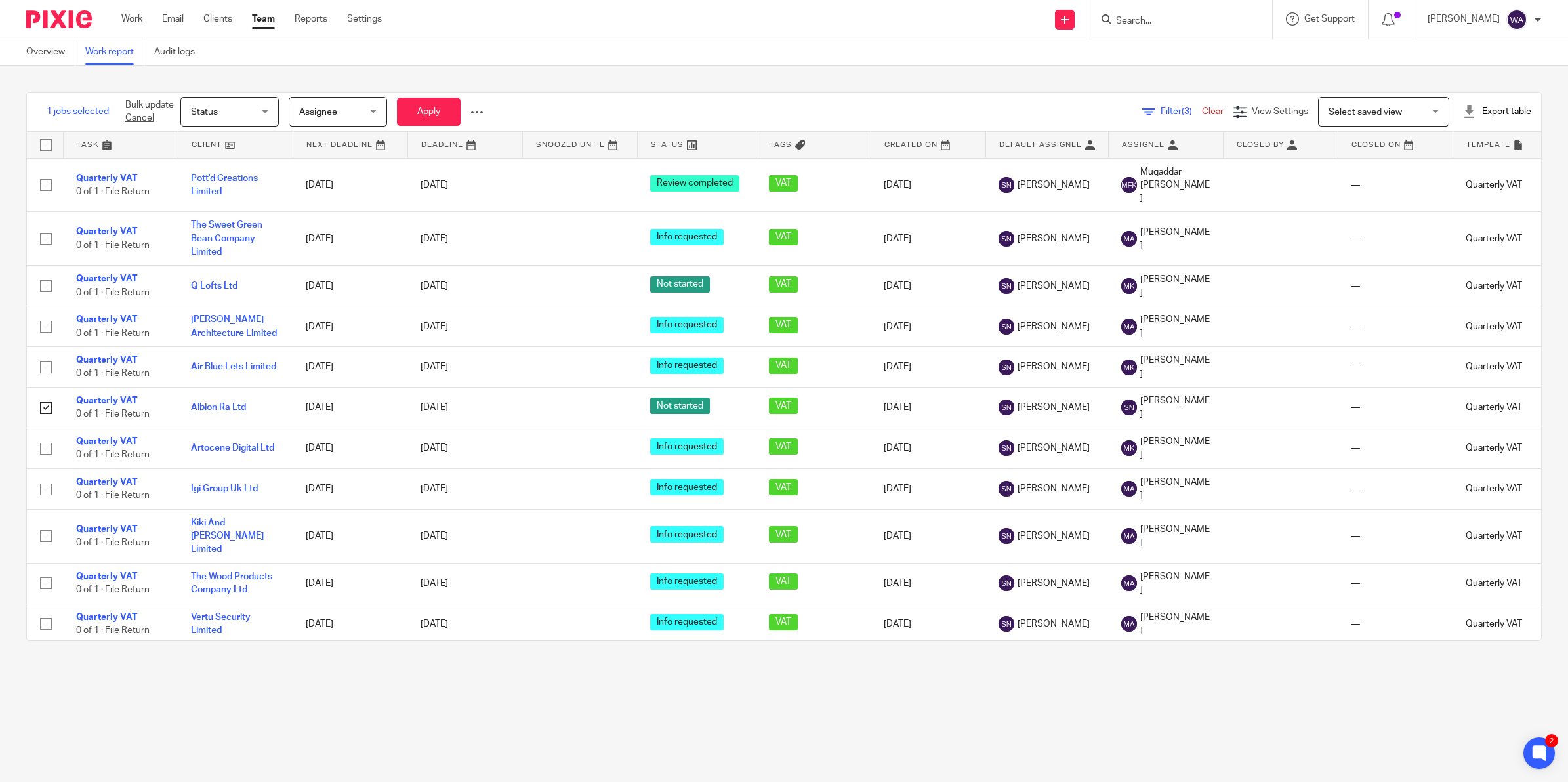
click at [350, 102] on span "Assignee" at bounding box center [333, 111] width 69 height 28
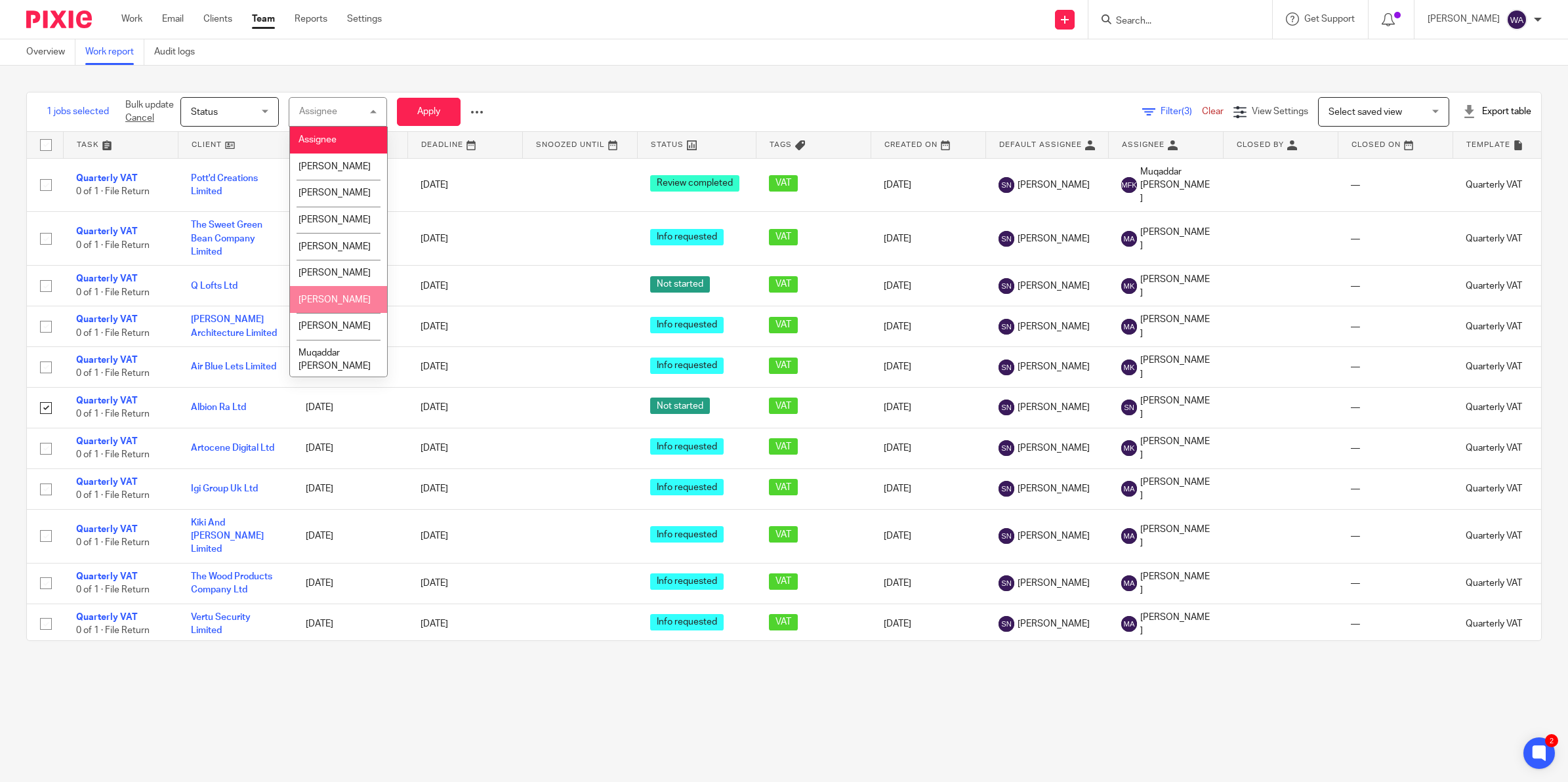
click span "[PERSON_NAME]"
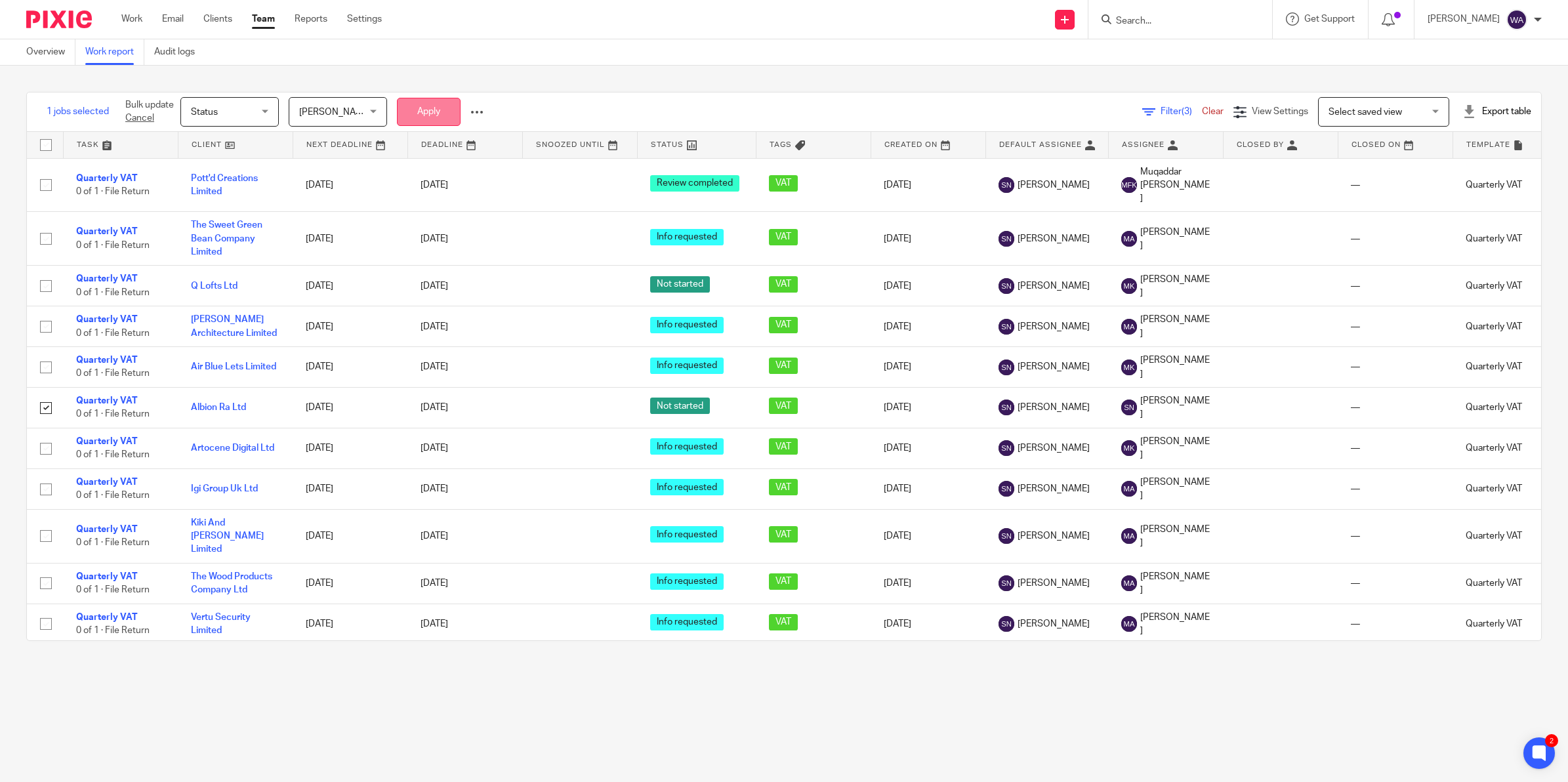
click button "Apply"
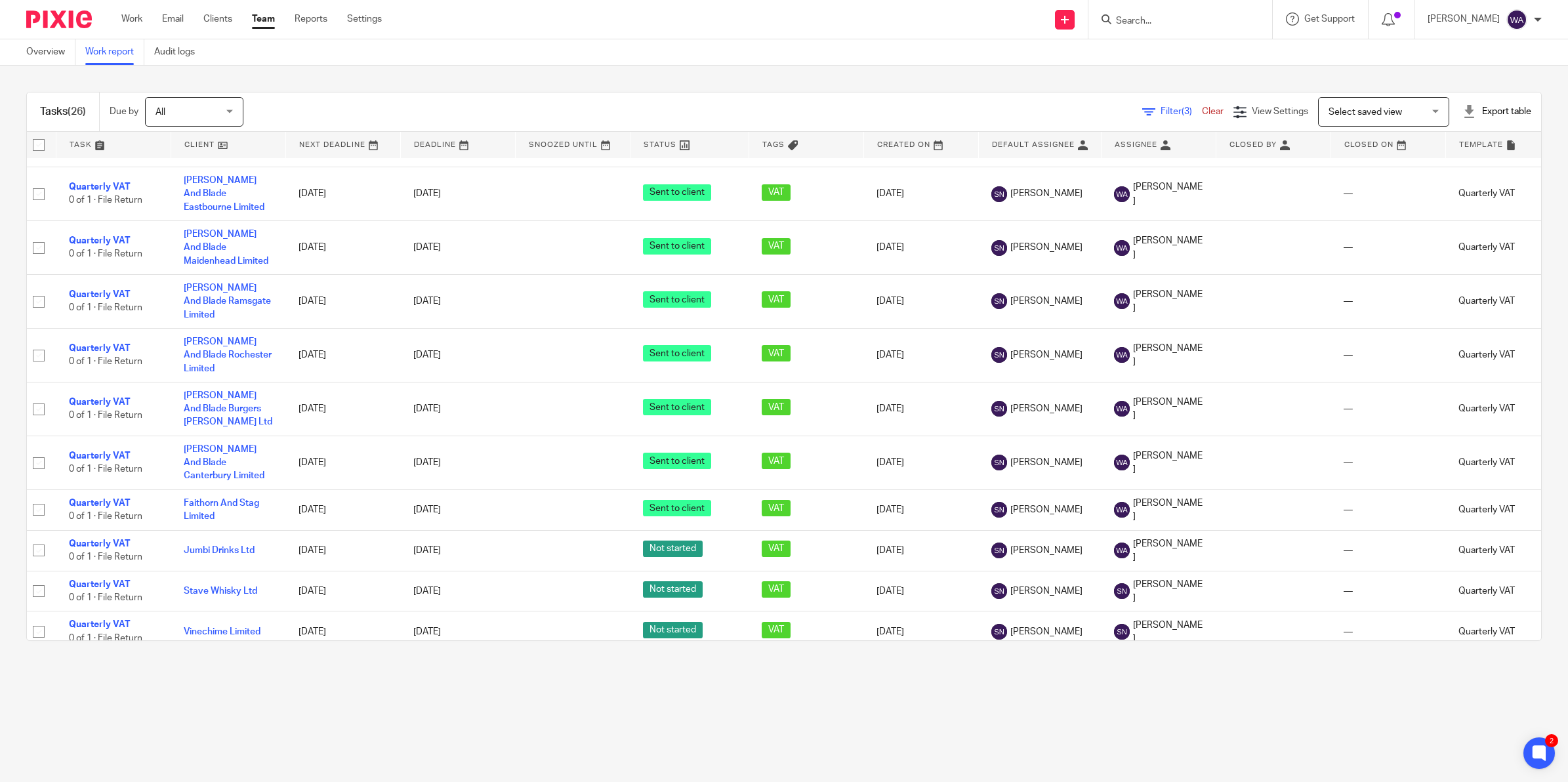
scroll to position [599, 1]
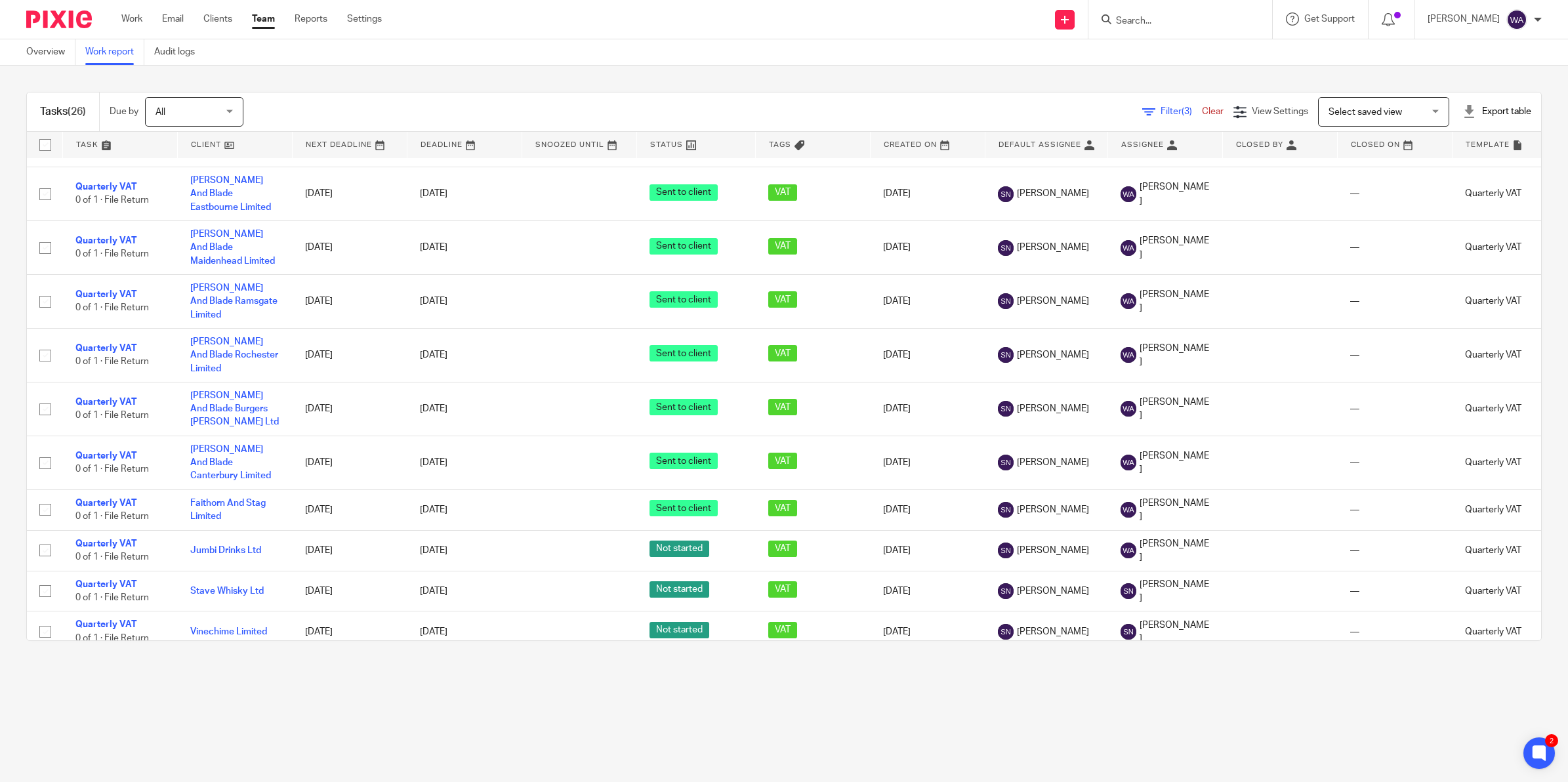
click at [214, 702] on main "Overview Work report Audit logs Tasks (26) Due by All All [DATE] [DATE] This we…" at bounding box center [784, 391] width 1568 height 782
